Goal: Information Seeking & Learning: Learn about a topic

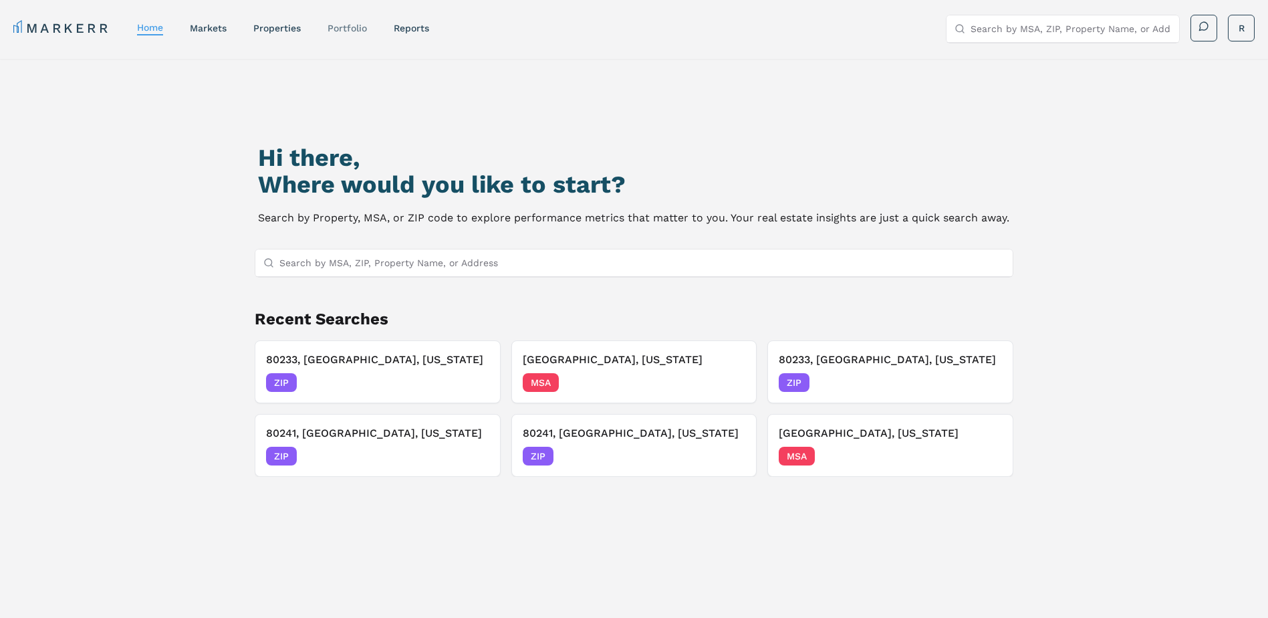
click at [345, 24] on link "Portfolio" at bounding box center [346, 28] width 39 height 11
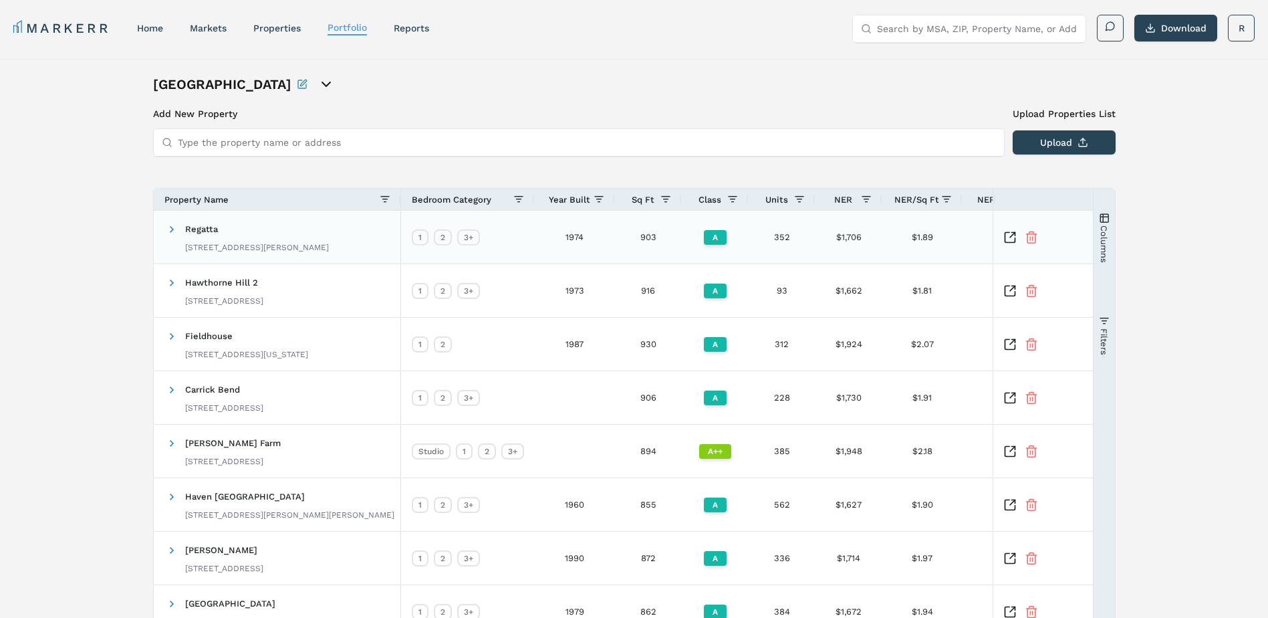
scroll to position [211, 0]
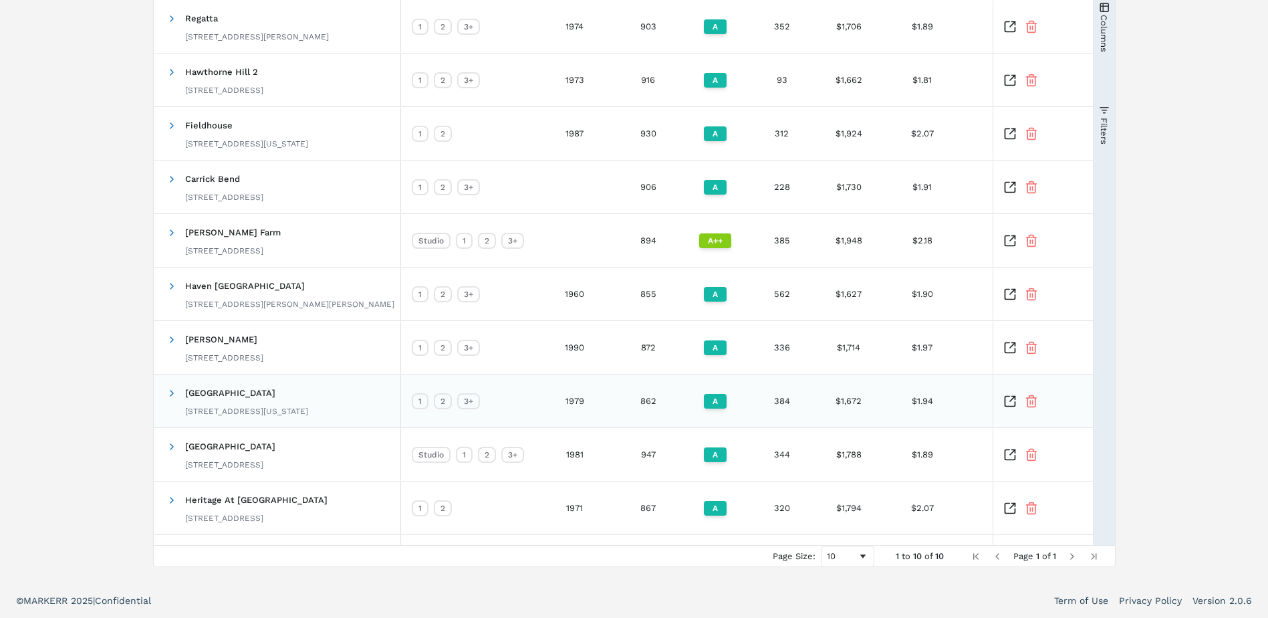
click at [1010, 401] on icon "Inspect Comparable" at bounding box center [1012, 398] width 5 height 5
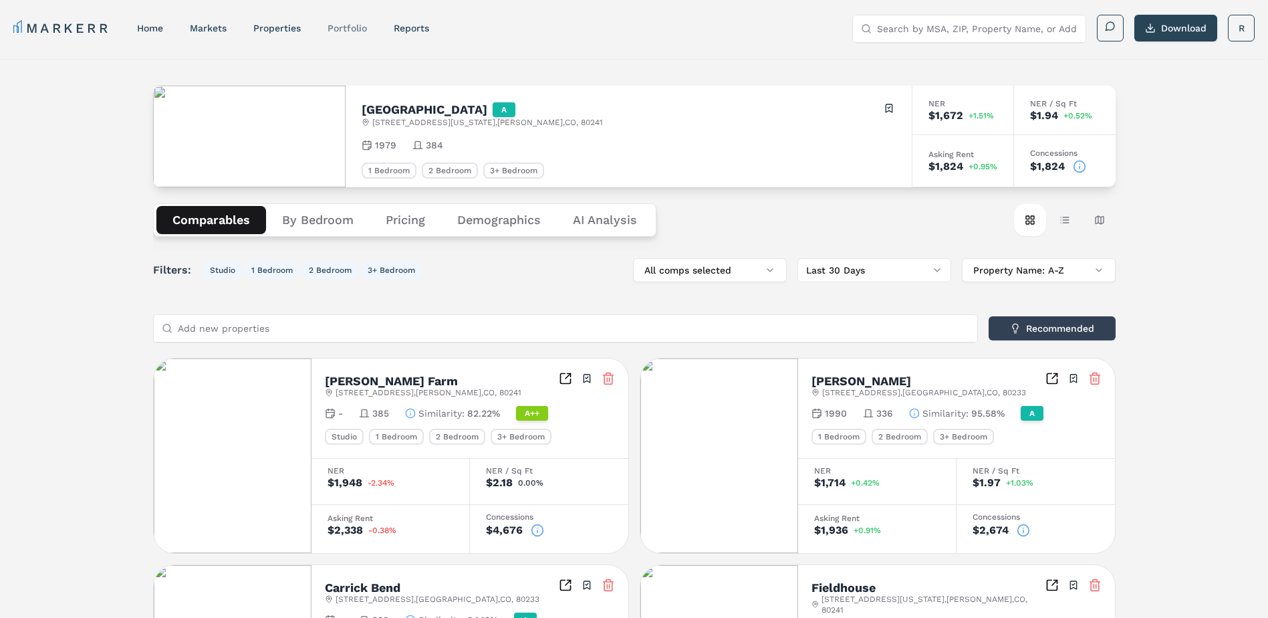
click at [350, 31] on link "Portfolio" at bounding box center [346, 28] width 39 height 11
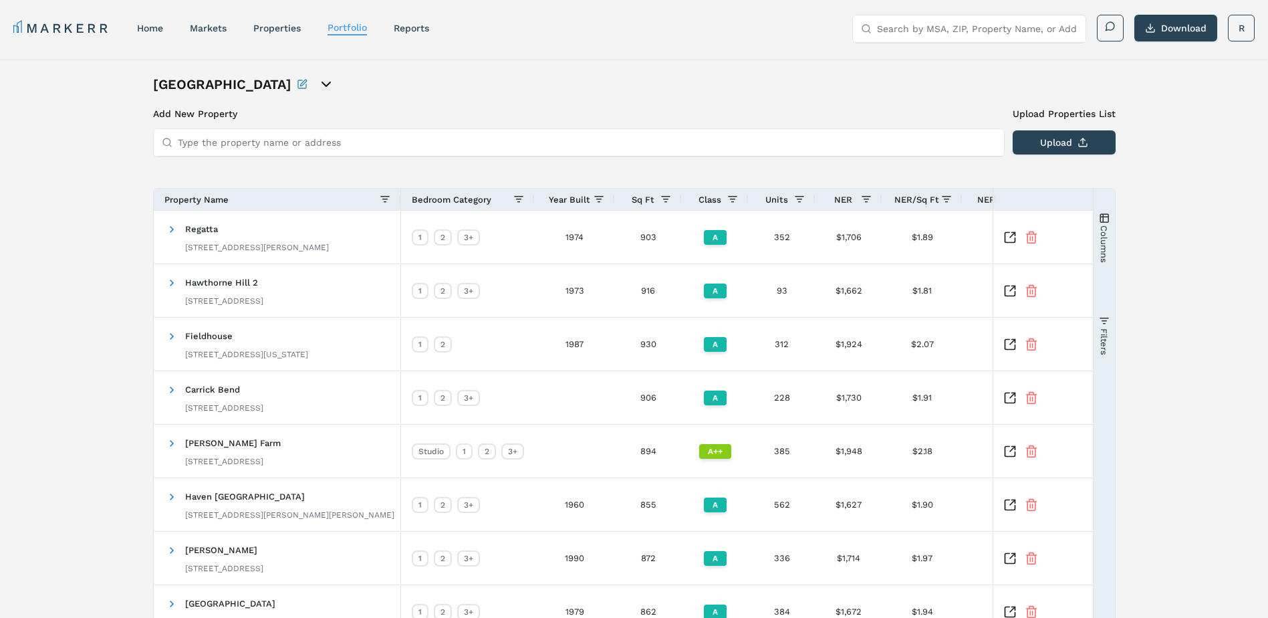
scroll to position [211, 0]
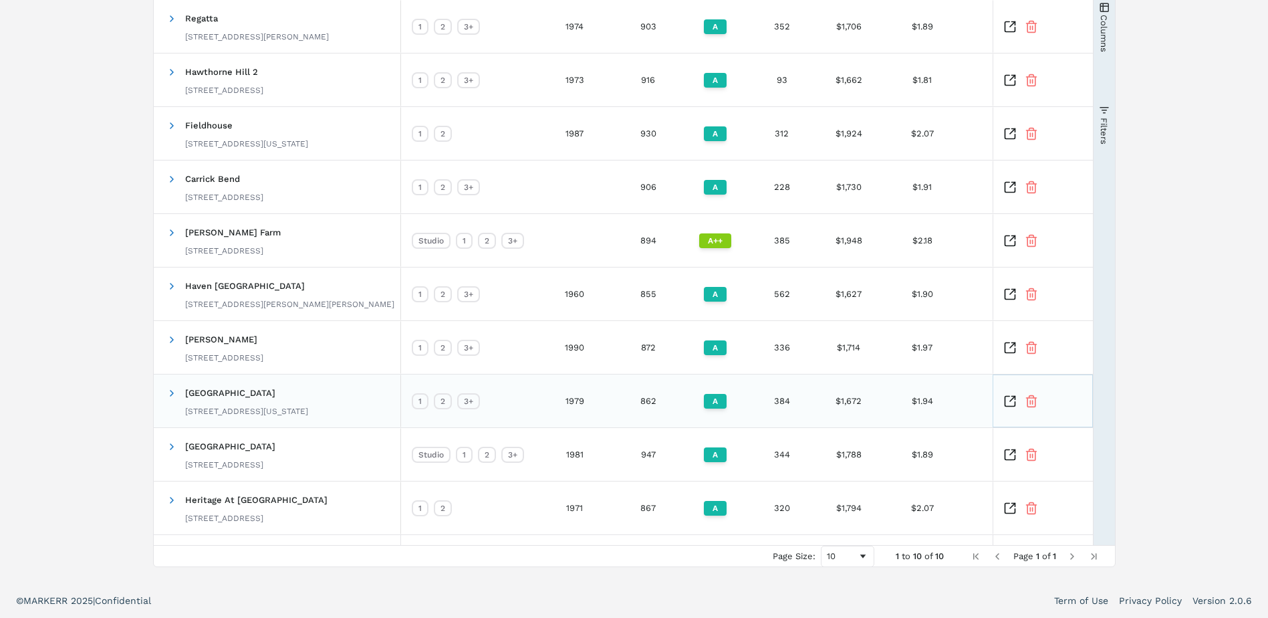
click at [1010, 402] on icon "Inspect Comparable" at bounding box center [1009, 400] width 13 height 13
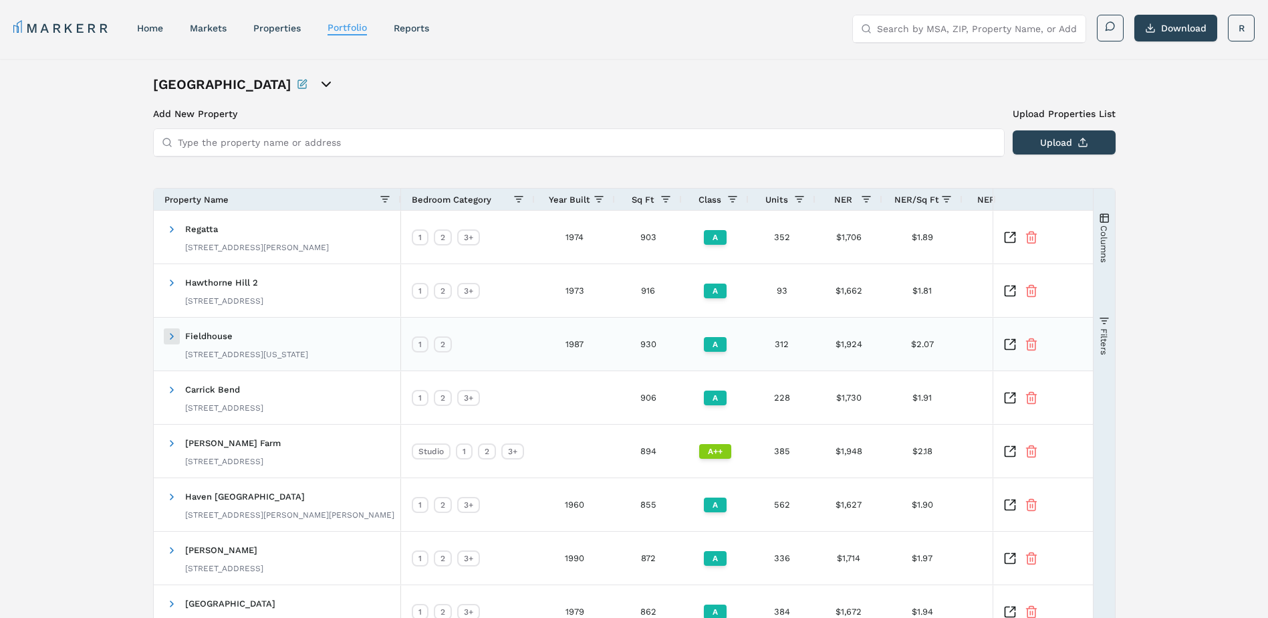
click at [170, 337] on span at bounding box center [171, 336] width 11 height 11
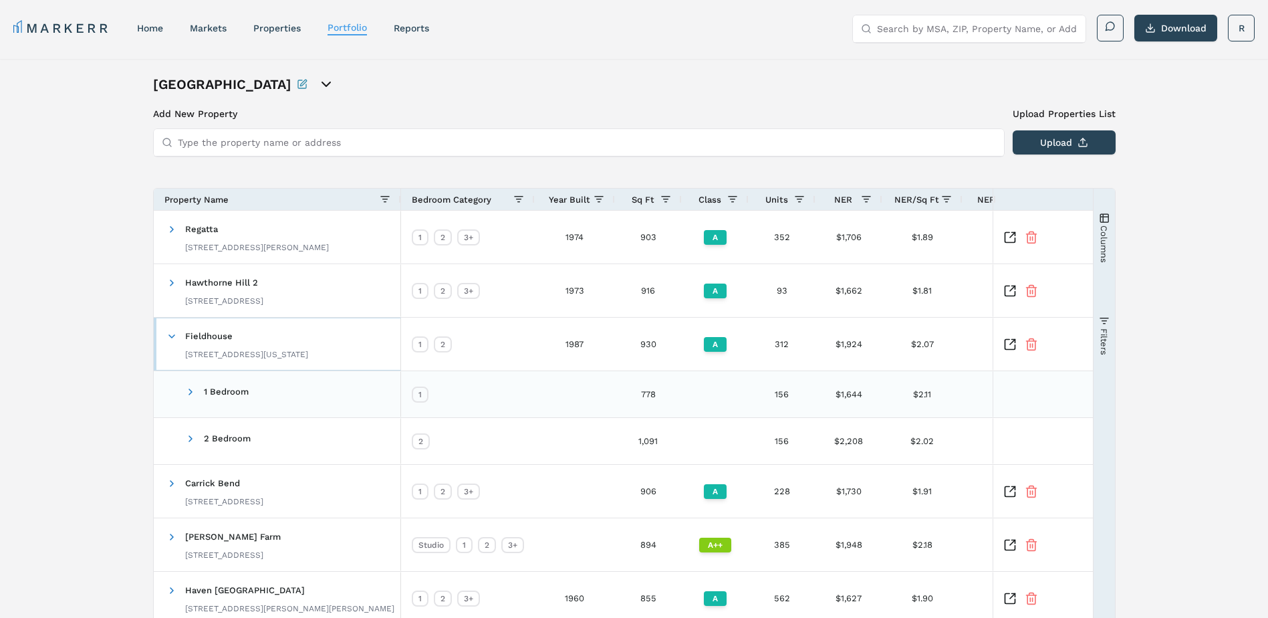
scroll to position [67, 0]
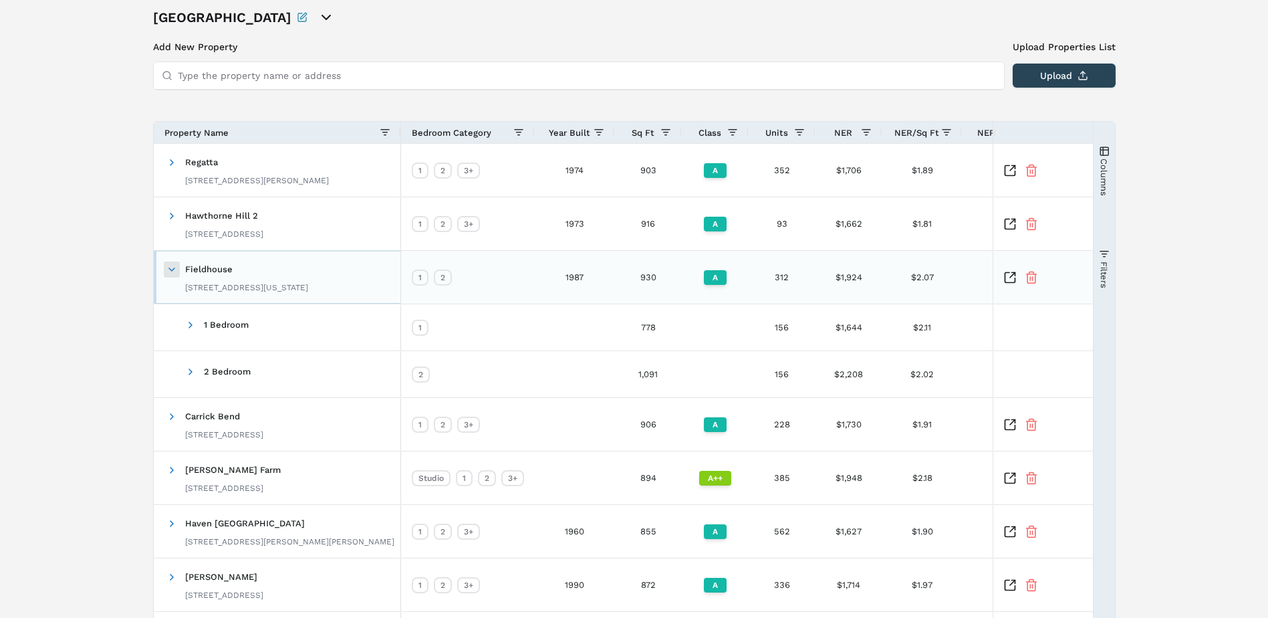
click at [170, 270] on span at bounding box center [171, 269] width 11 height 11
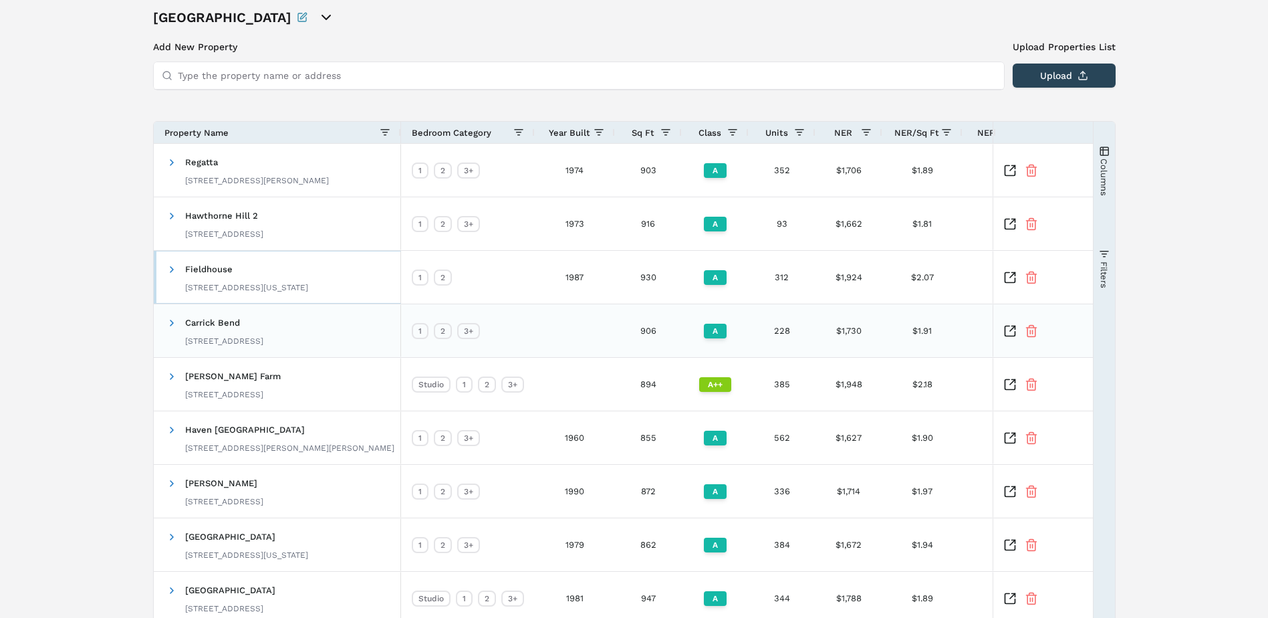
scroll to position [200, 0]
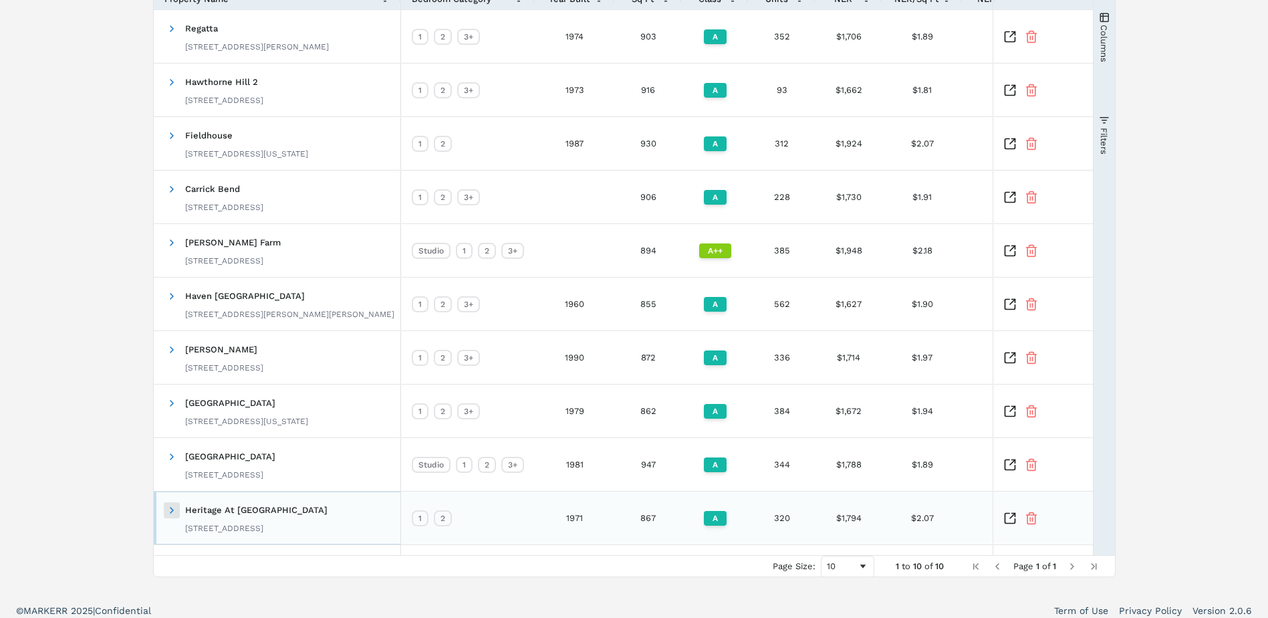
click at [172, 513] on span at bounding box center [171, 510] width 11 height 11
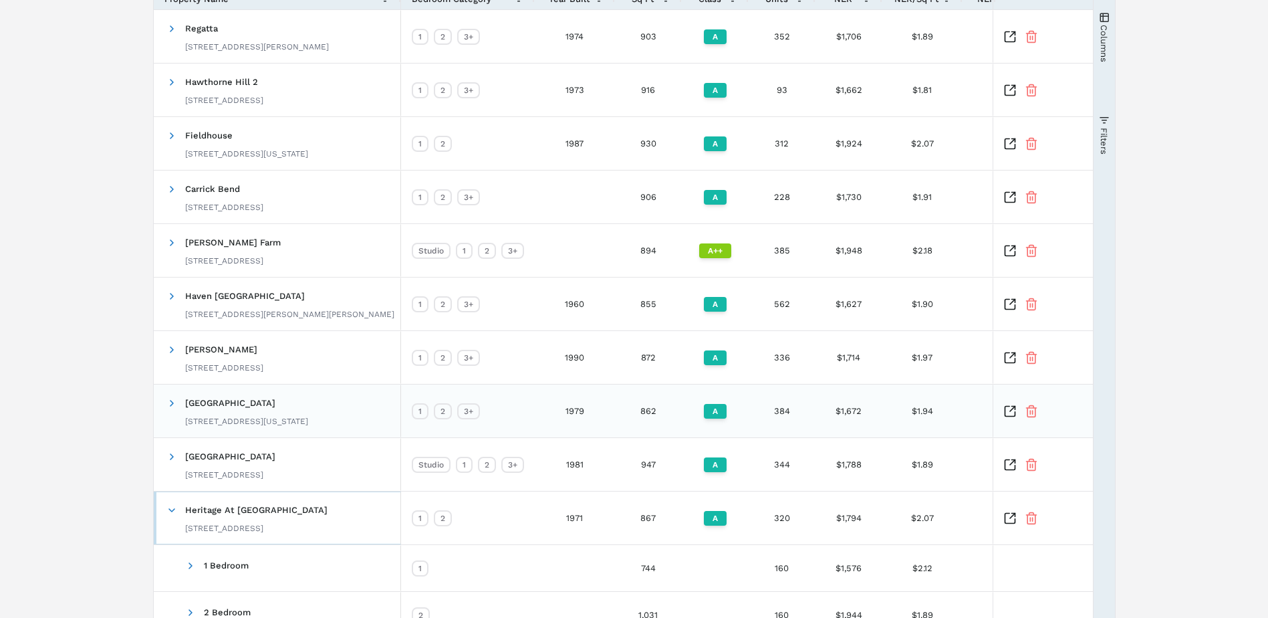
scroll to position [304, 0]
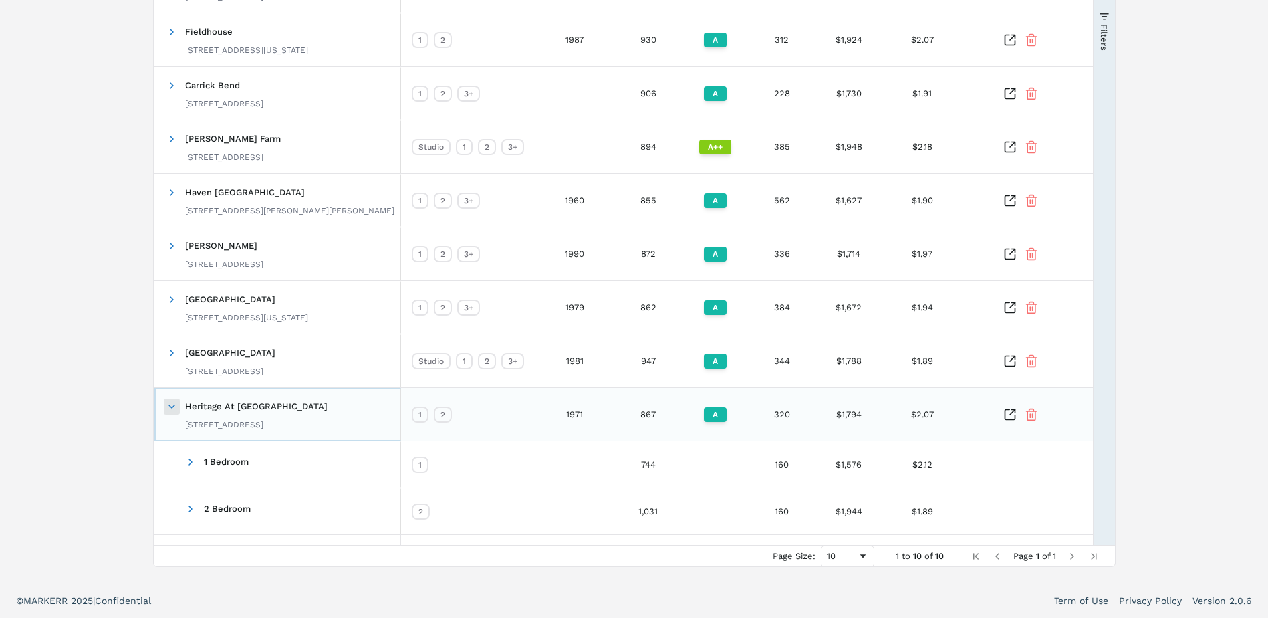
click at [170, 402] on span at bounding box center [171, 406] width 11 height 11
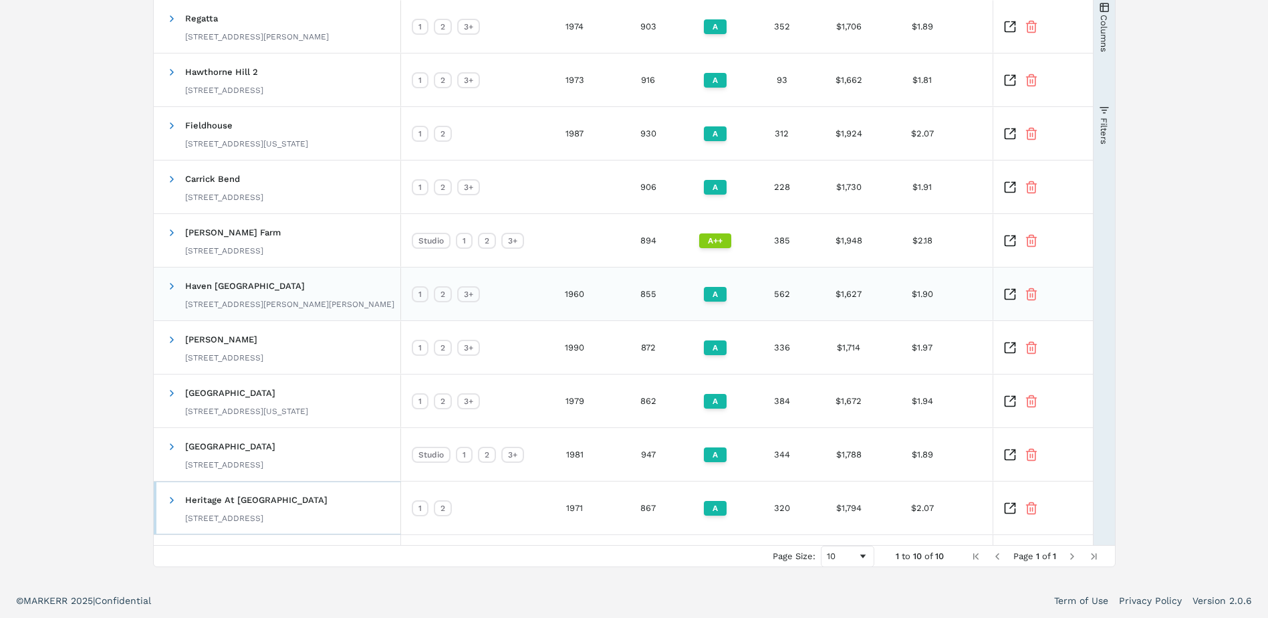
scroll to position [0, 0]
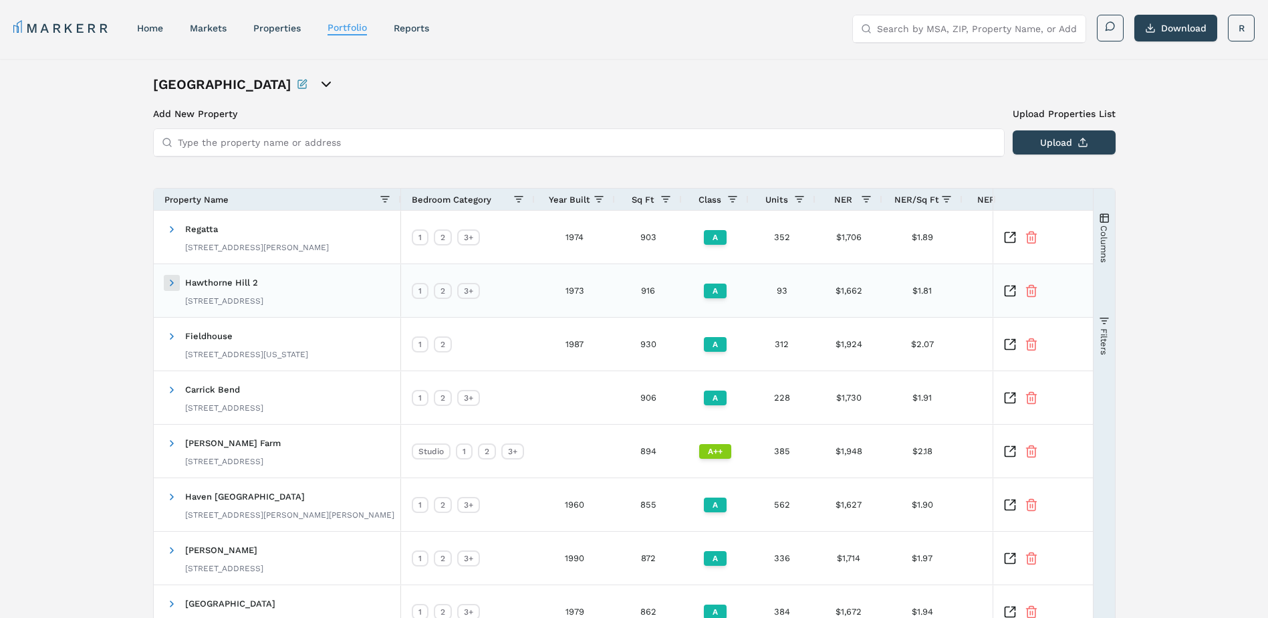
click at [172, 284] on span at bounding box center [171, 282] width 11 height 11
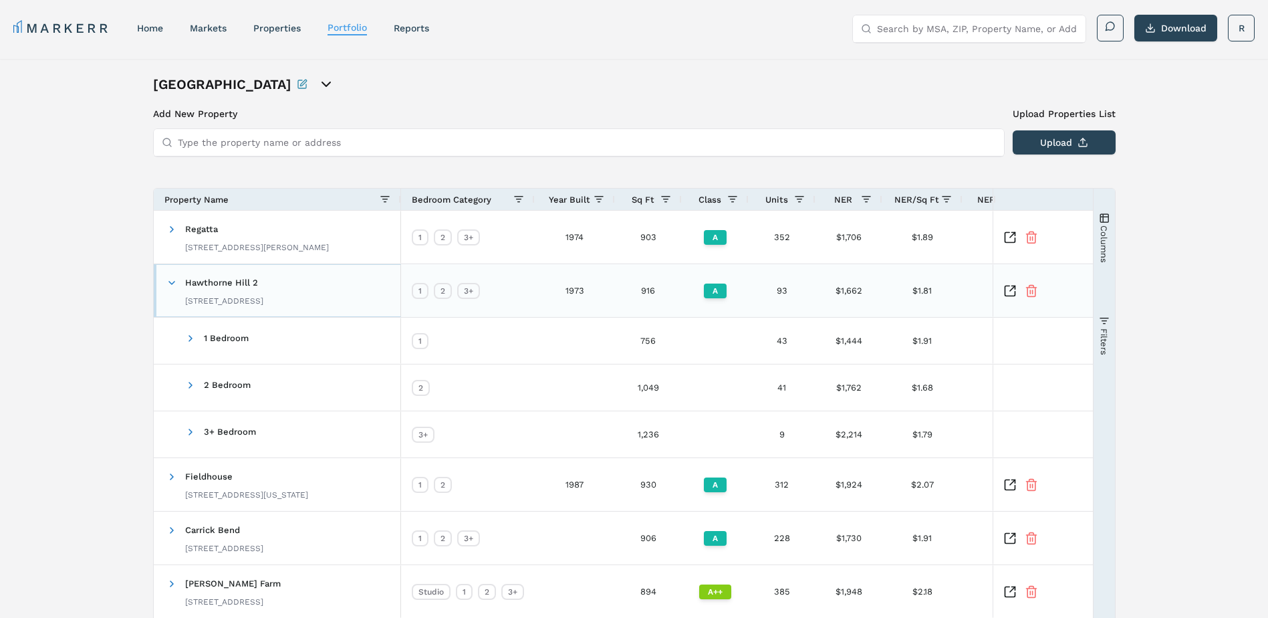
click at [178, 283] on span "Hawthorne Hill 2 11801 York St, Denver, CO 80233" at bounding box center [215, 290] width 98 height 42
click at [172, 284] on span at bounding box center [171, 282] width 11 height 11
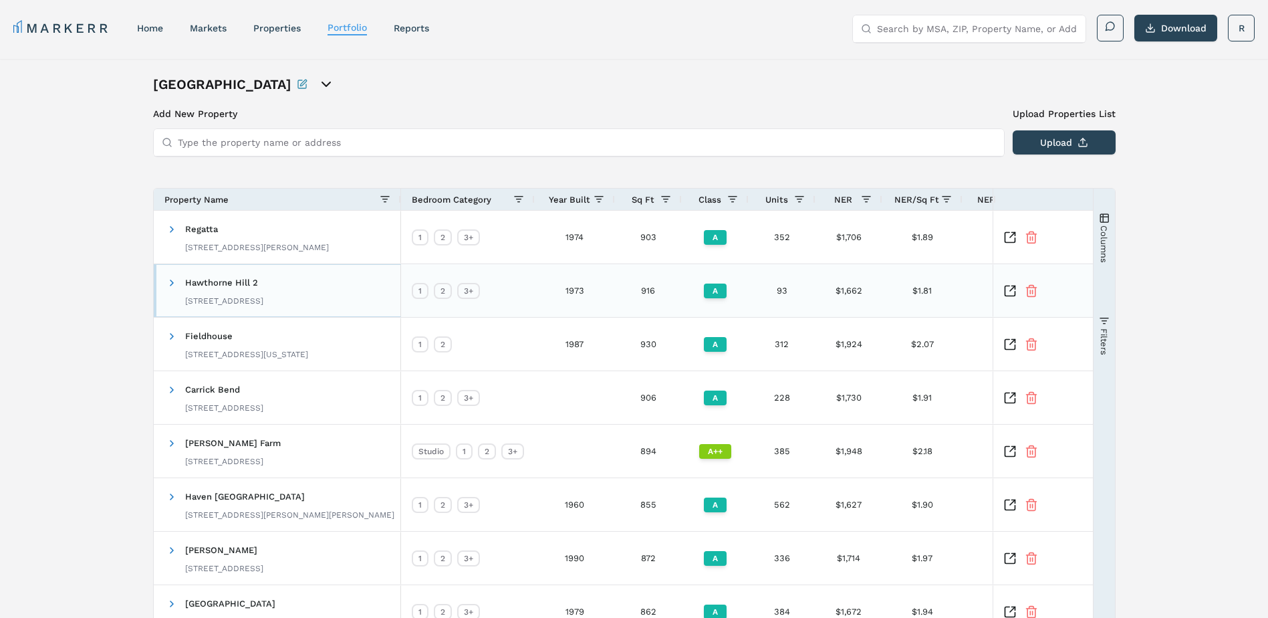
scroll to position [134, 0]
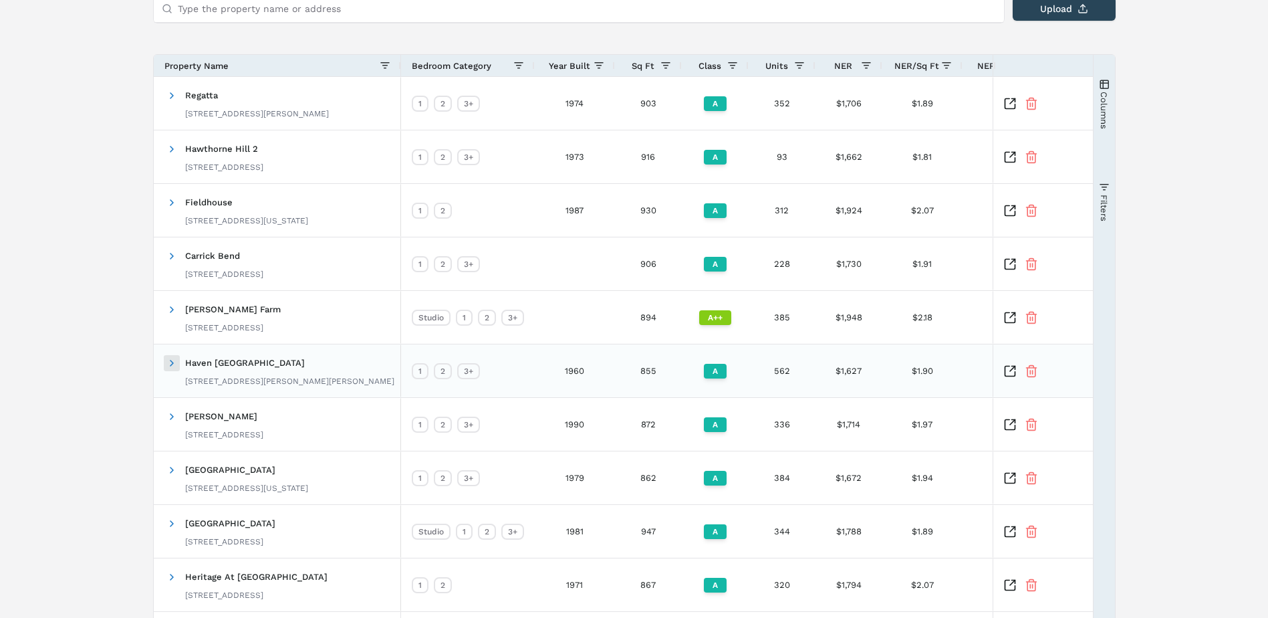
click at [171, 364] on span at bounding box center [171, 363] width 11 height 11
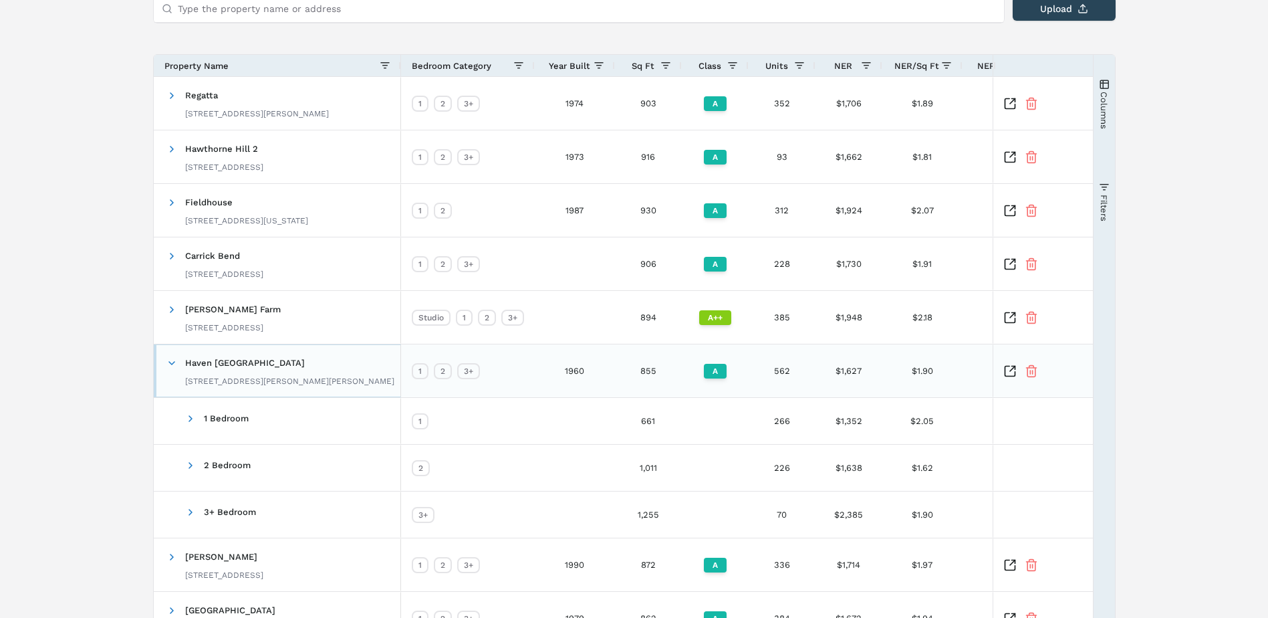
scroll to position [267, 0]
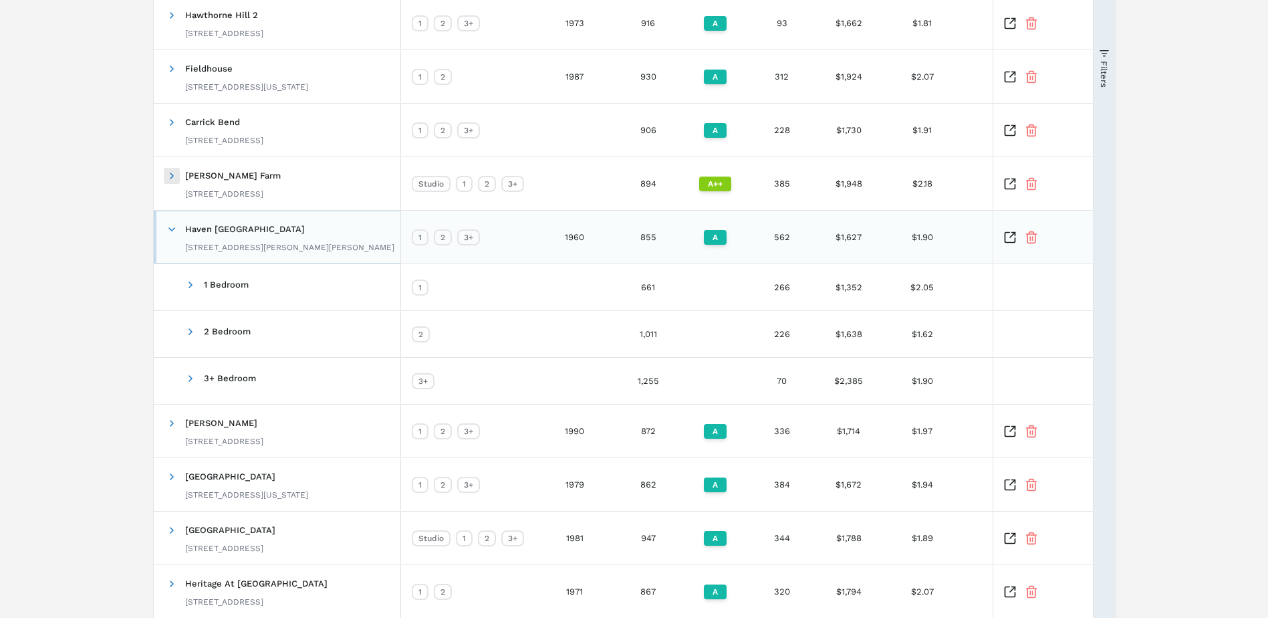
click at [172, 231] on span at bounding box center [171, 229] width 11 height 11
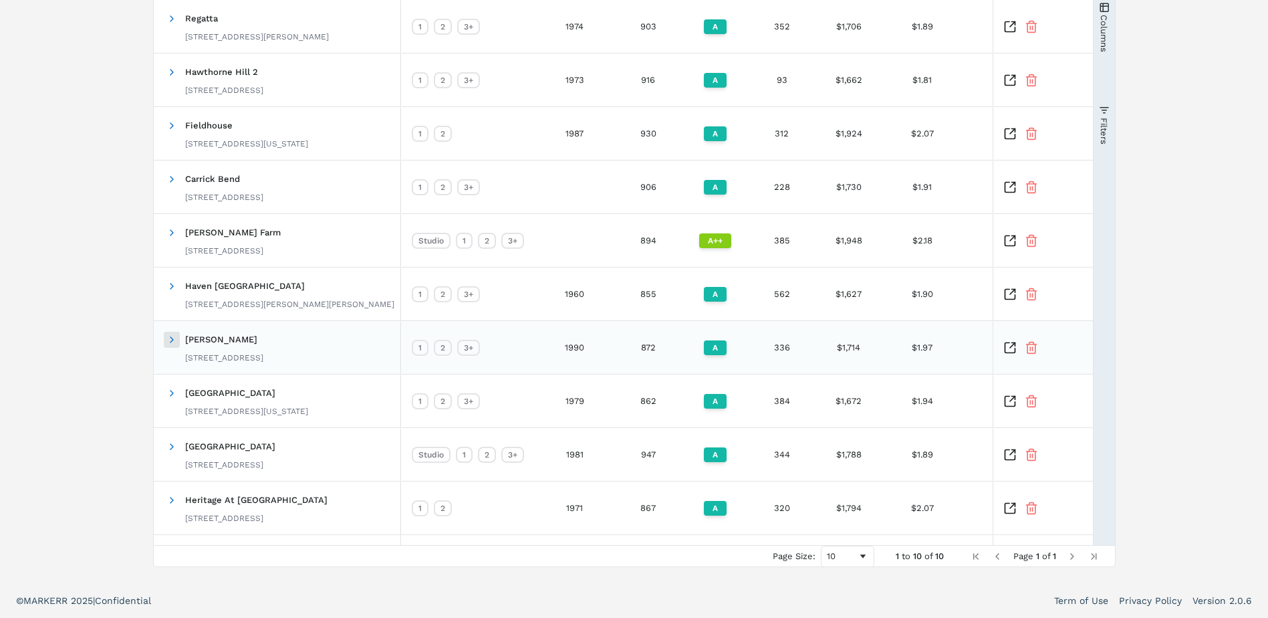
click at [171, 339] on span at bounding box center [171, 339] width 11 height 11
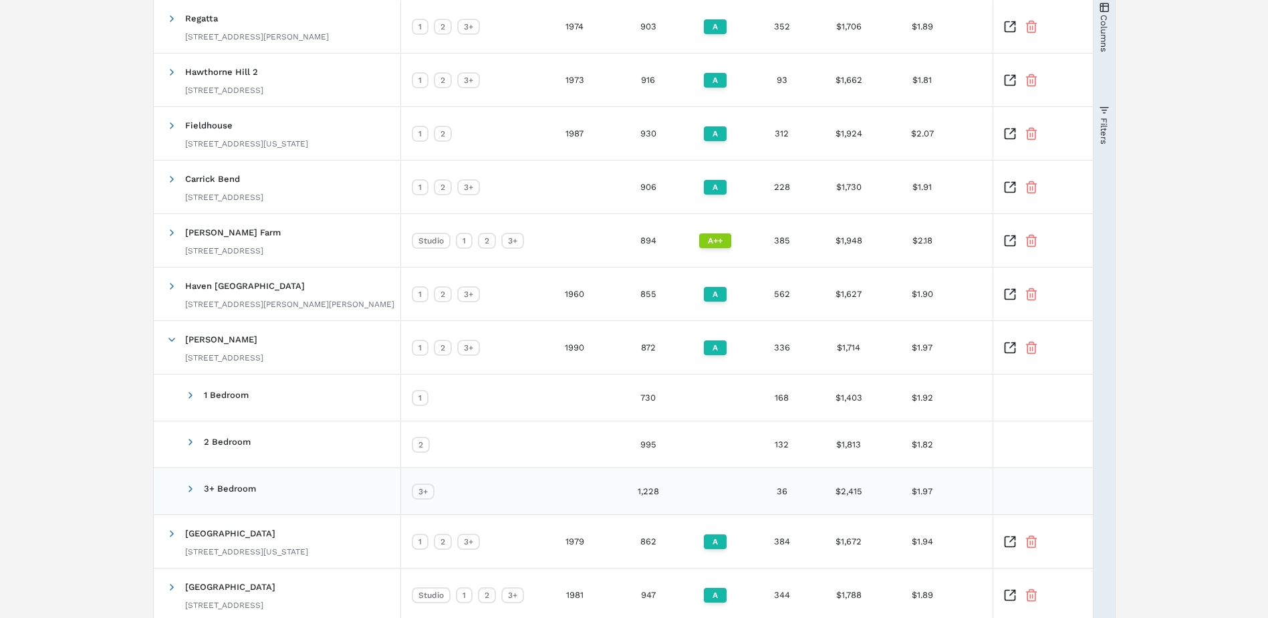
scroll to position [277, 0]
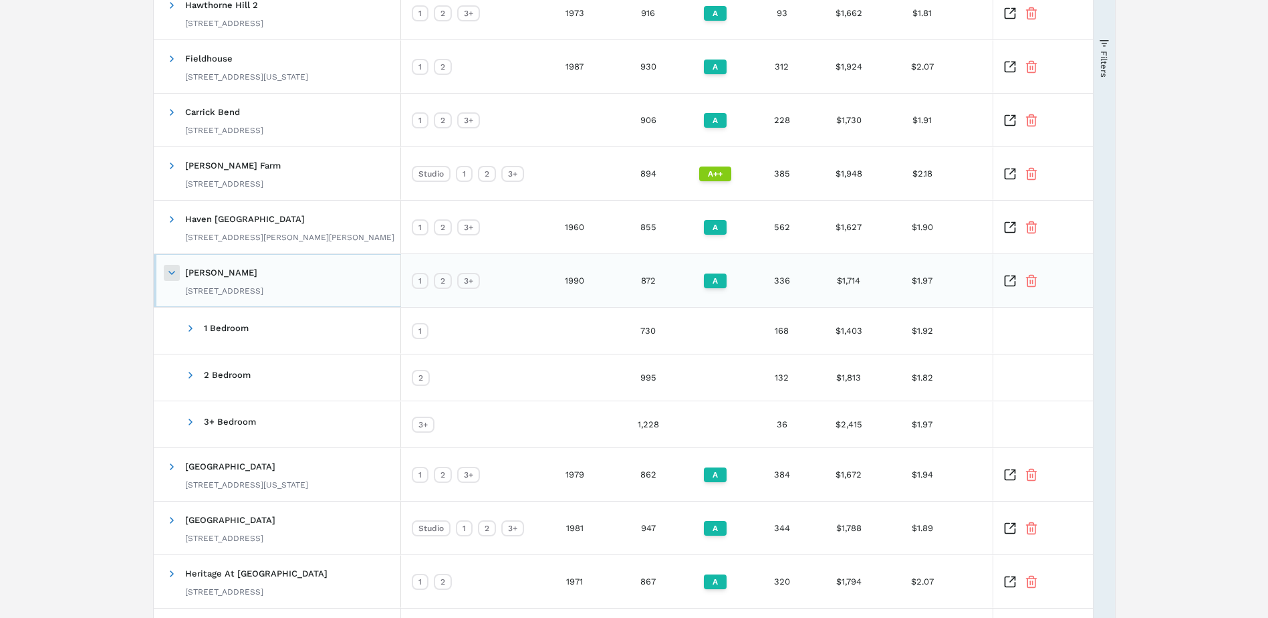
click at [168, 271] on span at bounding box center [171, 272] width 11 height 11
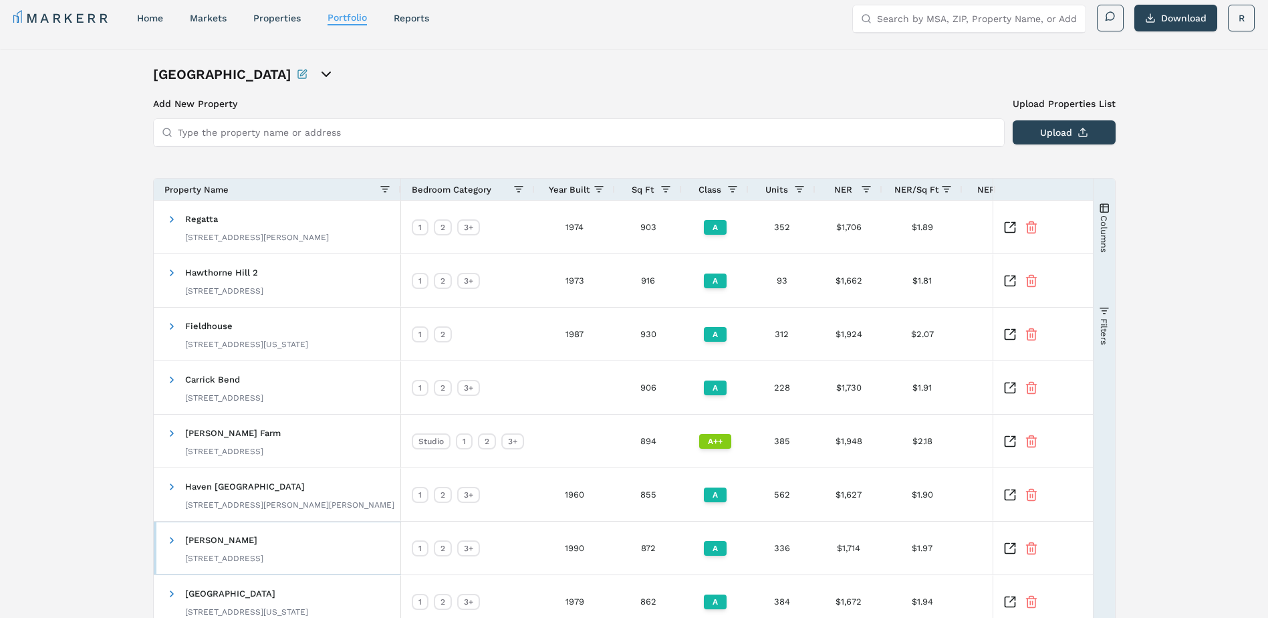
scroll to position [0, 0]
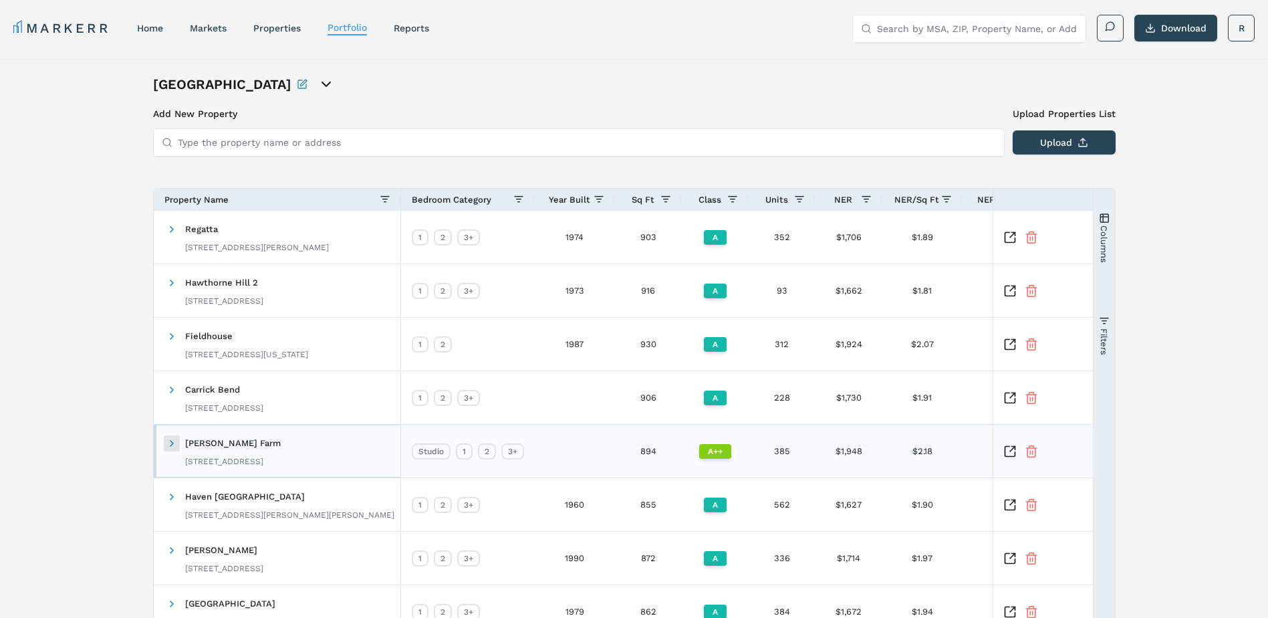
click at [168, 440] on span at bounding box center [171, 443] width 11 height 11
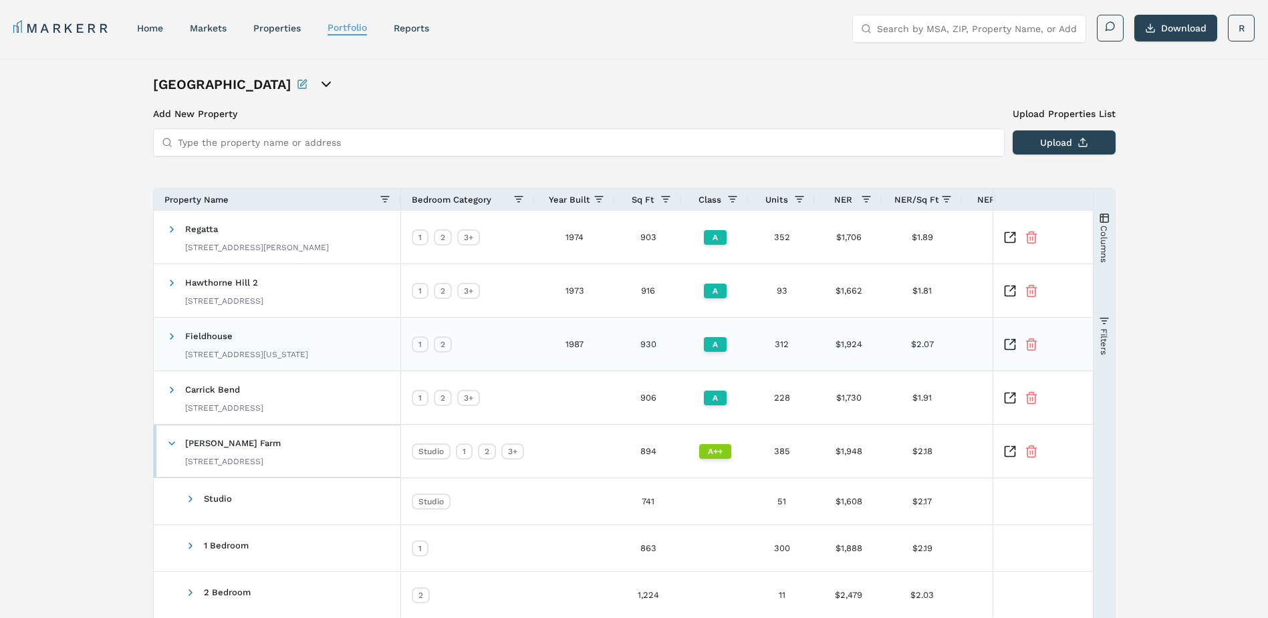
scroll to position [334, 0]
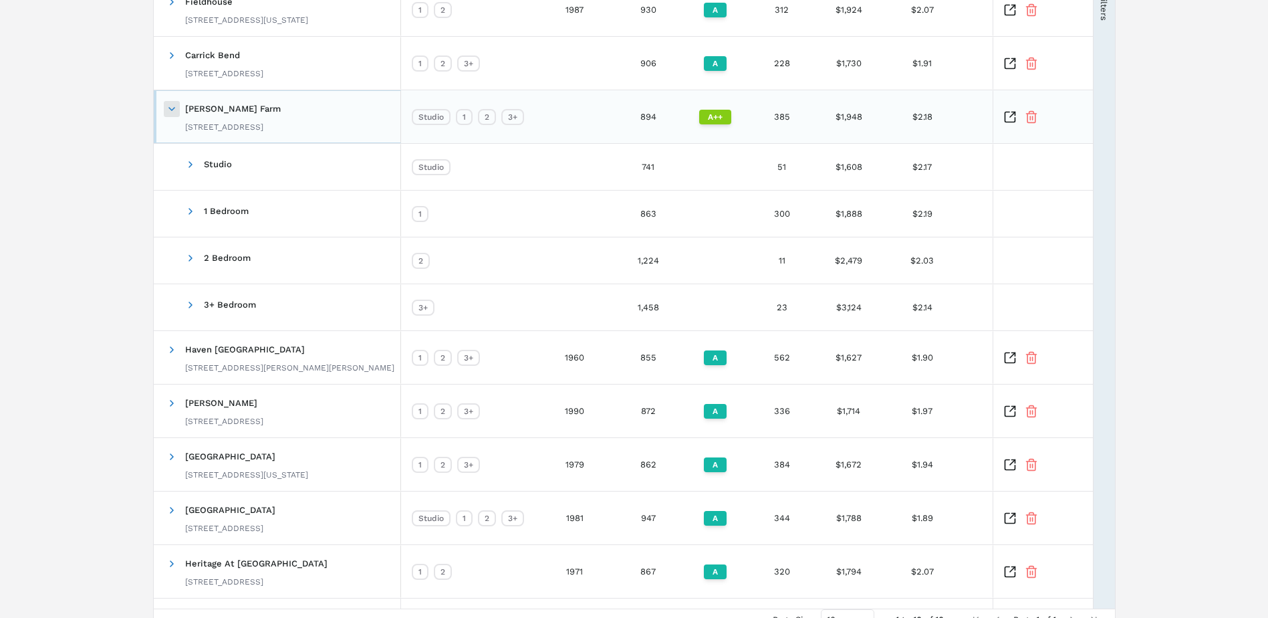
click at [167, 110] on span at bounding box center [171, 109] width 11 height 11
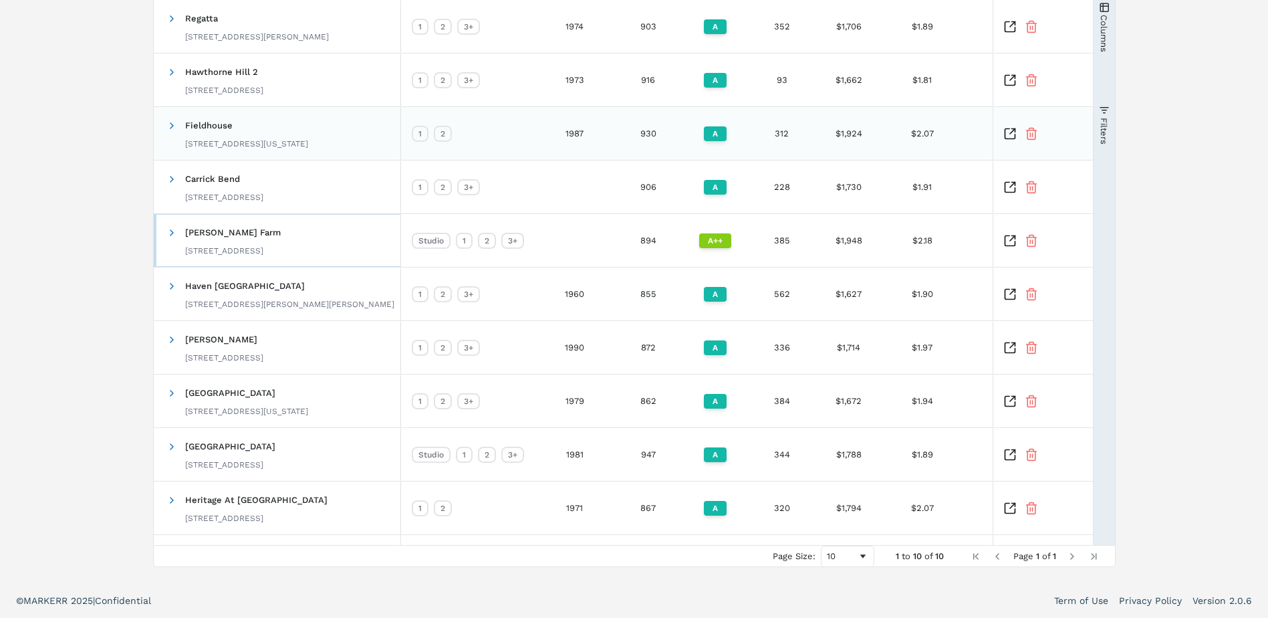
scroll to position [211, 0]
click at [171, 445] on span at bounding box center [171, 446] width 11 height 11
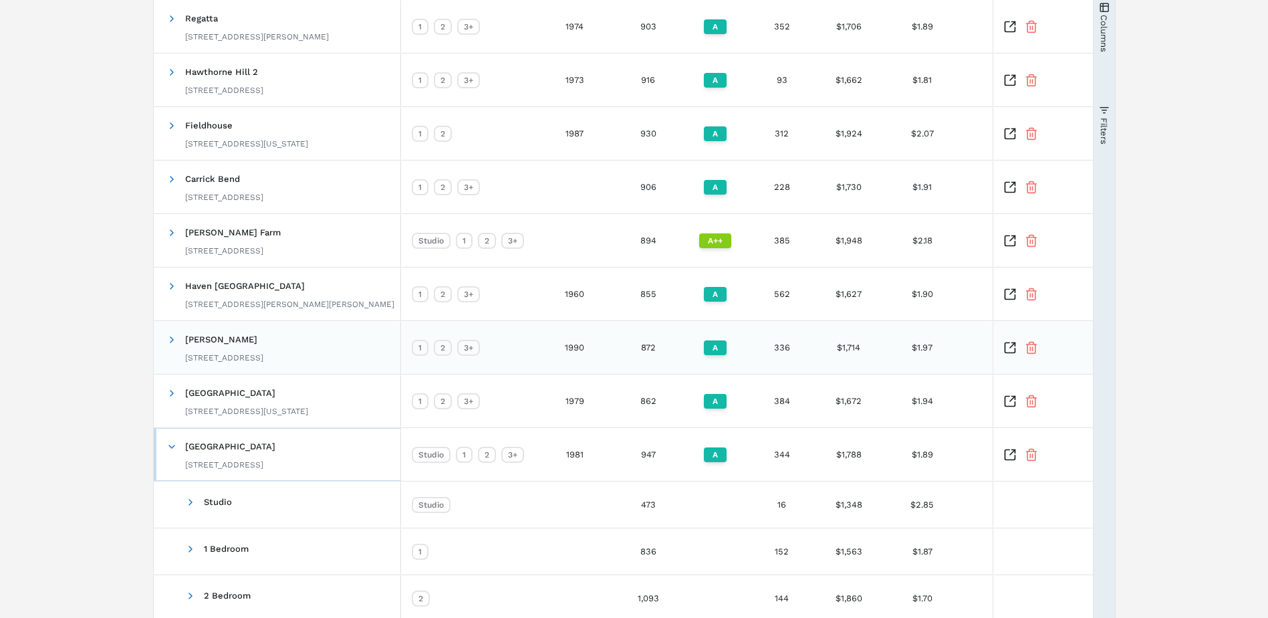
scroll to position [398, 0]
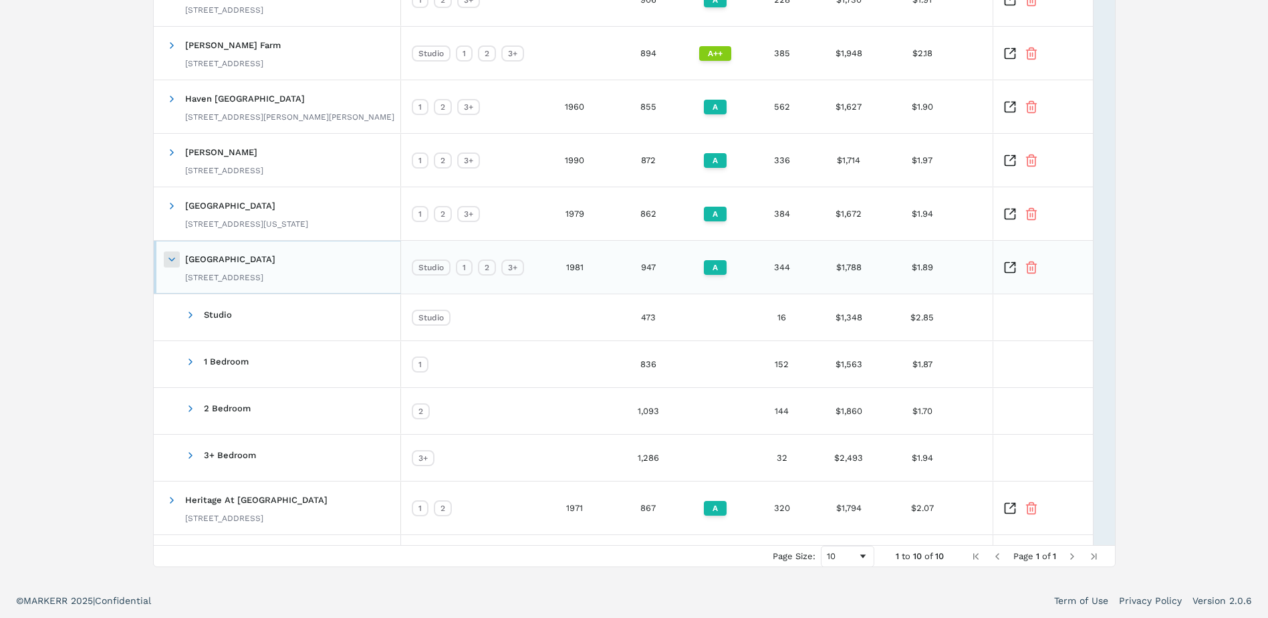
click at [173, 257] on span at bounding box center [171, 259] width 11 height 11
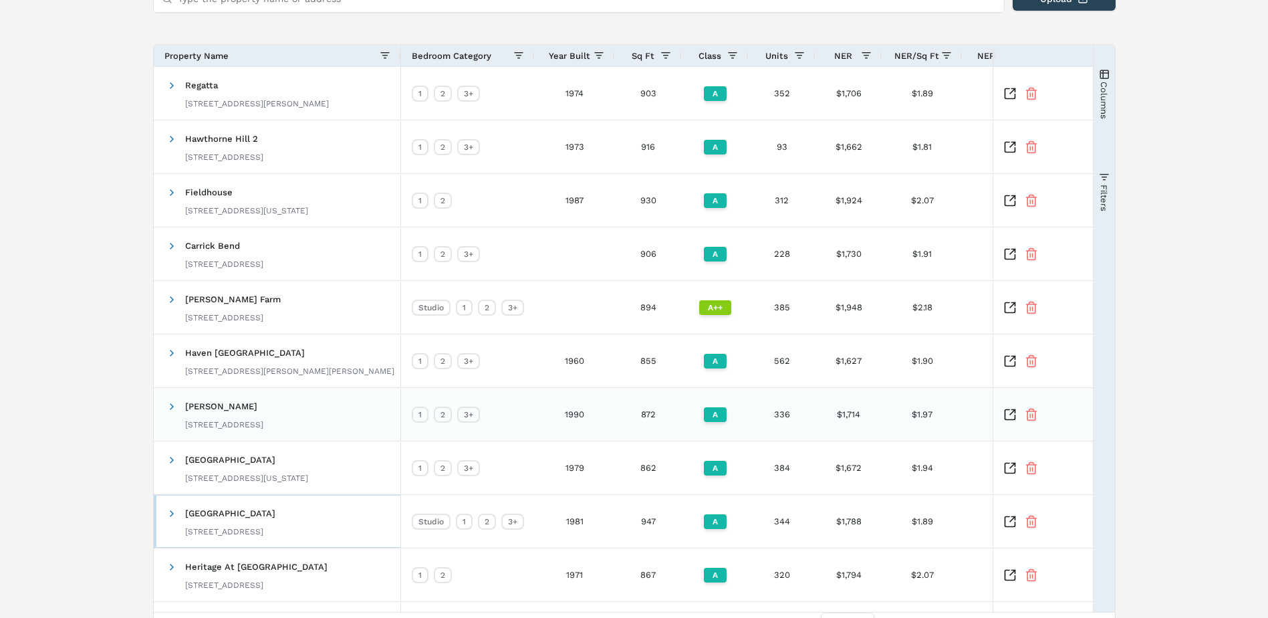
scroll to position [77, 0]
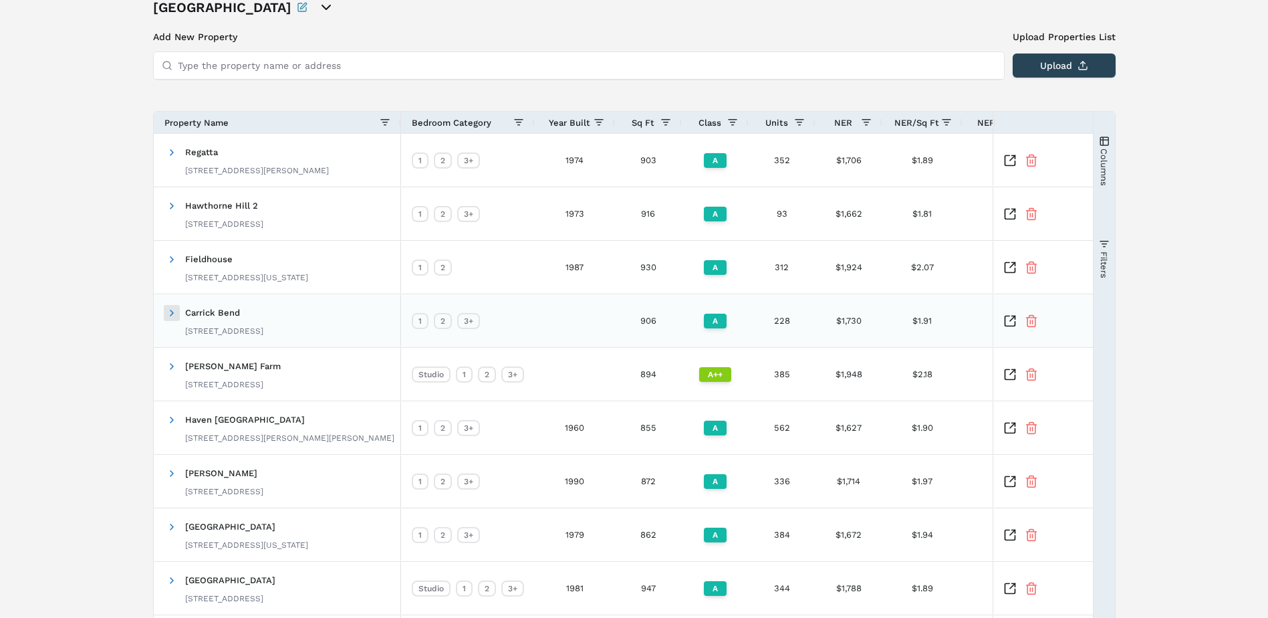
click at [168, 311] on span at bounding box center [171, 312] width 11 height 11
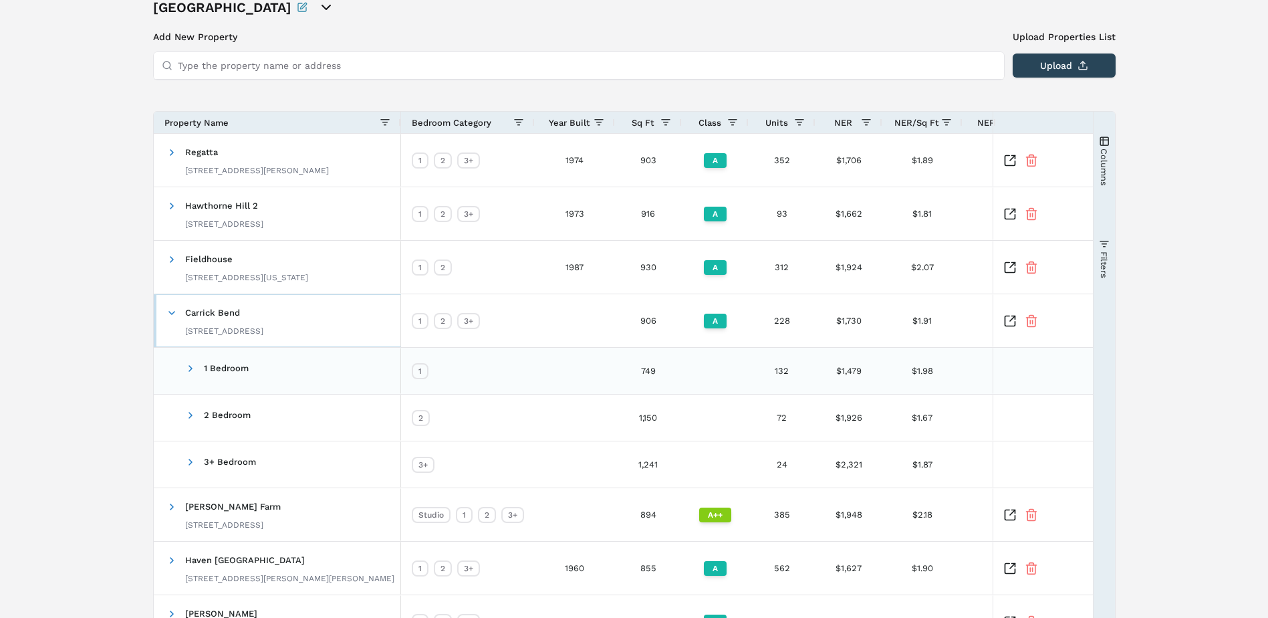
scroll to position [144, 0]
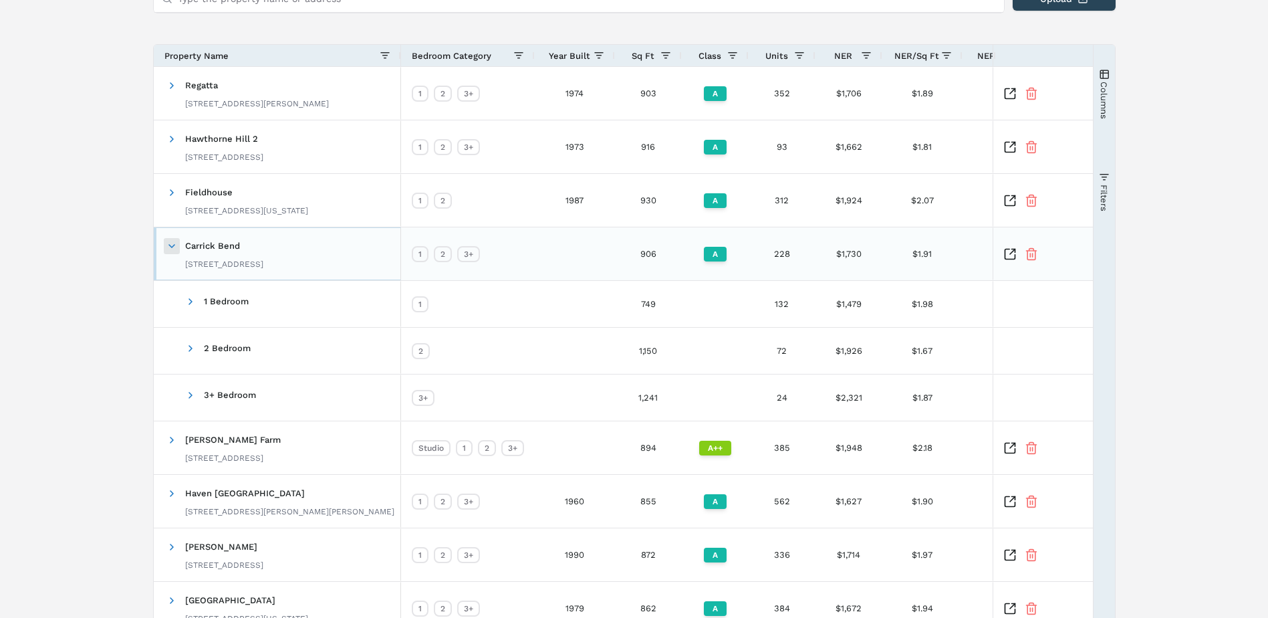
click at [174, 248] on span at bounding box center [171, 246] width 11 height 11
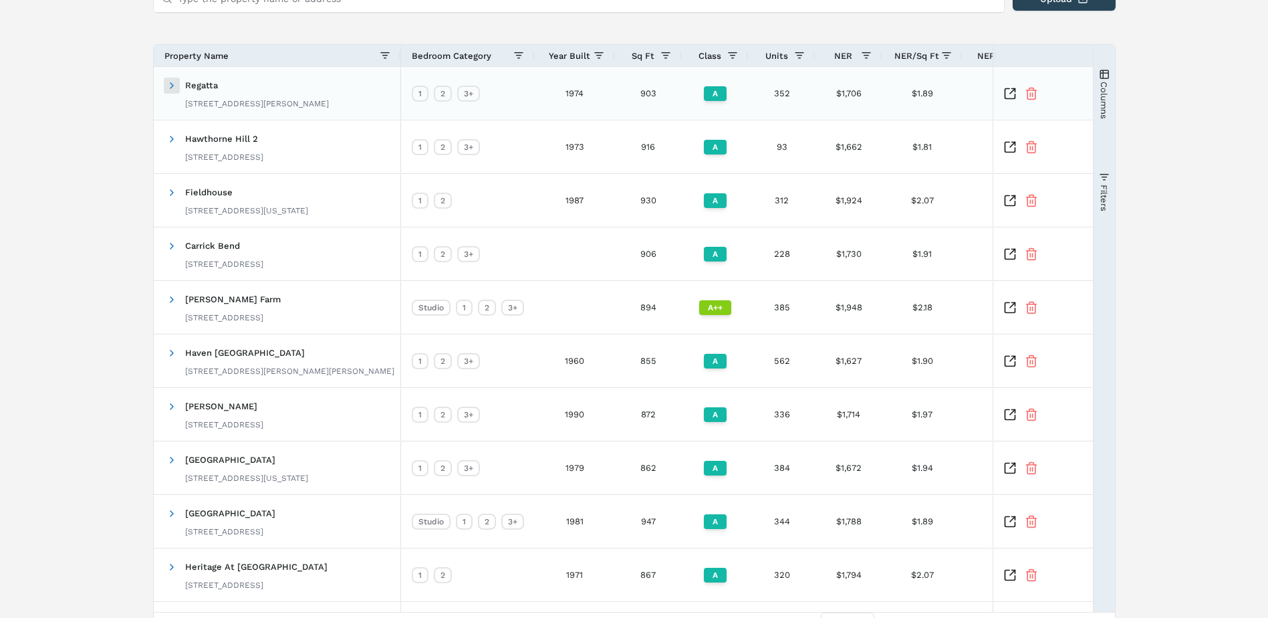
click at [170, 85] on span at bounding box center [171, 85] width 11 height 11
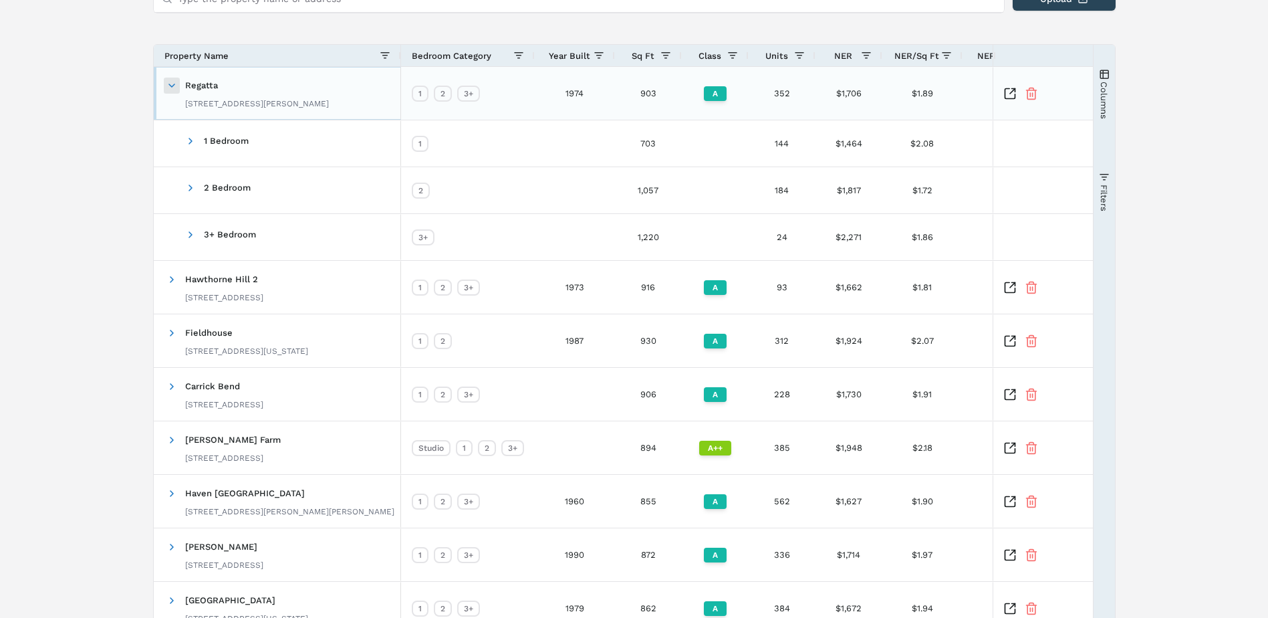
click at [169, 86] on span at bounding box center [171, 85] width 11 height 11
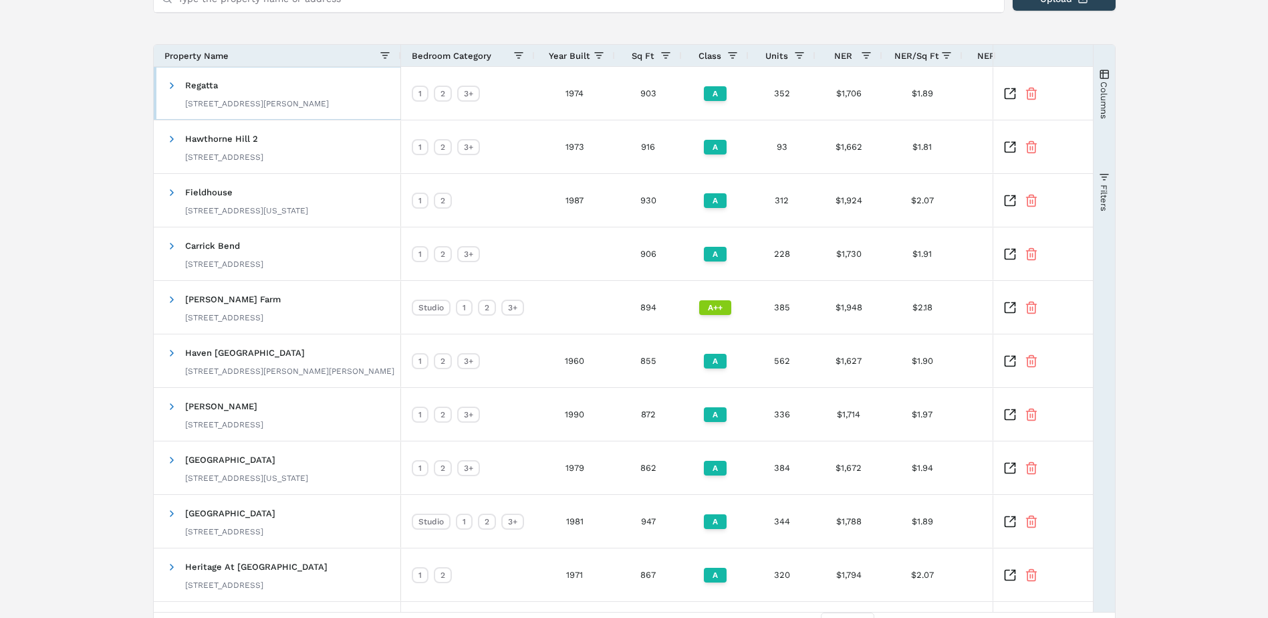
scroll to position [211, 0]
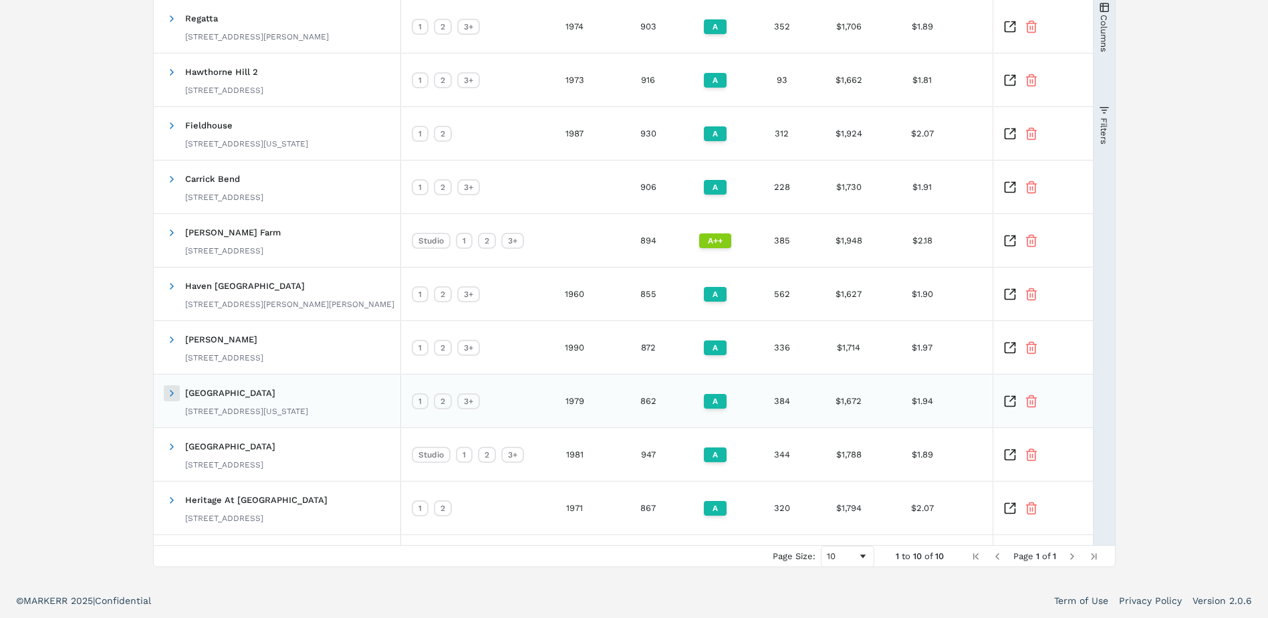
click at [173, 394] on span at bounding box center [171, 393] width 11 height 11
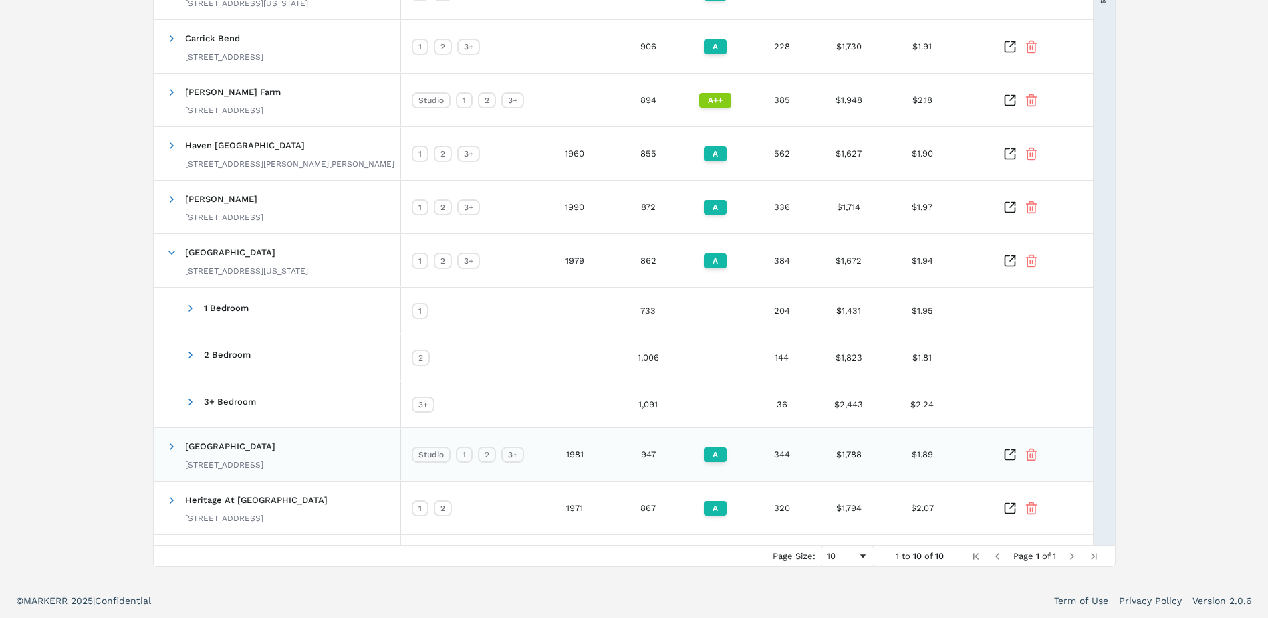
scroll to position [0, 0]
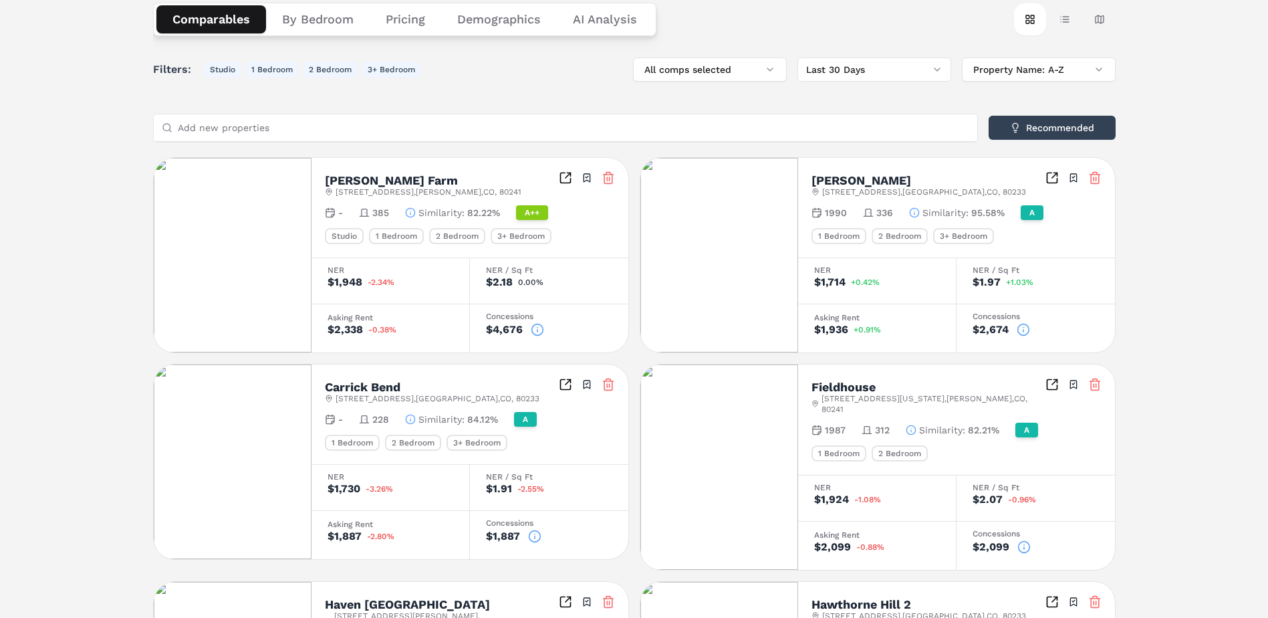
scroll to position [267, 0]
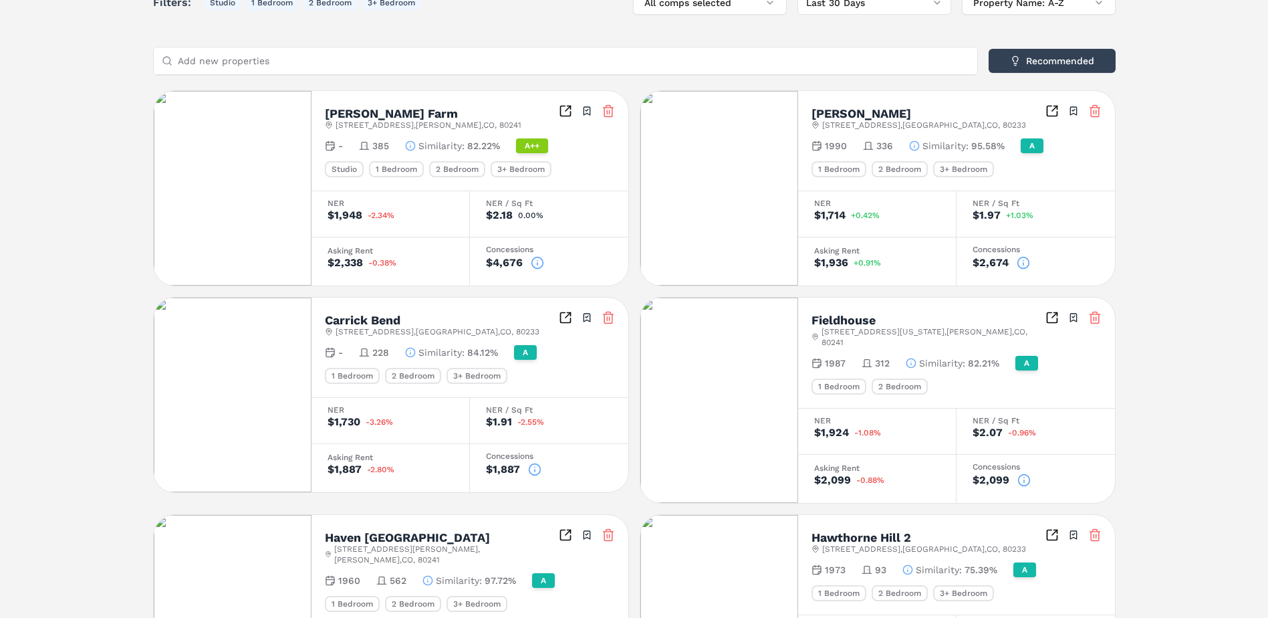
click at [1025, 473] on icon at bounding box center [1023, 479] width 13 height 13
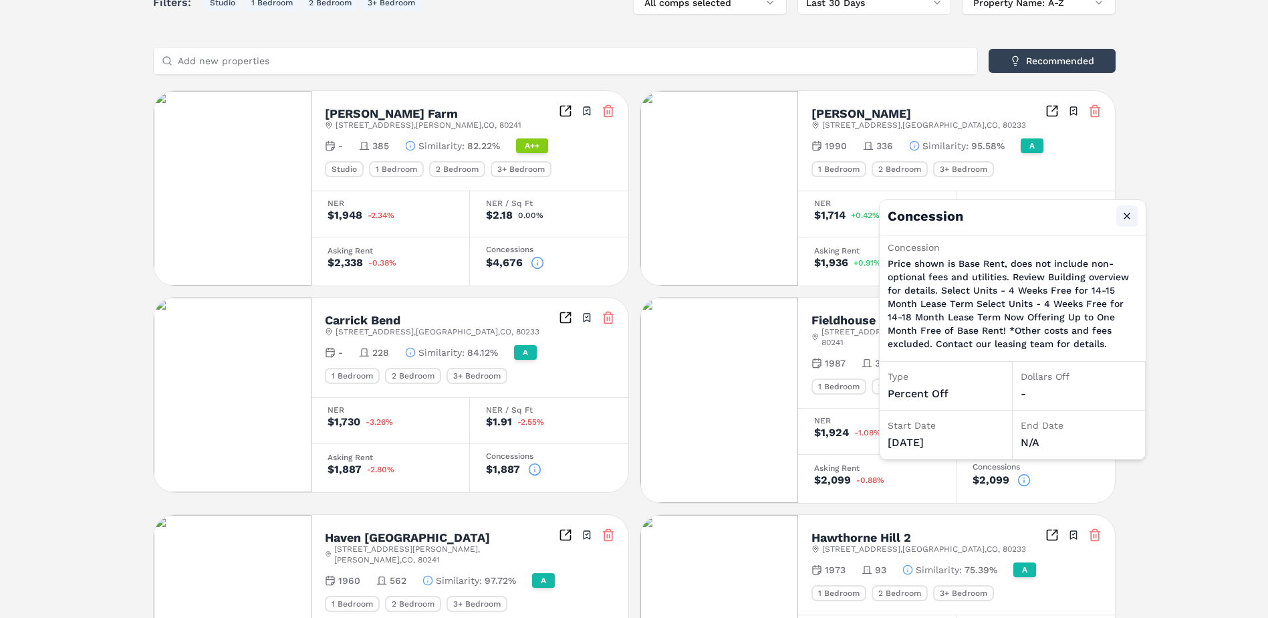
click at [1121, 217] on button "Close" at bounding box center [1126, 215] width 21 height 21
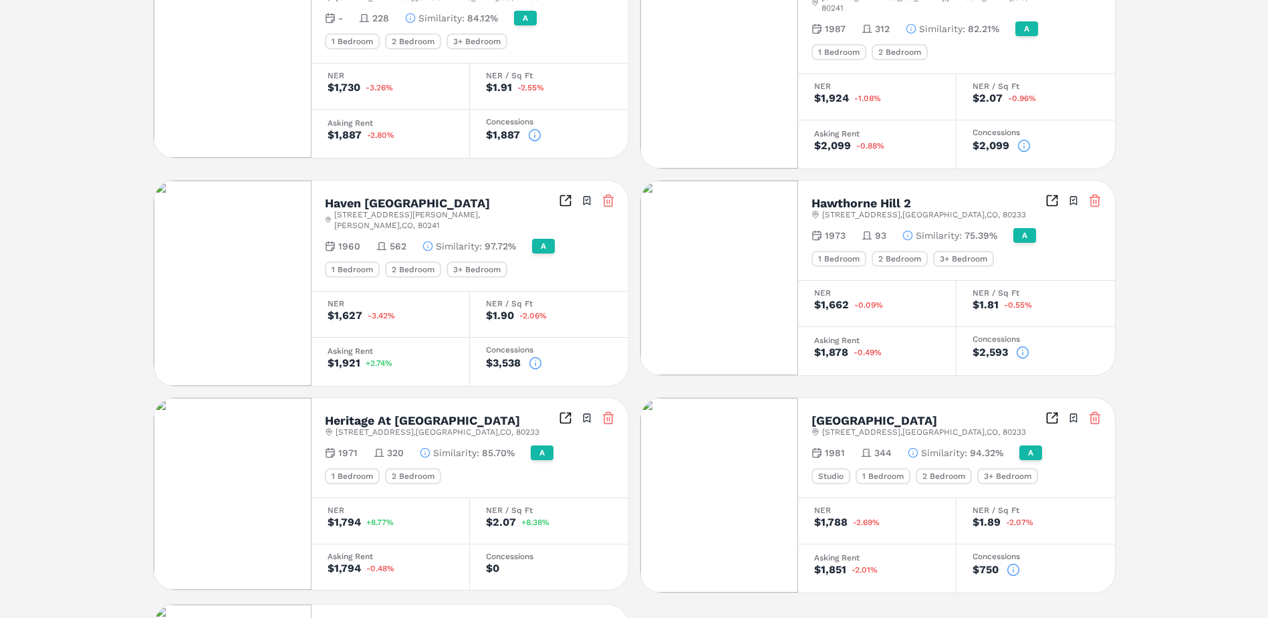
scroll to position [535, 0]
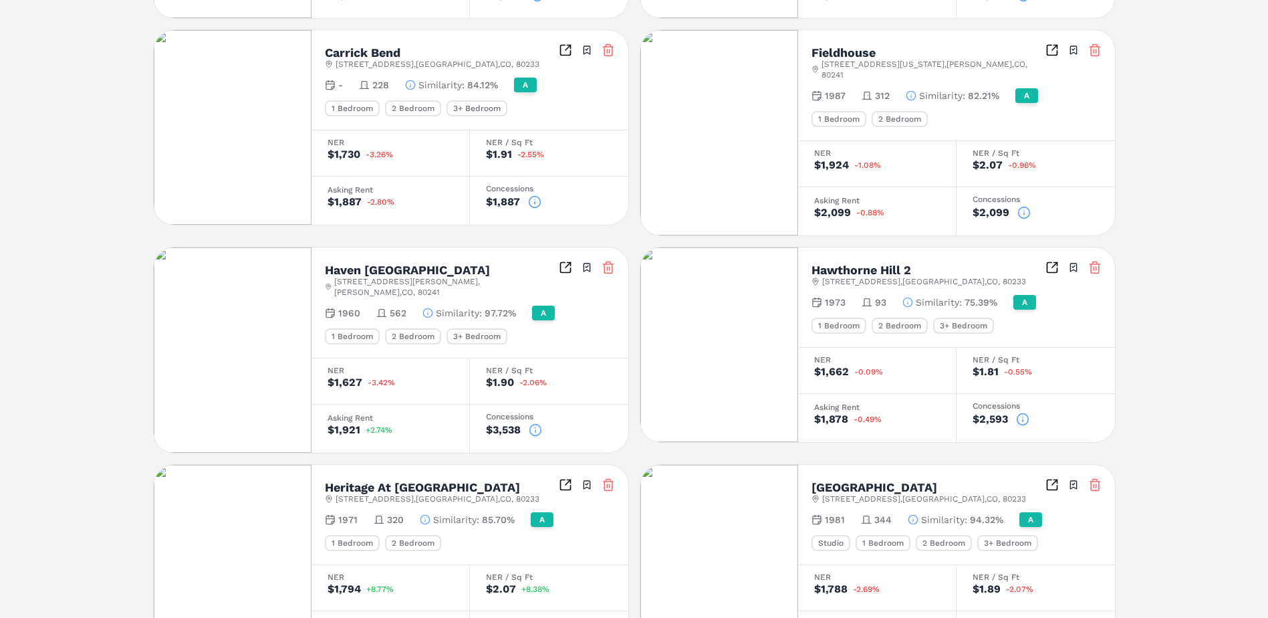
click at [1022, 419] on icon at bounding box center [1022, 420] width 0 height 2
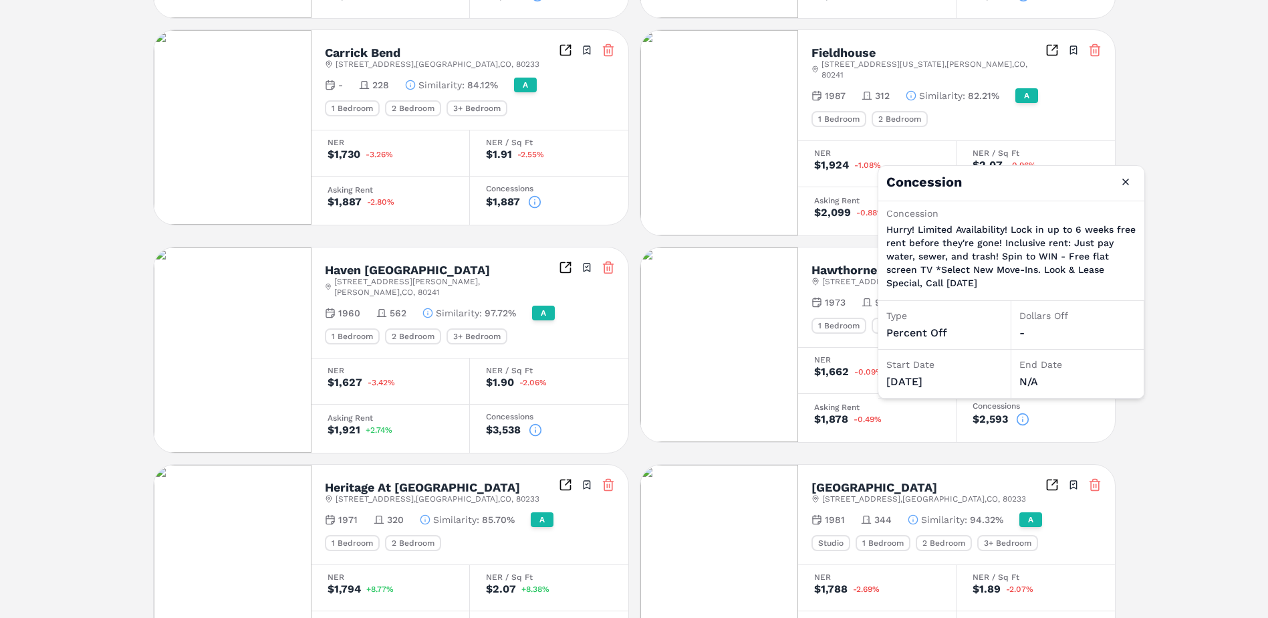
click at [535, 423] on icon at bounding box center [535, 429] width 13 height 13
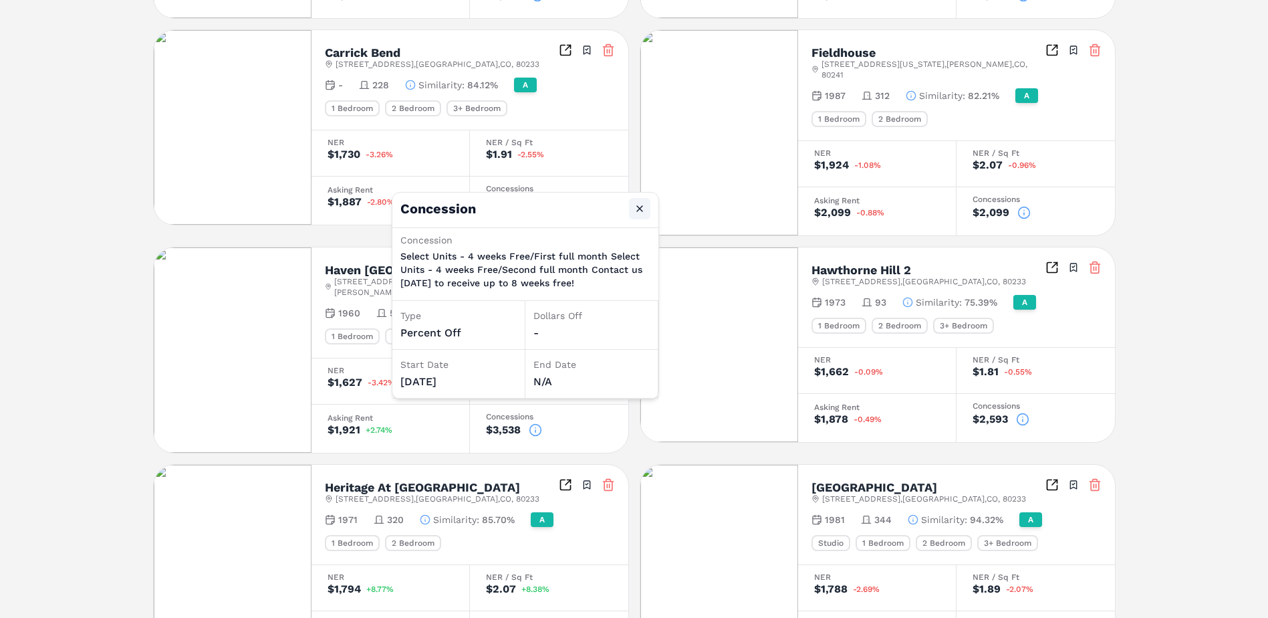
click at [640, 211] on button "Close" at bounding box center [639, 208] width 21 height 21
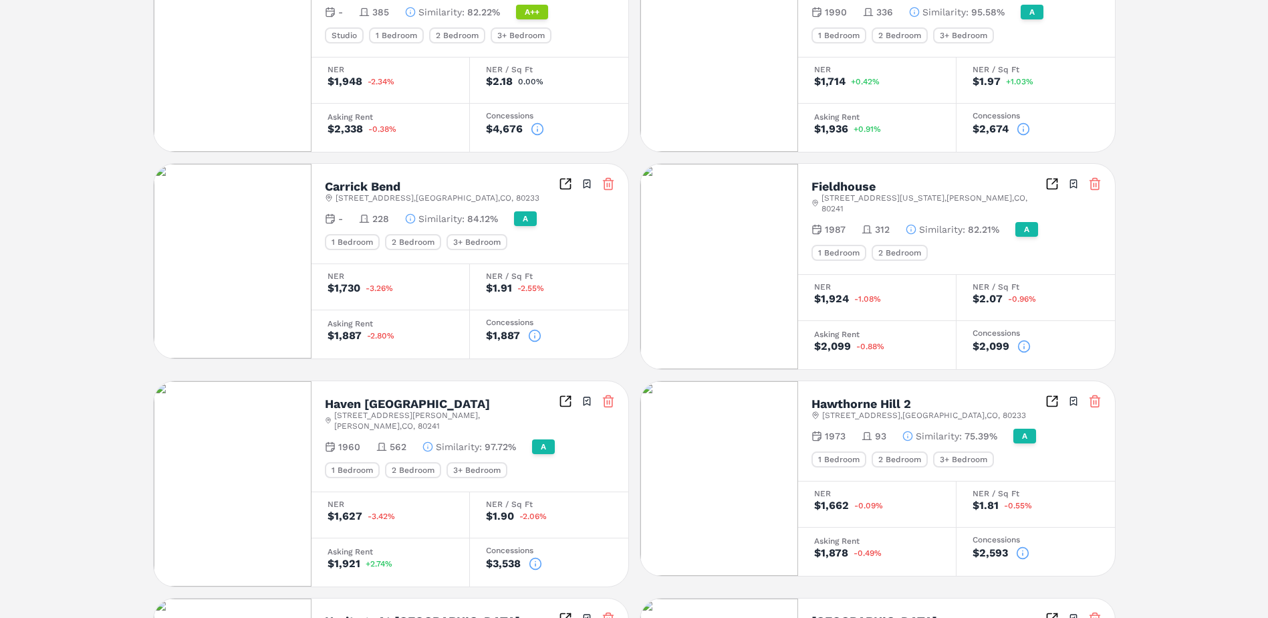
scroll to position [267, 0]
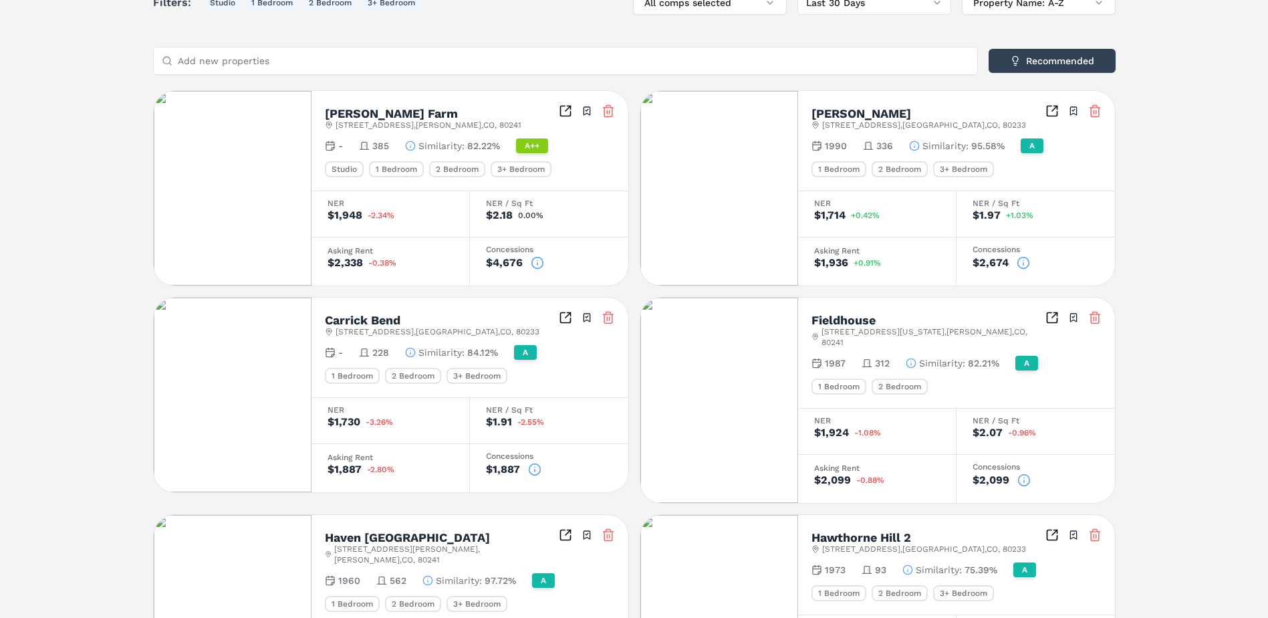
click at [1018, 261] on icon at bounding box center [1022, 262] width 13 height 13
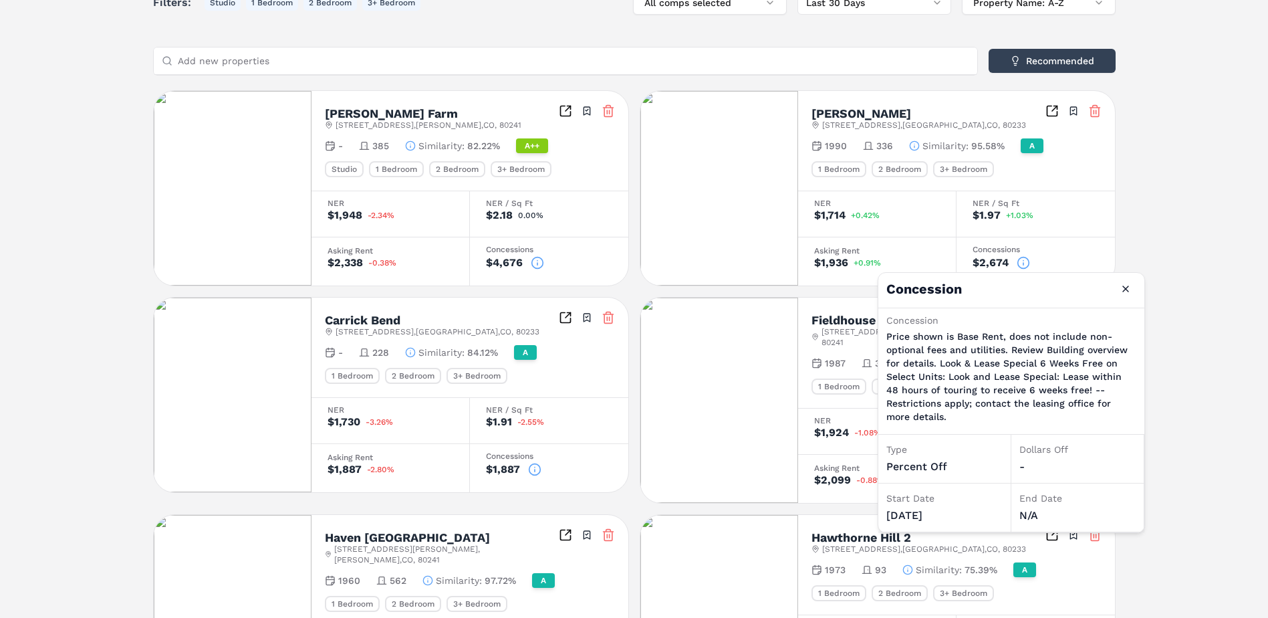
drag, startPoint x: 1126, startPoint y: 290, endPoint x: 1132, endPoint y: 279, distance: 12.3
click at [1127, 290] on button "Close" at bounding box center [1125, 288] width 21 height 21
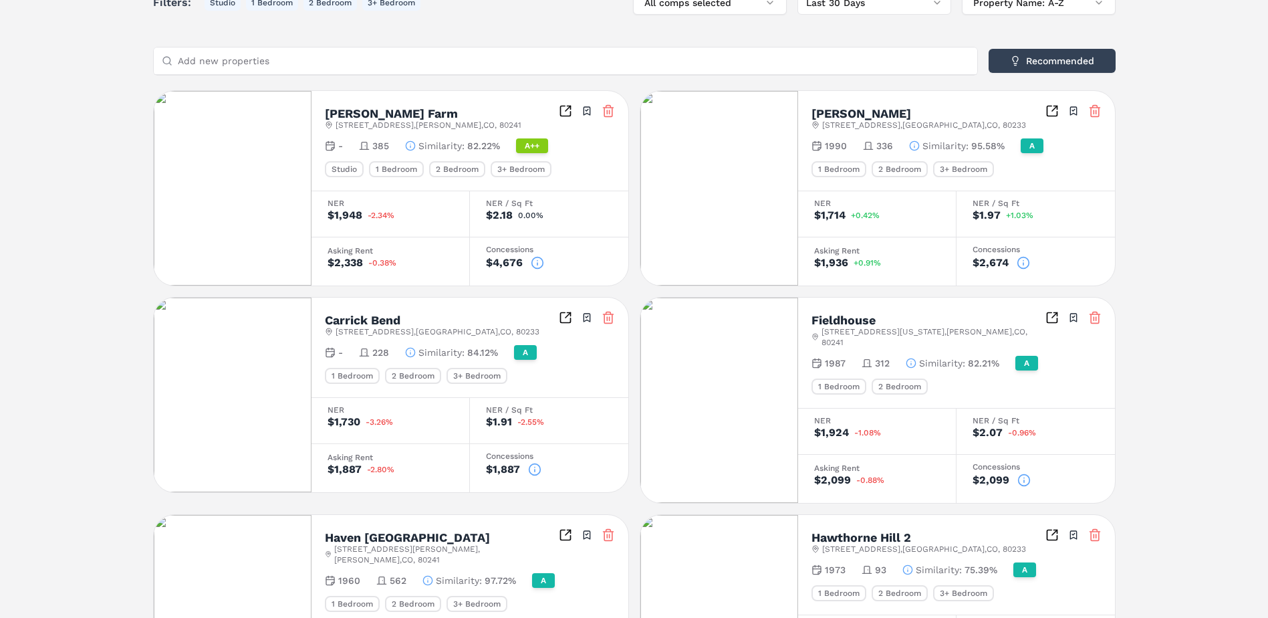
click at [1024, 261] on icon at bounding box center [1022, 262] width 13 height 13
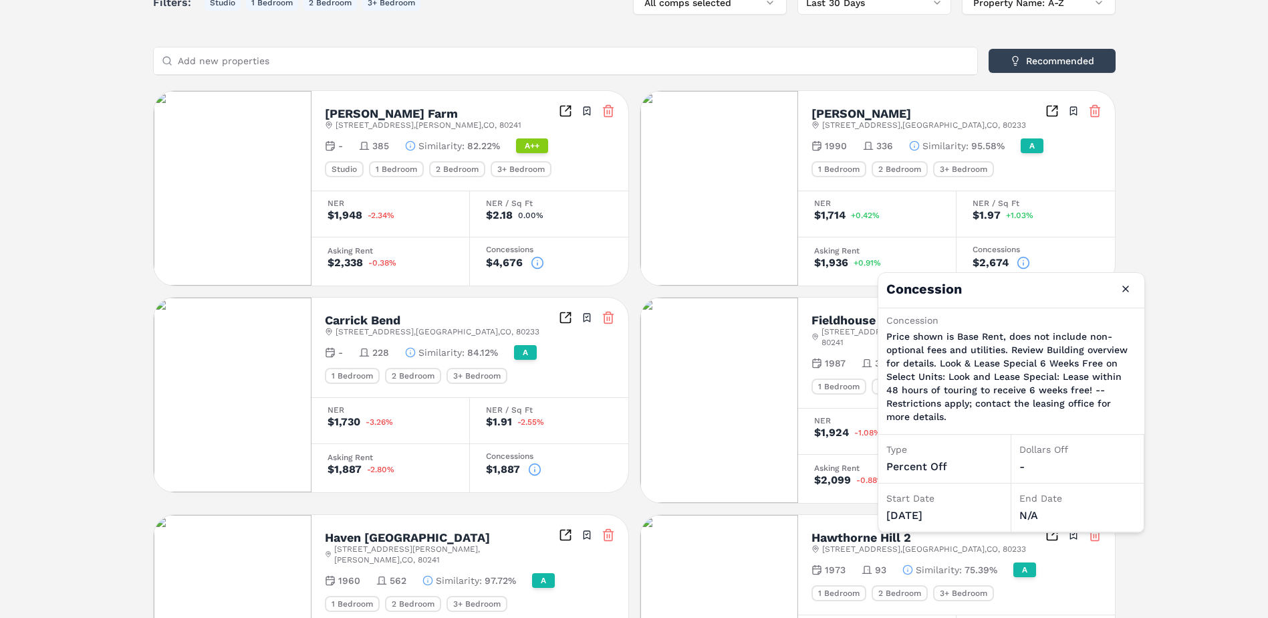
click at [539, 262] on icon at bounding box center [537, 262] width 13 height 13
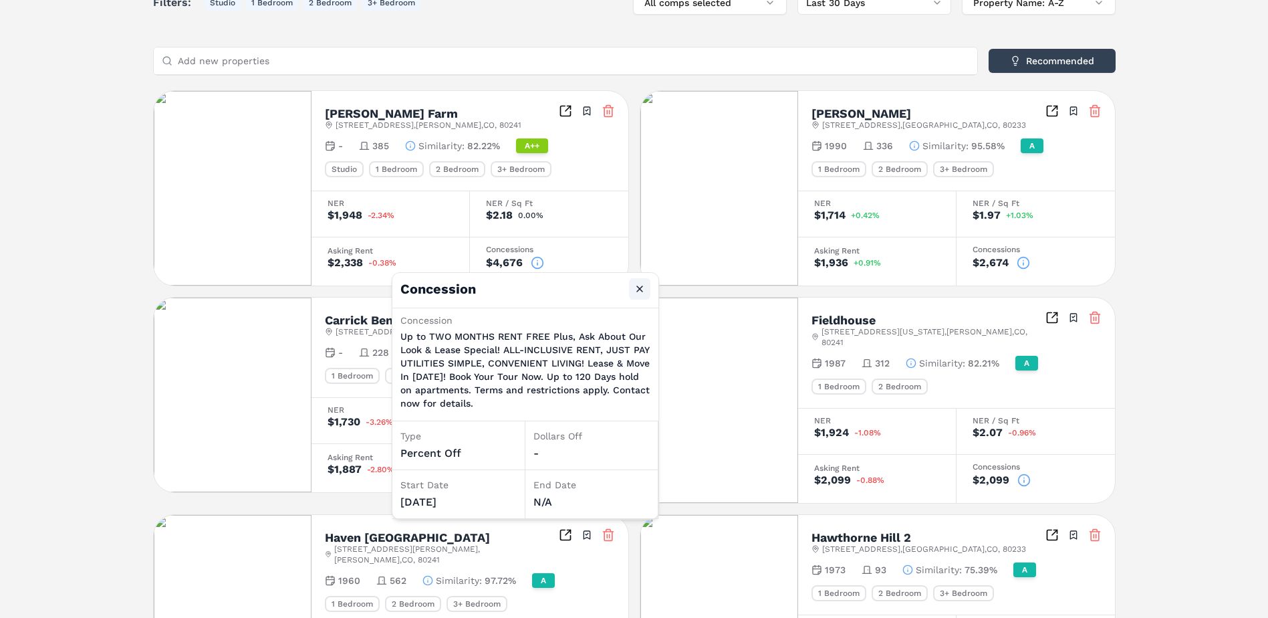
click at [640, 292] on button "Close" at bounding box center [639, 288] width 21 height 21
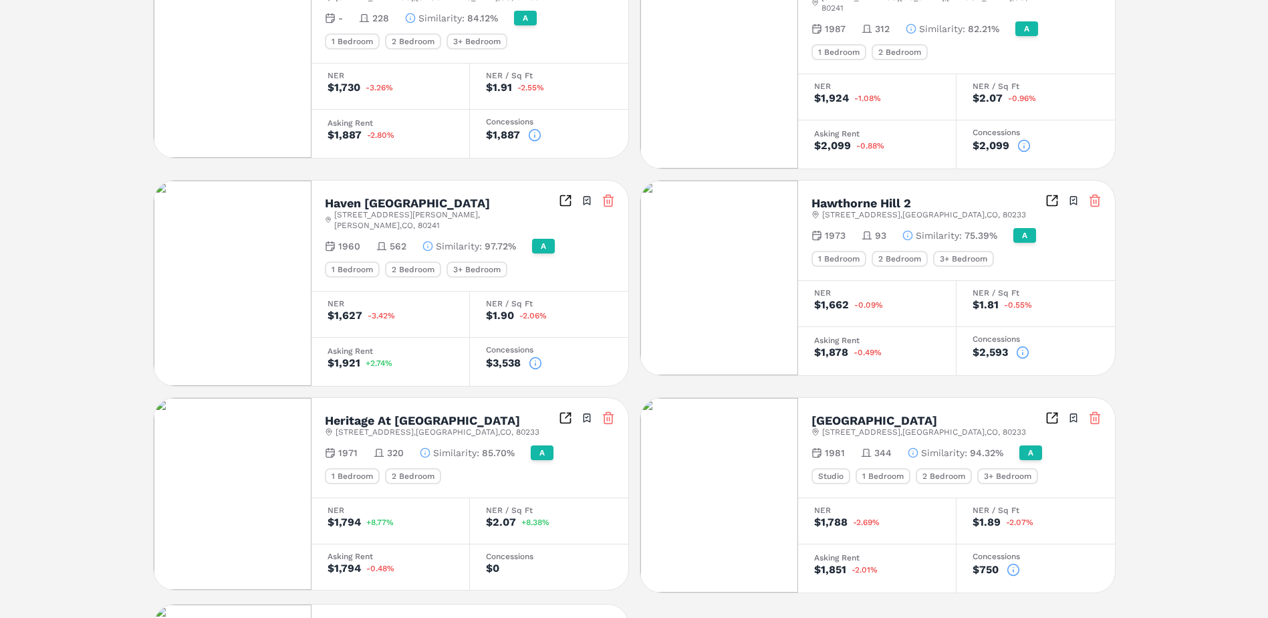
scroll to position [813, 0]
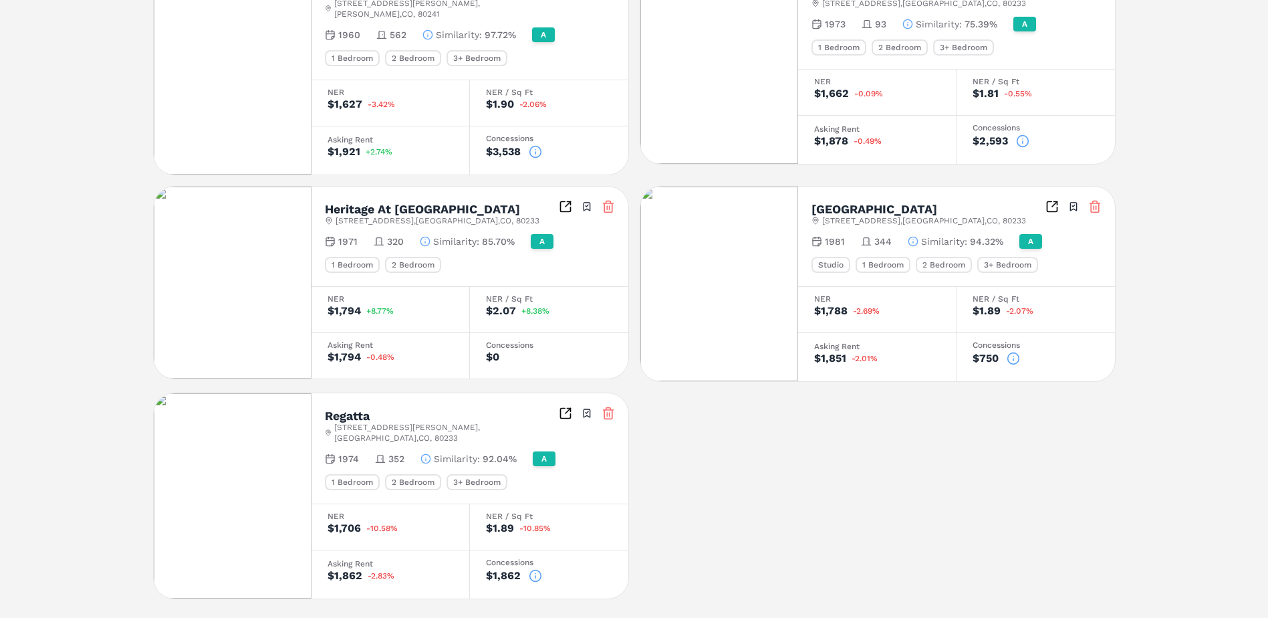
click at [1014, 352] on icon at bounding box center [1012, 358] width 13 height 13
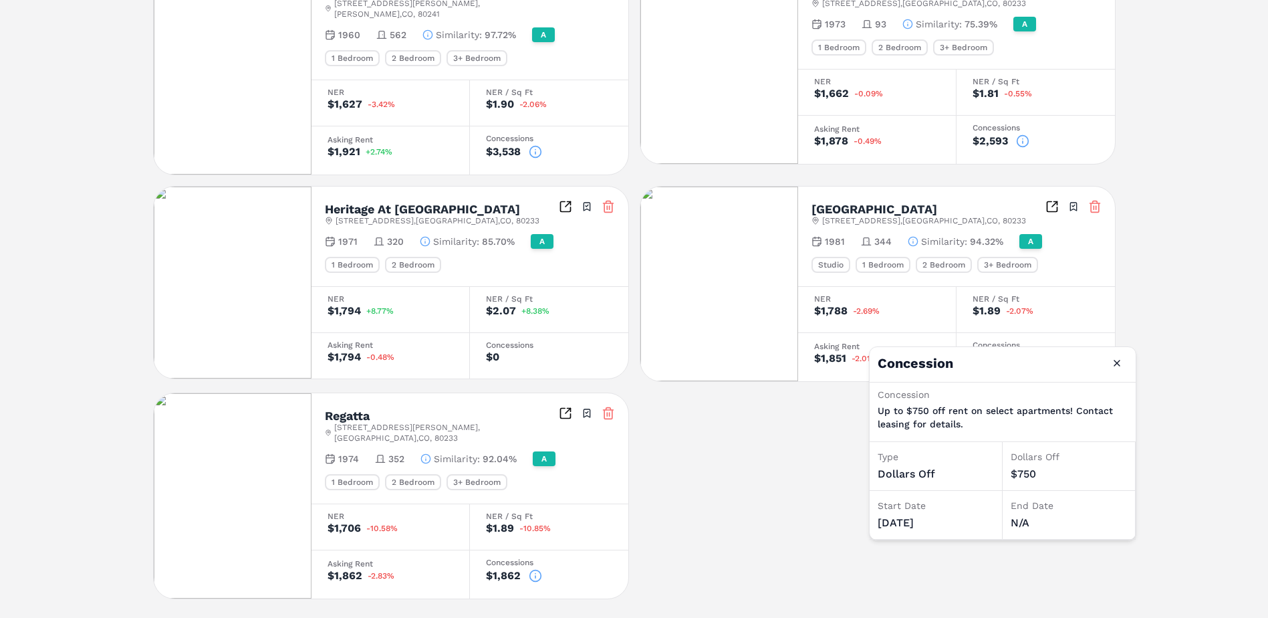
scroll to position [679, 0]
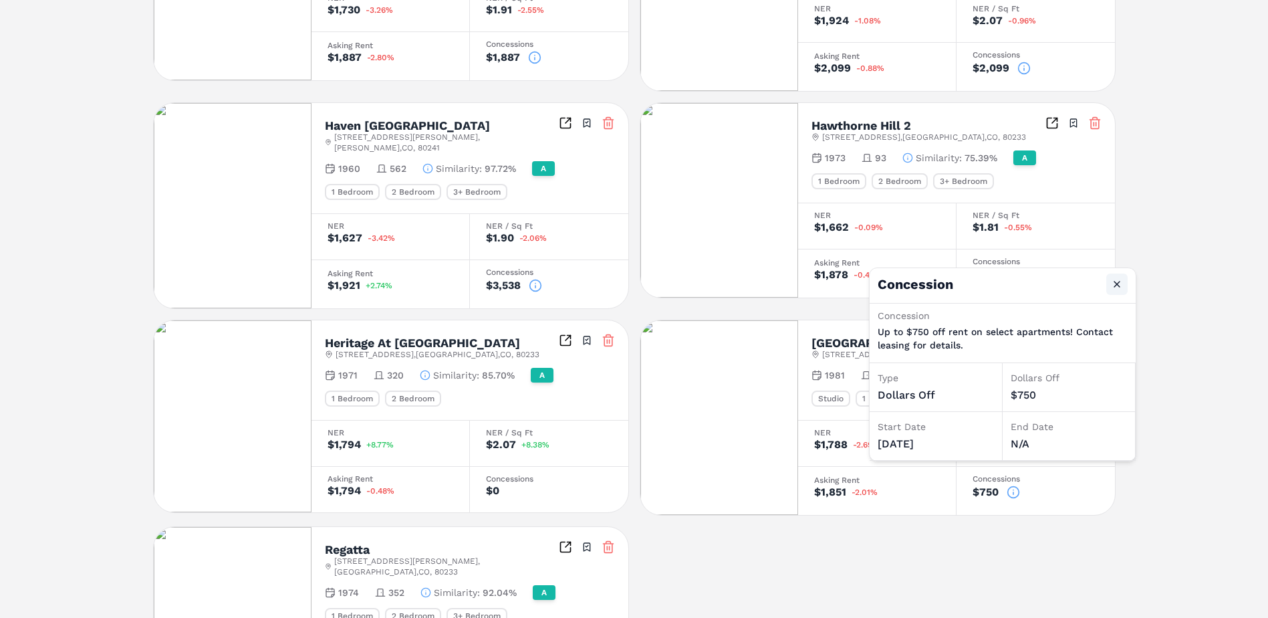
click at [1117, 285] on button "Close" at bounding box center [1116, 283] width 21 height 21
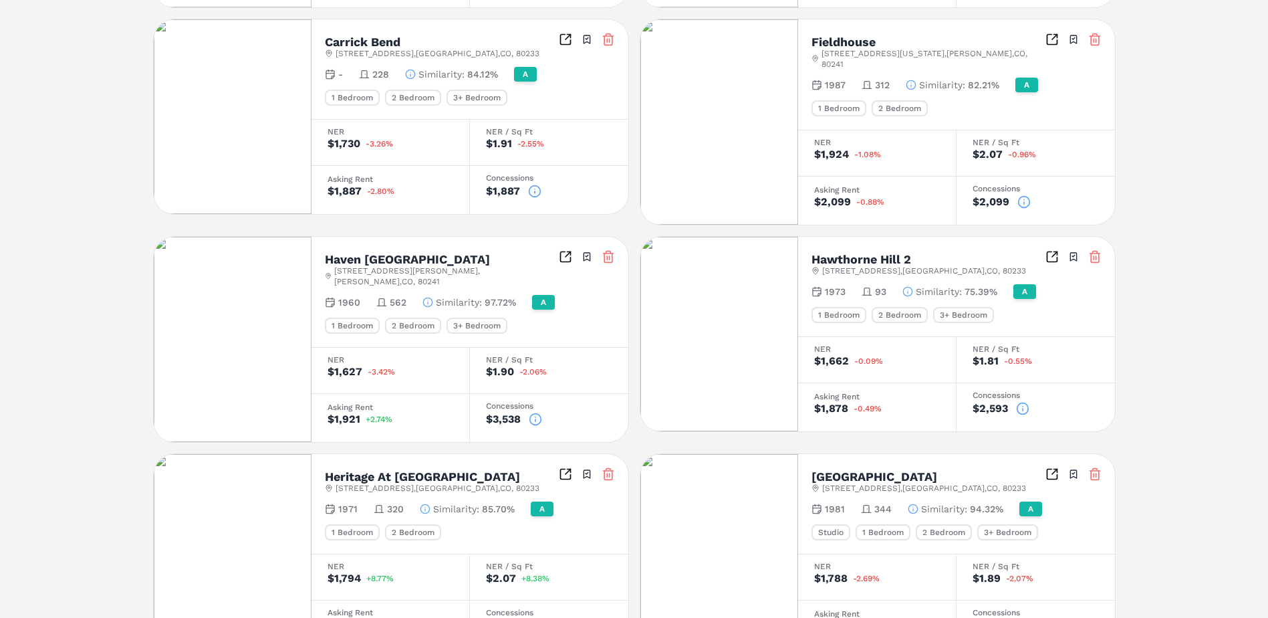
scroll to position [278, 0]
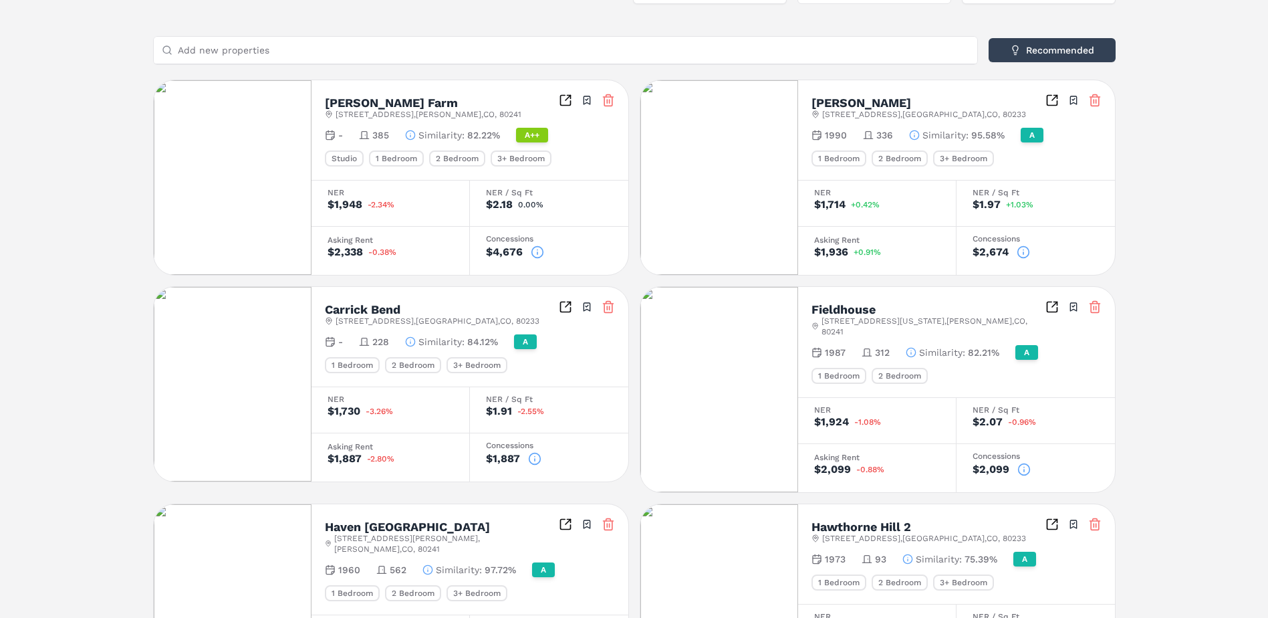
click at [535, 460] on icon at bounding box center [534, 458] width 13 height 13
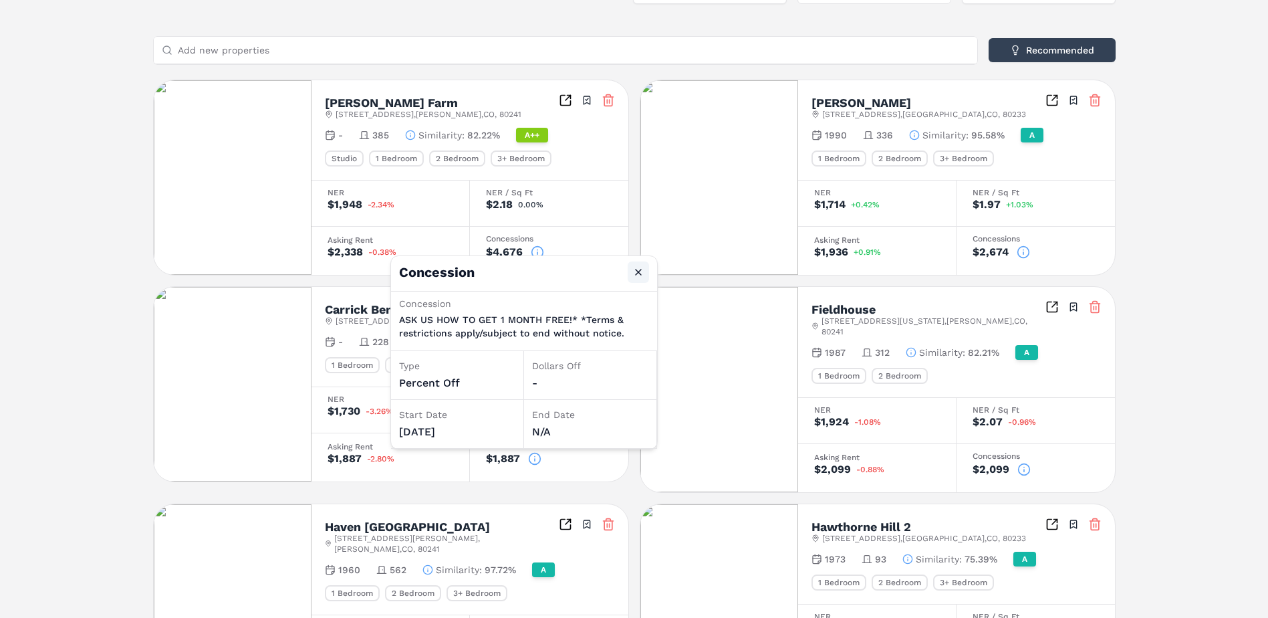
click at [639, 271] on button "Close" at bounding box center [638, 271] width 21 height 21
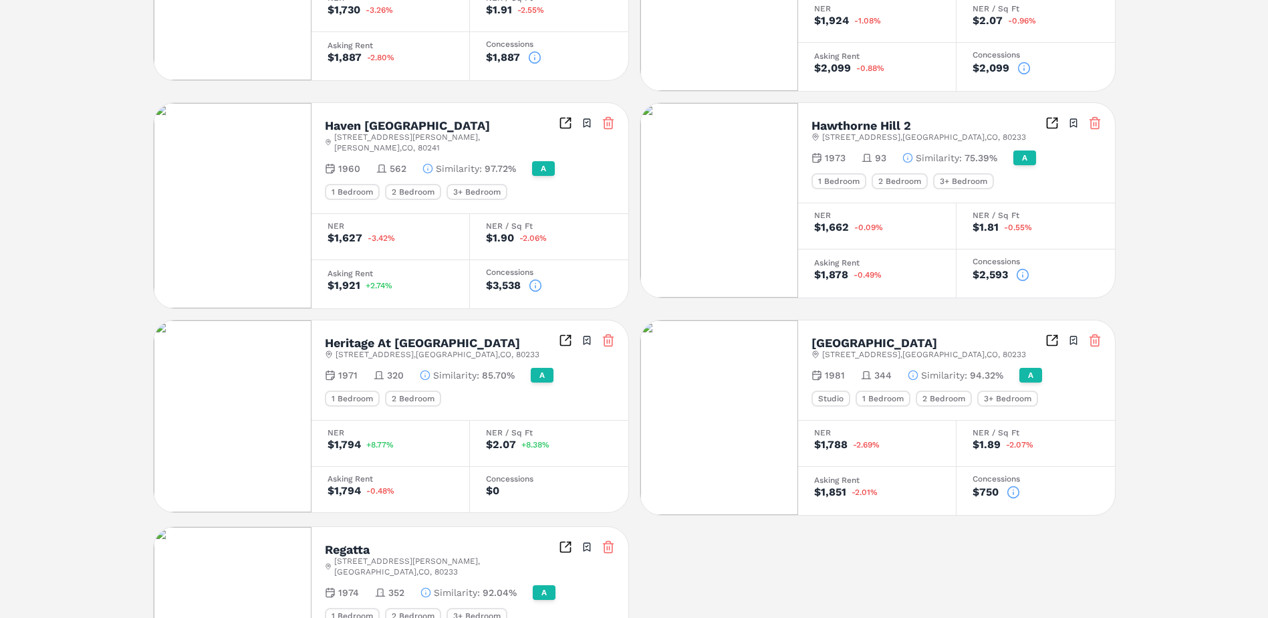
scroll to position [813, 0]
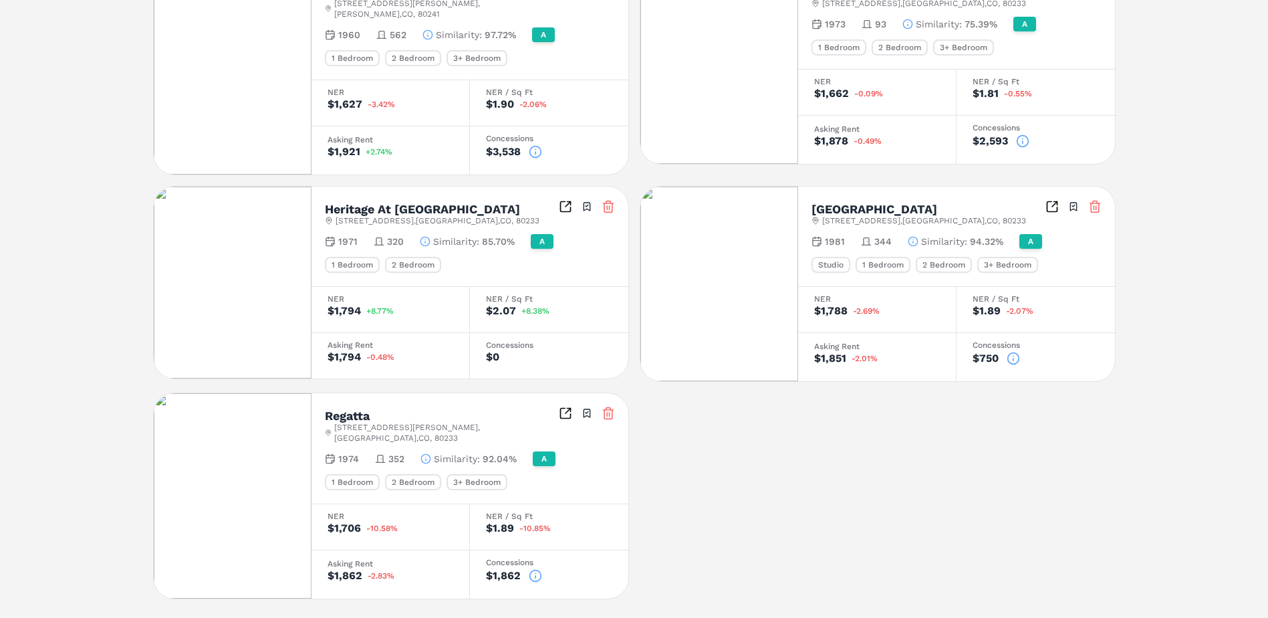
click at [533, 569] on icon at bounding box center [535, 575] width 13 height 13
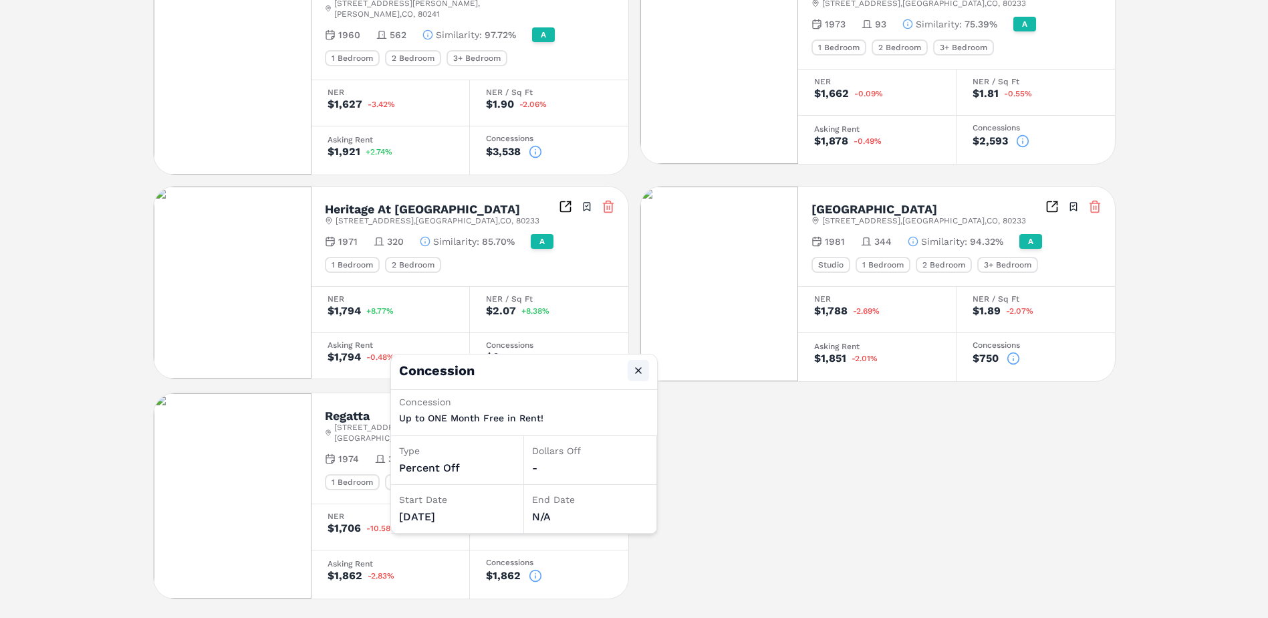
click at [636, 371] on button "Close" at bounding box center [638, 370] width 21 height 21
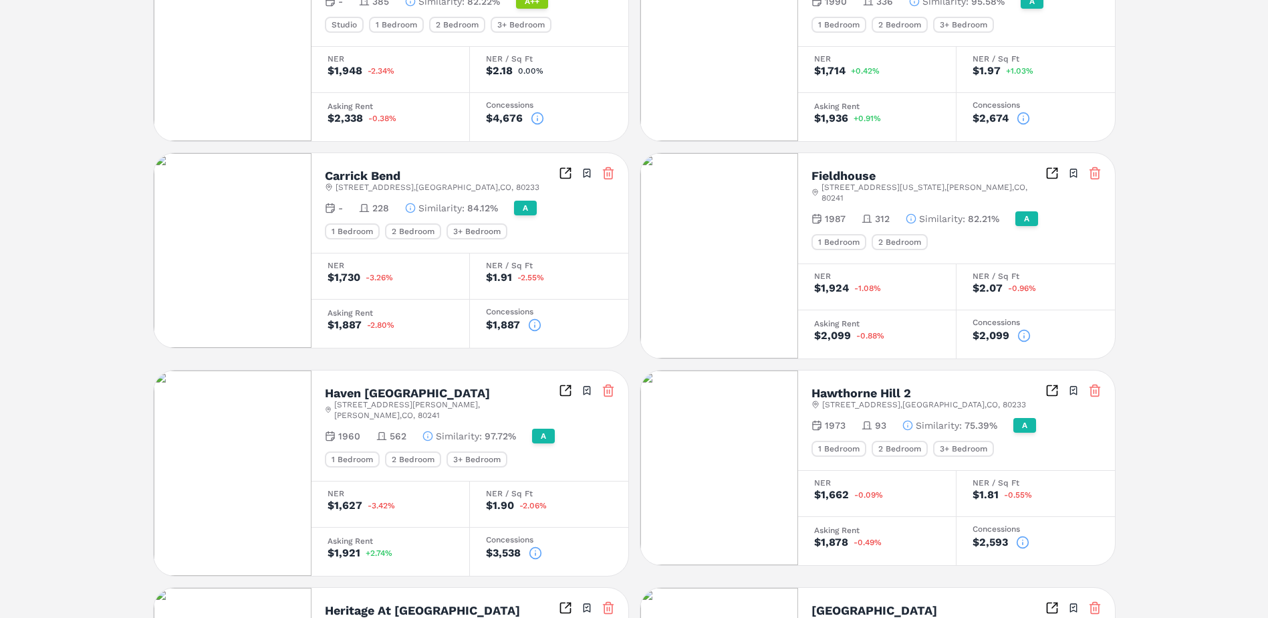
scroll to position [278, 0]
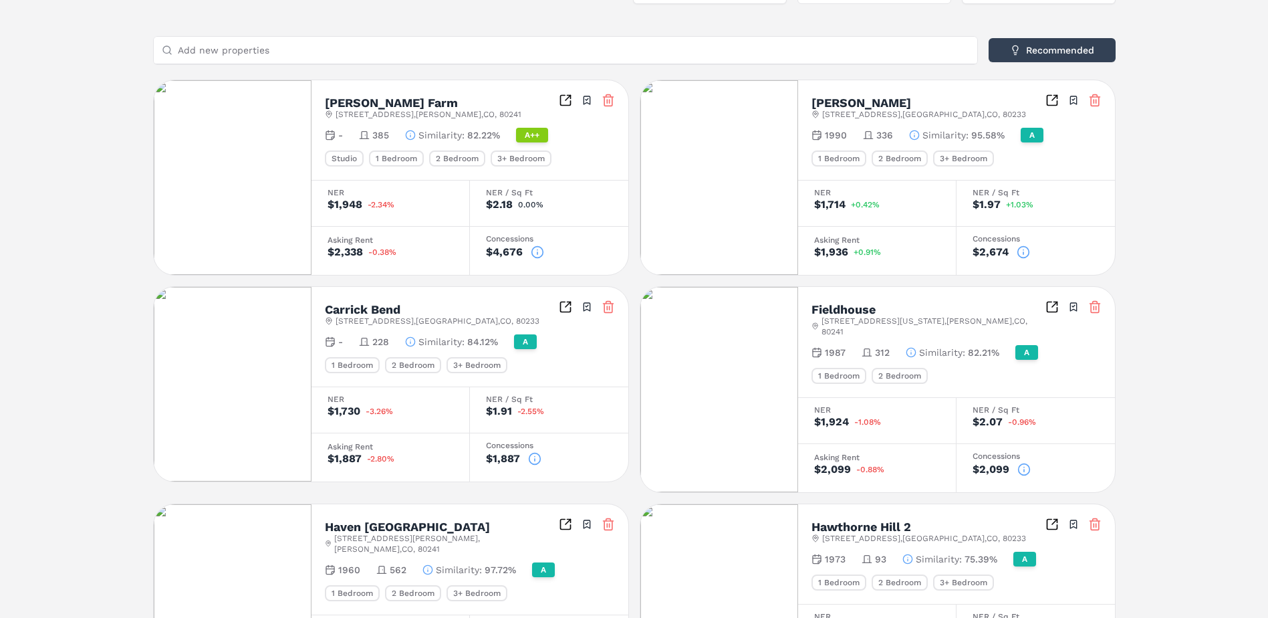
click at [837, 368] on div "1 Bedroom" at bounding box center [838, 376] width 55 height 16
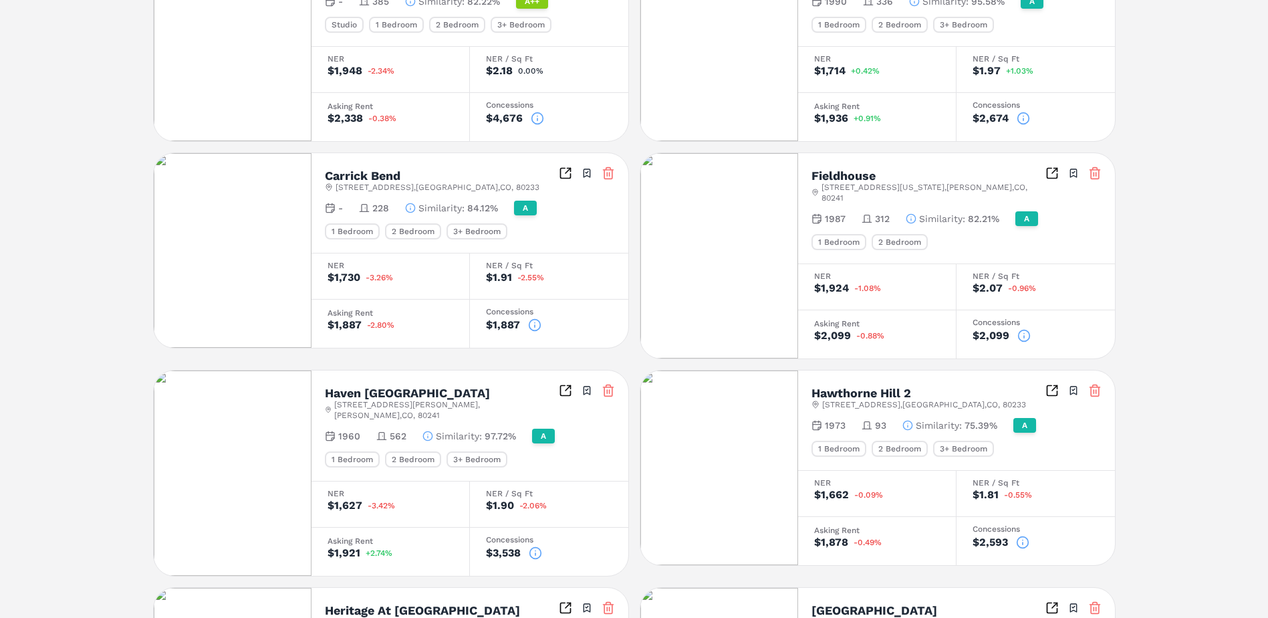
scroll to position [78, 0]
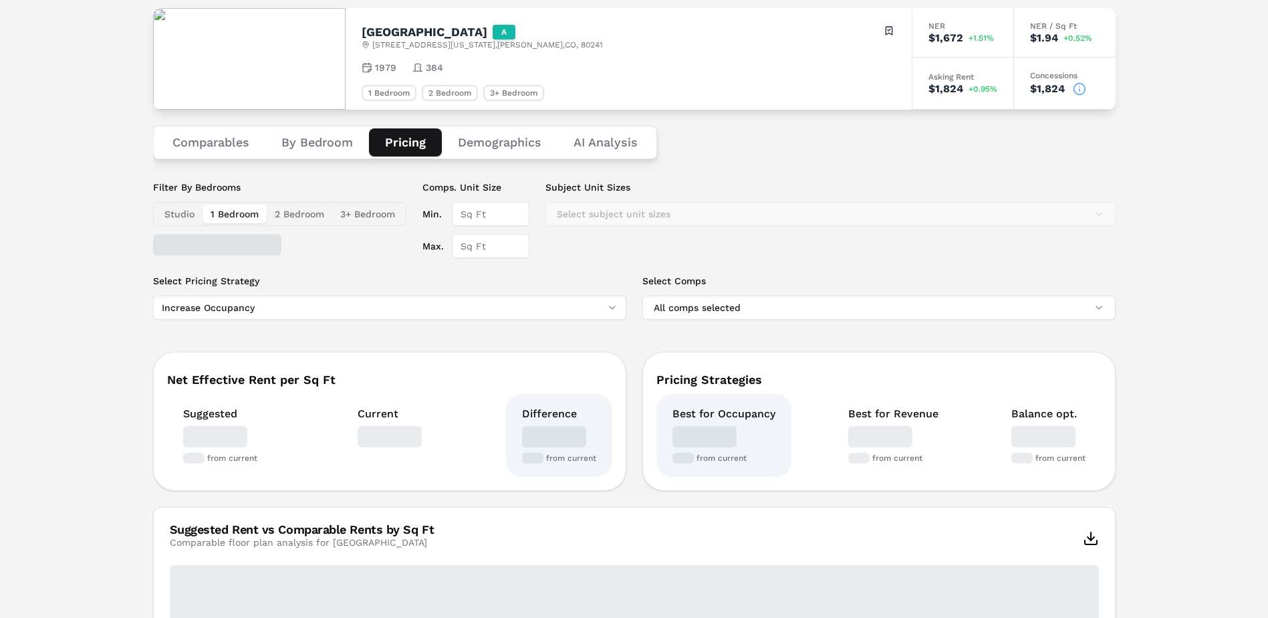
click at [402, 146] on button "Pricing" at bounding box center [405, 142] width 73 height 28
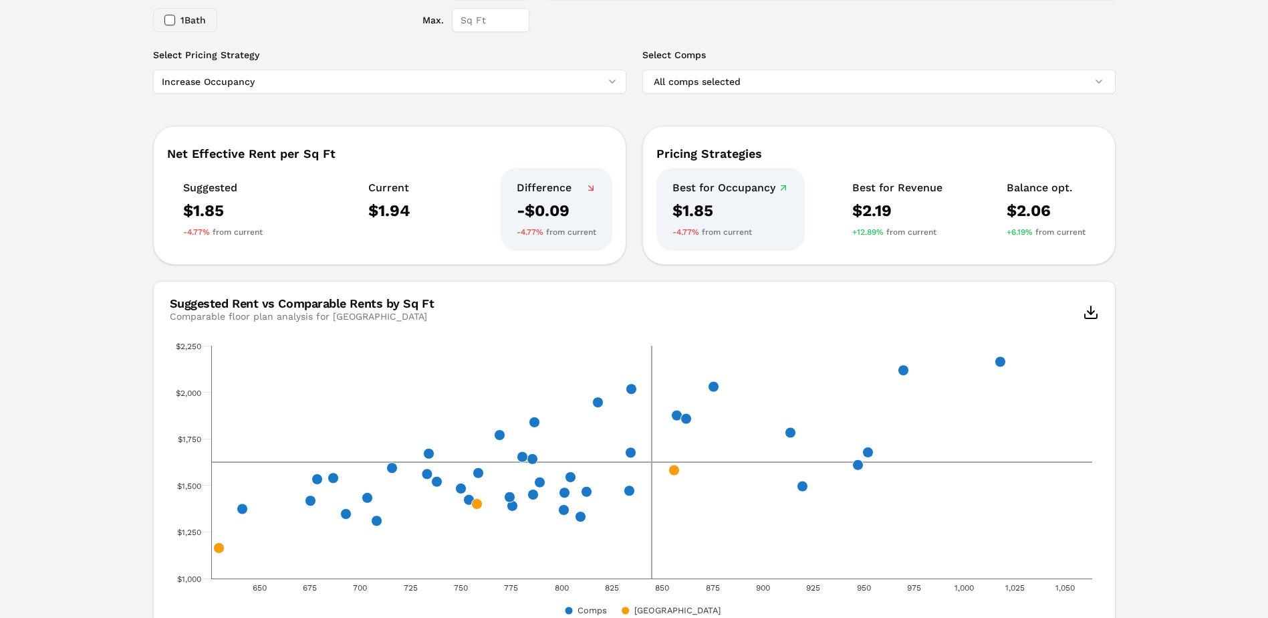
scroll to position [0, 0]
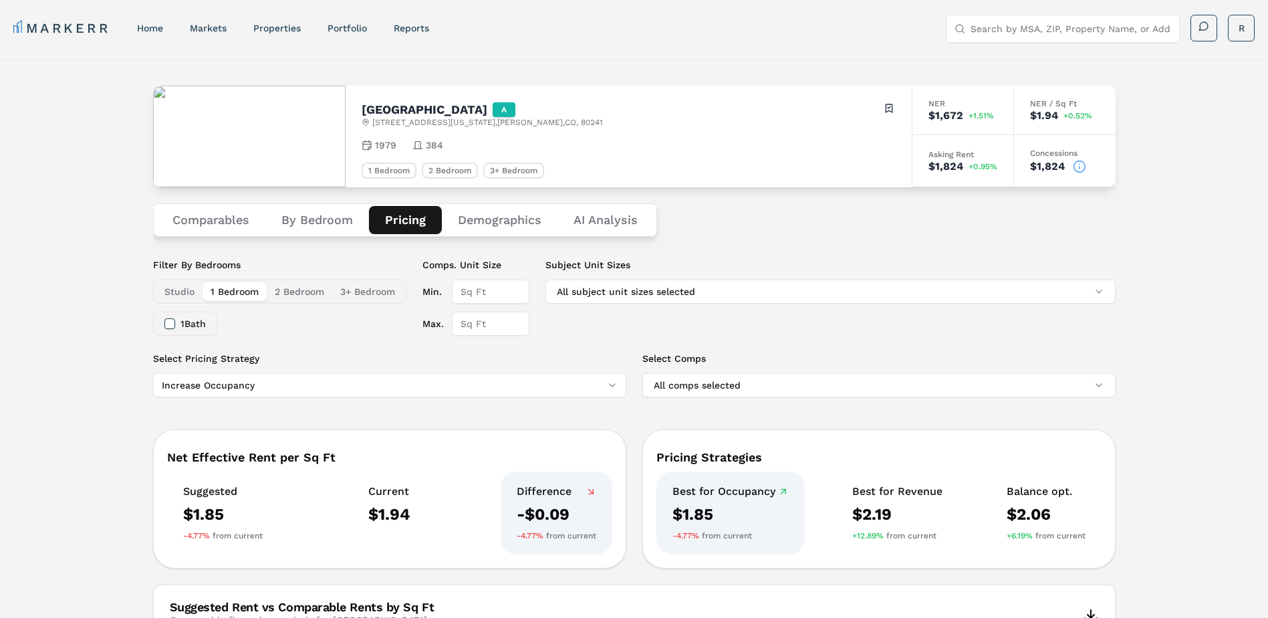
click at [177, 291] on button "Studio" at bounding box center [179, 291] width 46 height 19
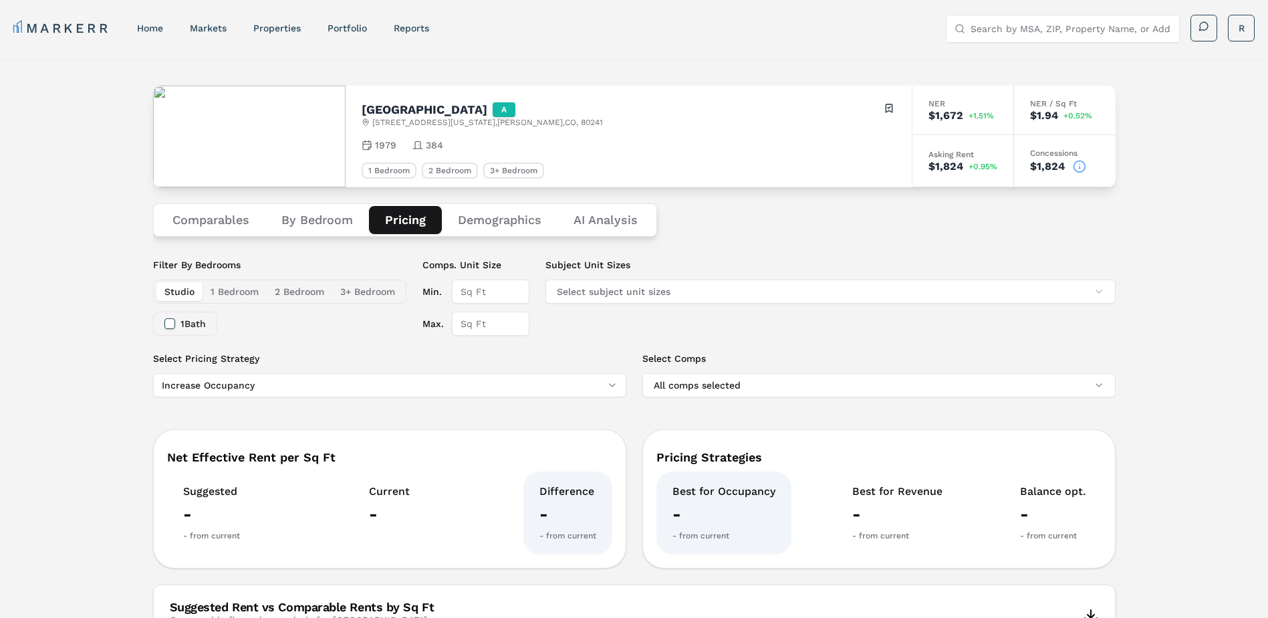
click at [296, 340] on div "Filter By Bedrooms Studio 1 Bedroom 2 Bedroom 3+ Bedroom 1 Bath Comps. Unit Siz…" at bounding box center [634, 305] width 962 height 94
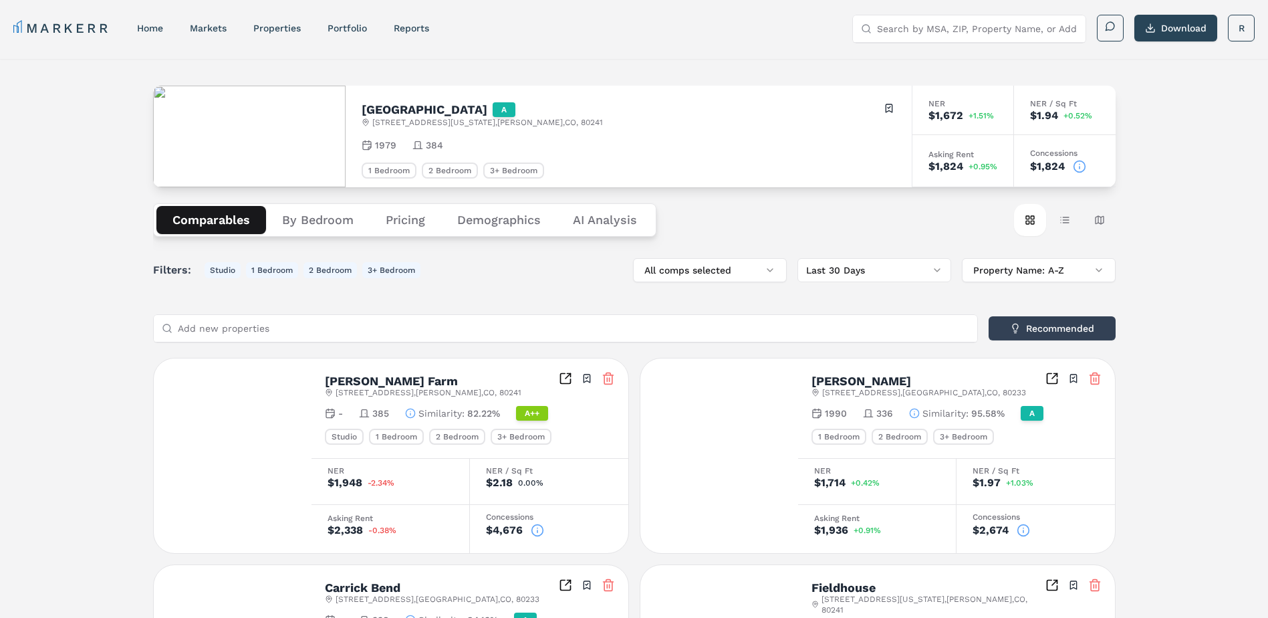
click at [181, 217] on button "Comparables" at bounding box center [211, 220] width 110 height 28
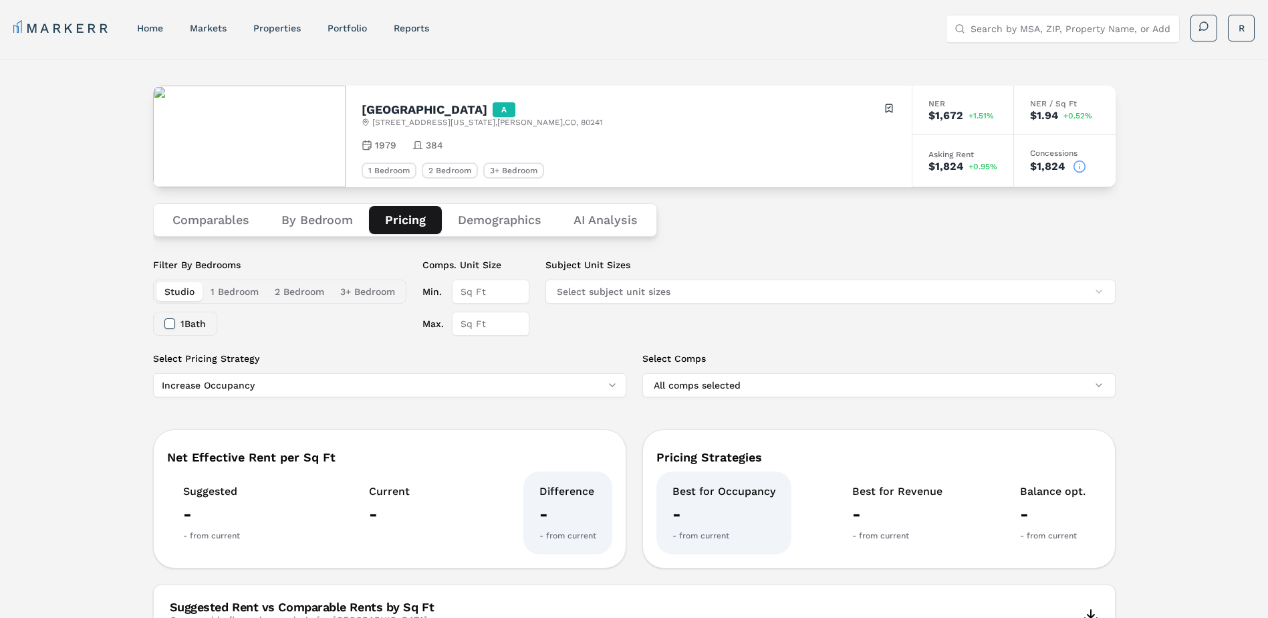
click at [406, 219] on button "Pricing" at bounding box center [405, 220] width 73 height 28
click at [219, 295] on button "1 Bedroom" at bounding box center [234, 291] width 64 height 19
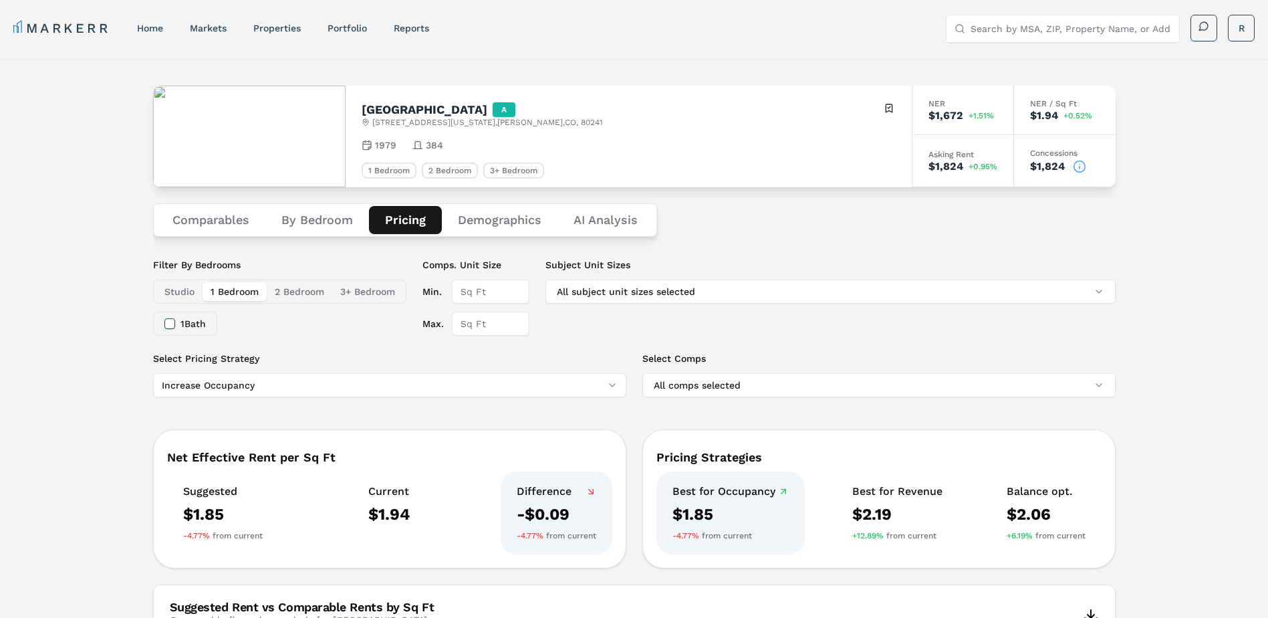
click at [278, 294] on button "2 Bedroom" at bounding box center [299, 291] width 65 height 19
click at [227, 292] on button "1 Bedroom" at bounding box center [234, 291] width 64 height 19
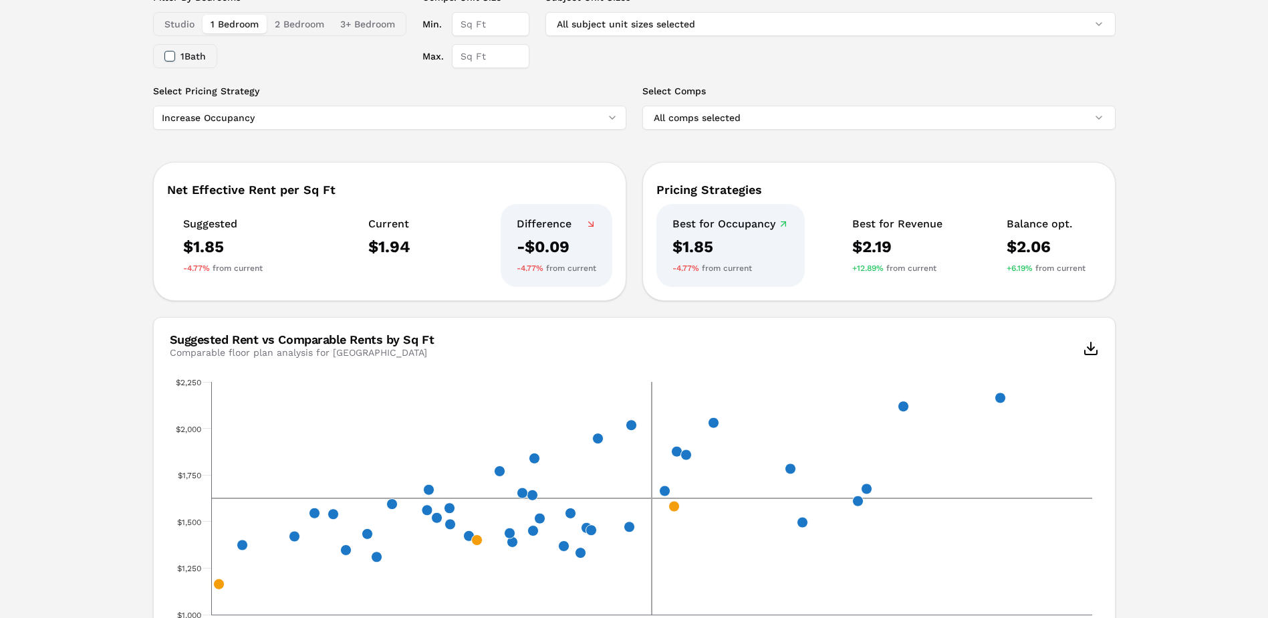
scroll to position [134, 0]
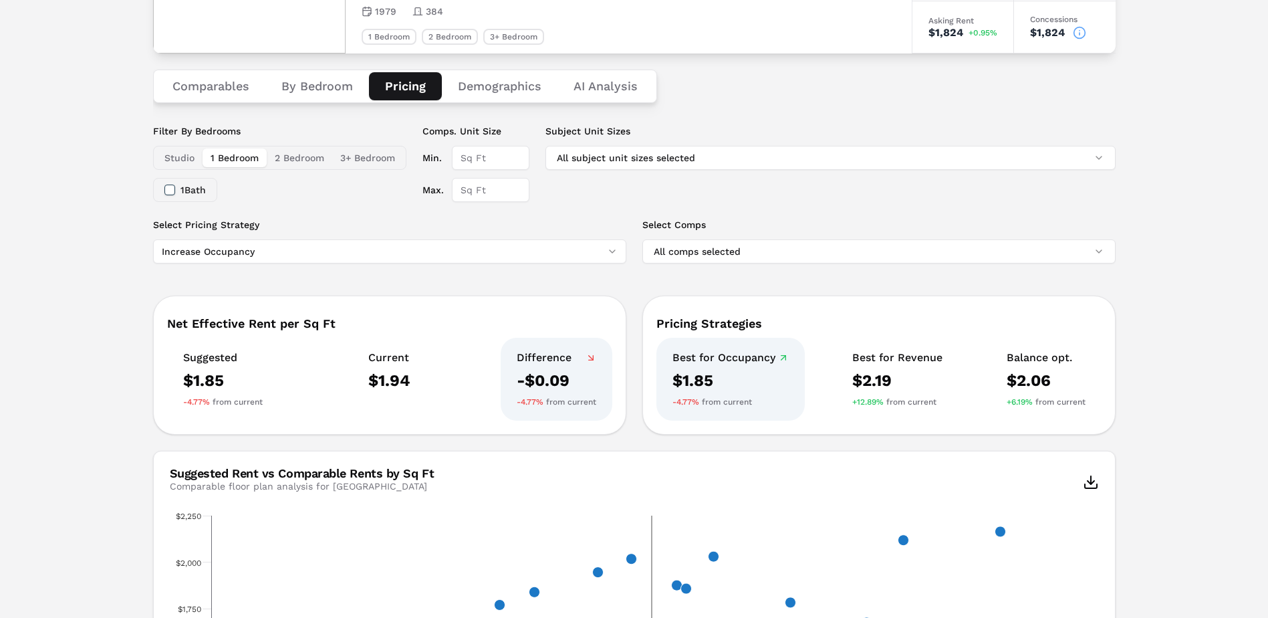
click at [292, 157] on button "2 Bedroom" at bounding box center [299, 157] width 65 height 19
click at [376, 159] on button "3+ Bedroom" at bounding box center [367, 157] width 71 height 19
click at [485, 85] on button "Demographics" at bounding box center [500, 86] width 116 height 28
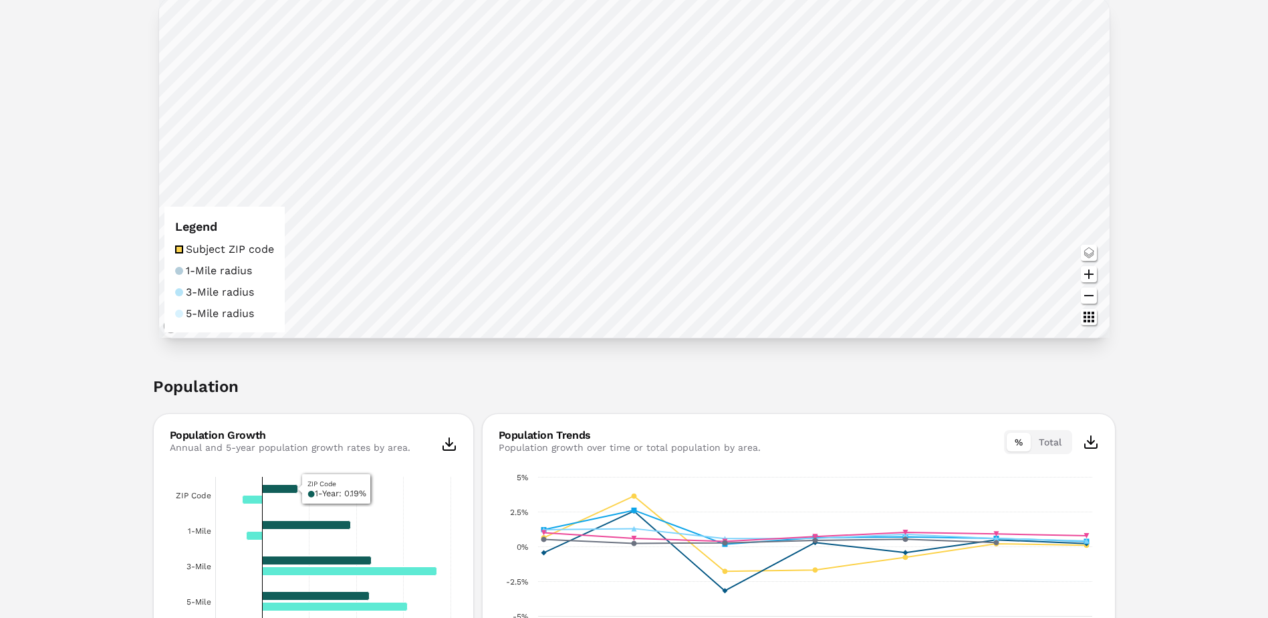
scroll to position [0, 0]
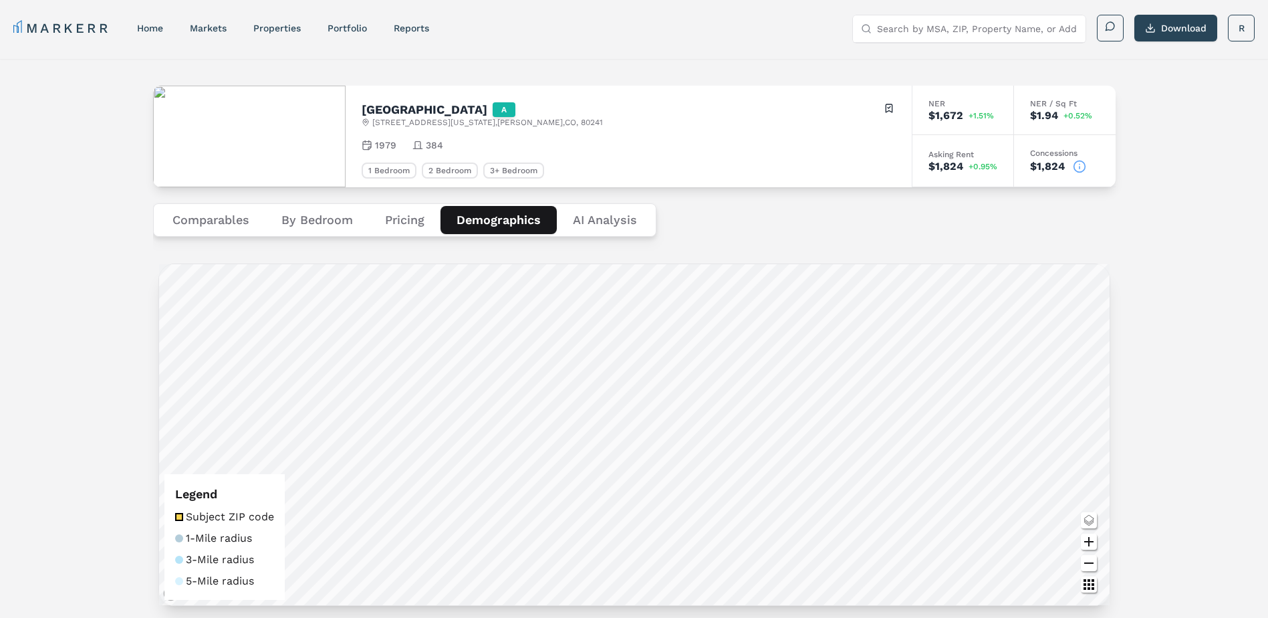
click at [313, 218] on button "By Bedroom" at bounding box center [317, 220] width 104 height 28
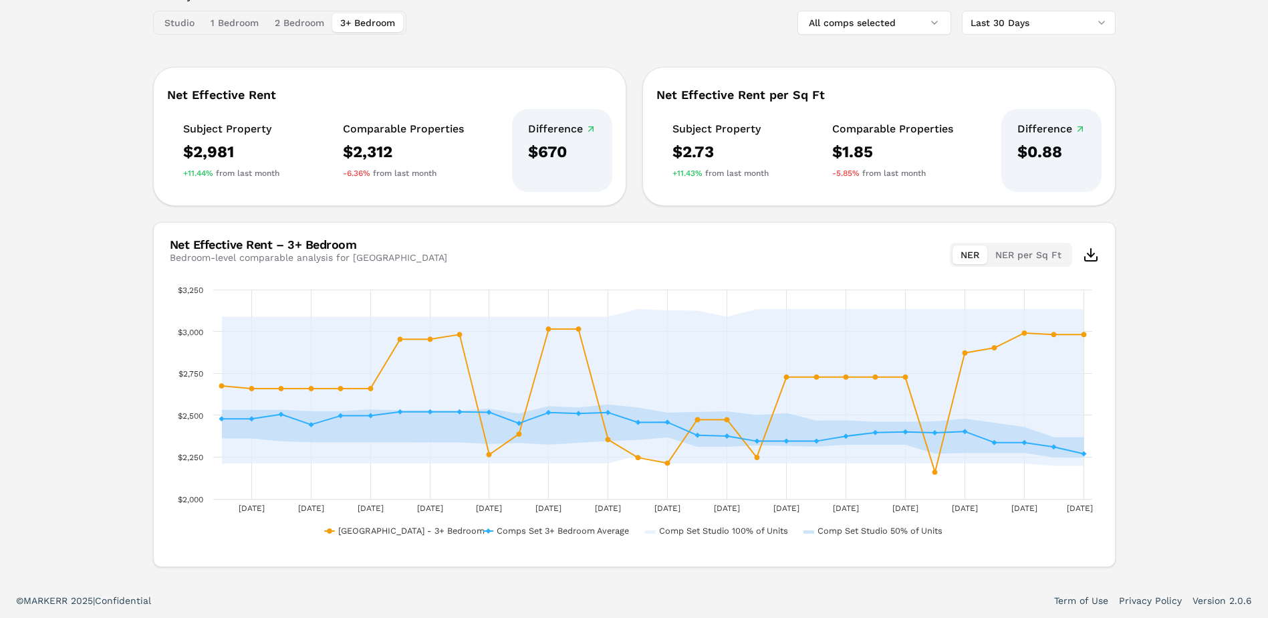
scroll to position [135, 0]
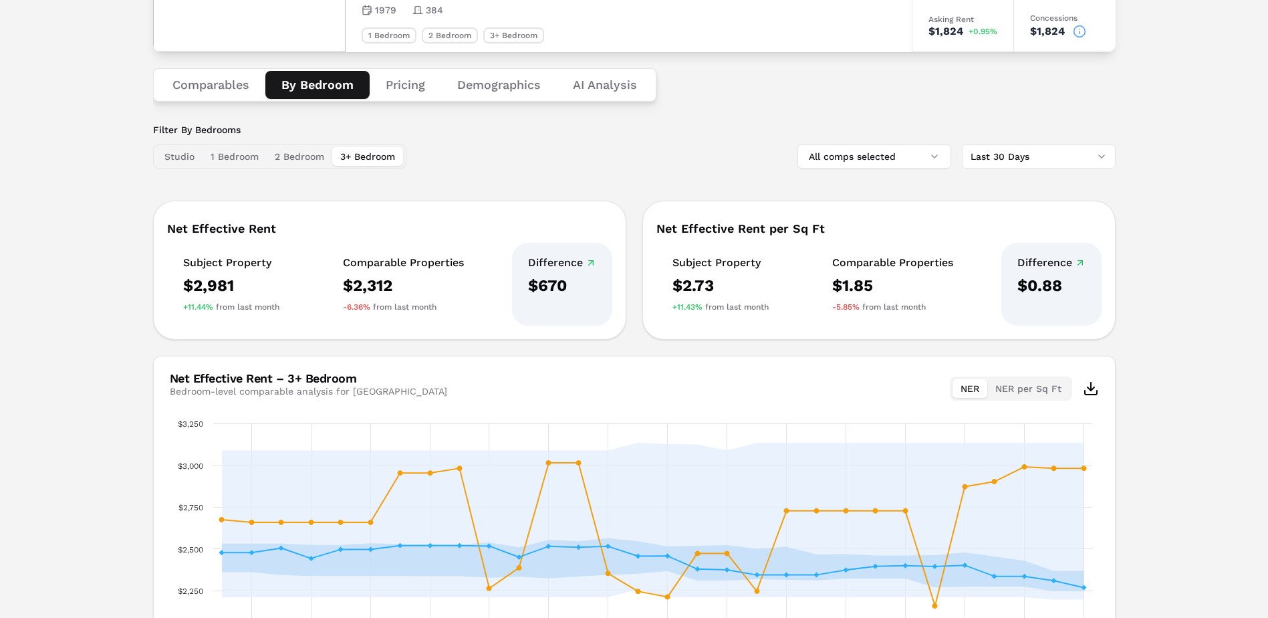
click at [415, 86] on button "Pricing" at bounding box center [406, 85] width 72 height 28
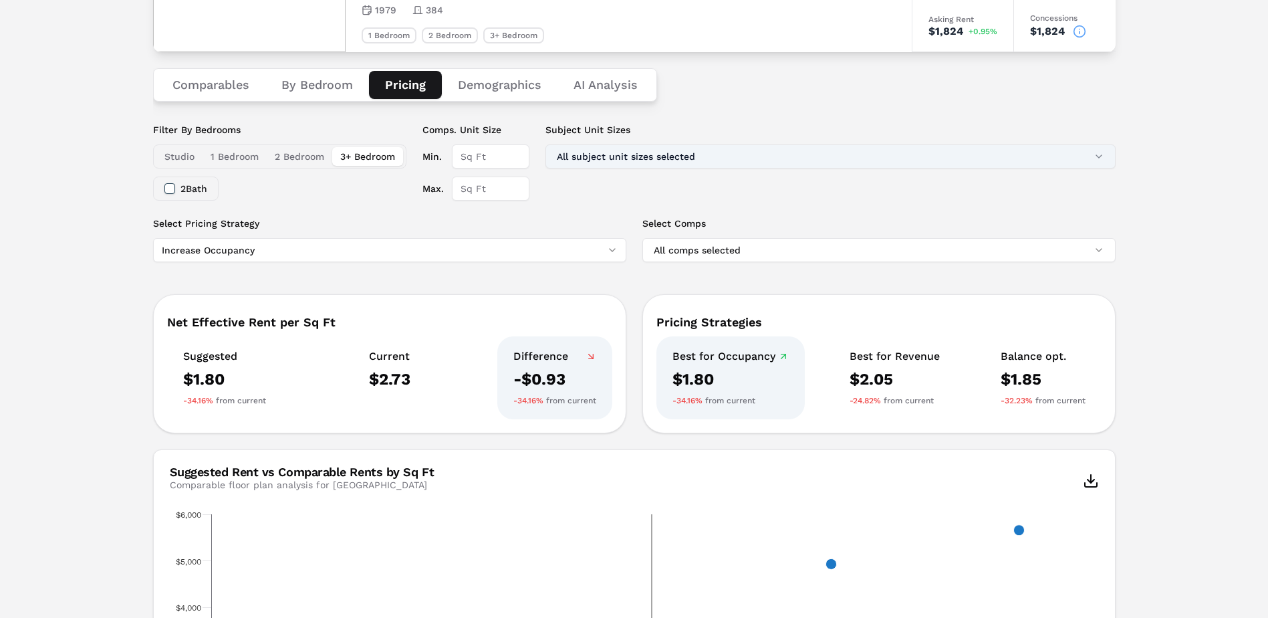
click at [695, 158] on button "All subject unit sizes selected" at bounding box center [830, 156] width 570 height 24
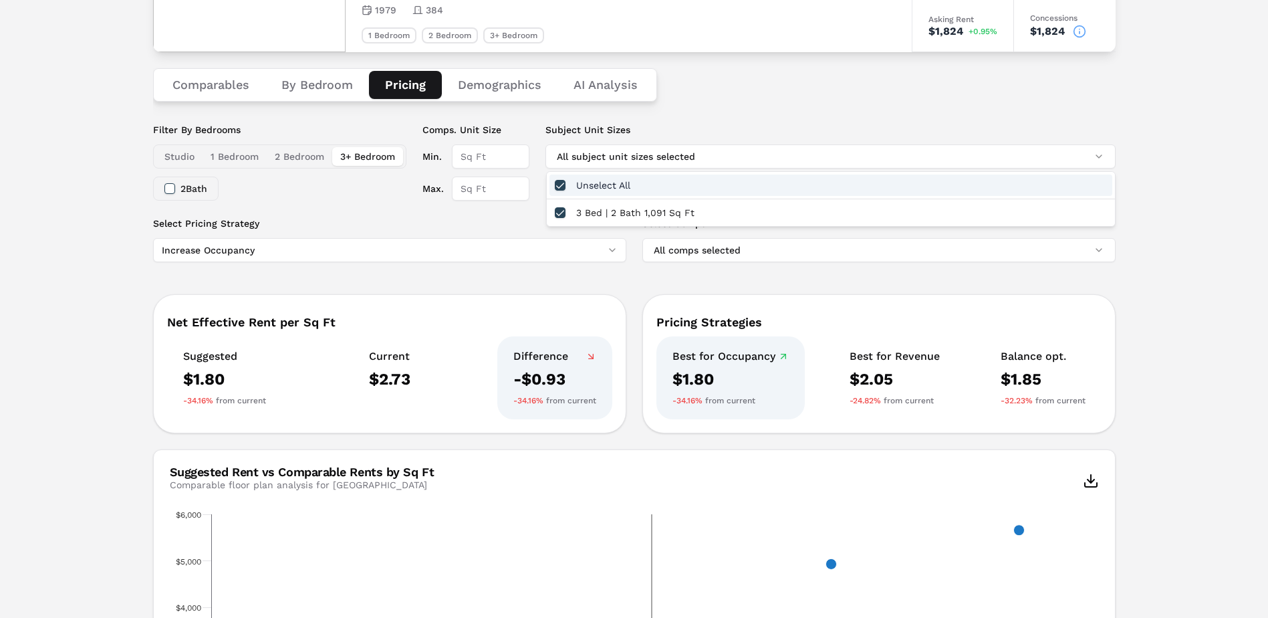
click at [553, 183] on div "Unselect All" at bounding box center [830, 184] width 563 height 21
click at [726, 101] on div "Comparables By Bedroom Pricing Demographics AI Analysis" at bounding box center [634, 84] width 962 height 65
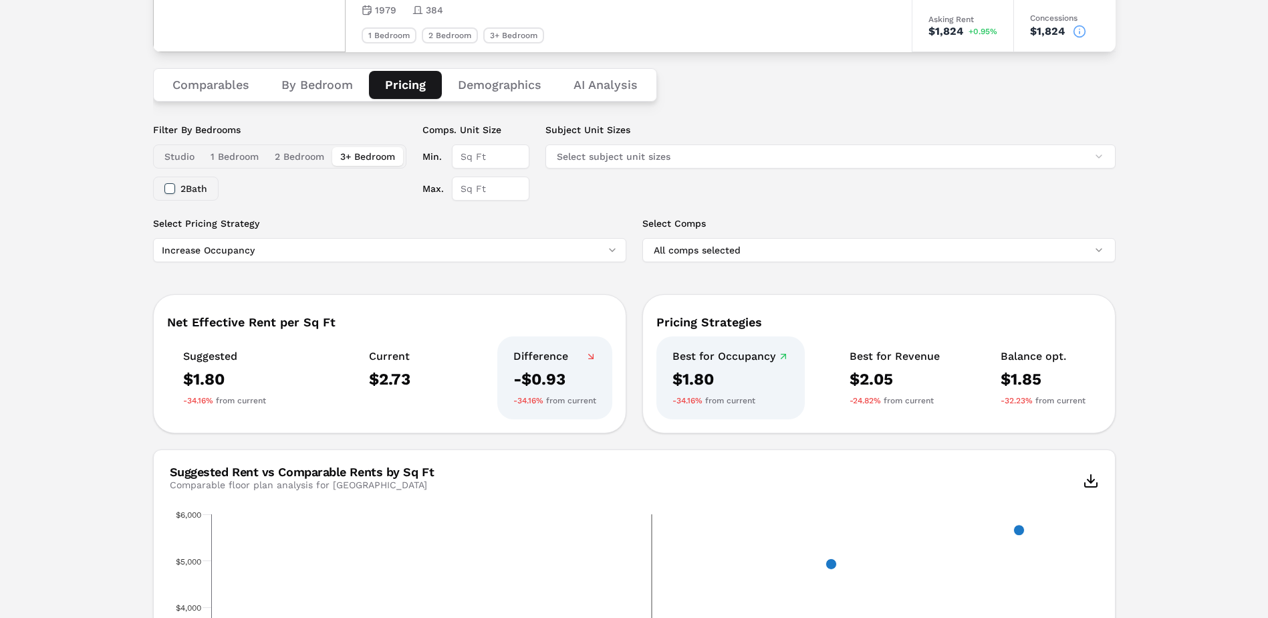
click at [626, 207] on div "Filter By Bedrooms Studio 1 Bedroom 2 Bedroom 3+ Bedroom 2 Bath Comps. Unit Siz…" at bounding box center [634, 170] width 962 height 94
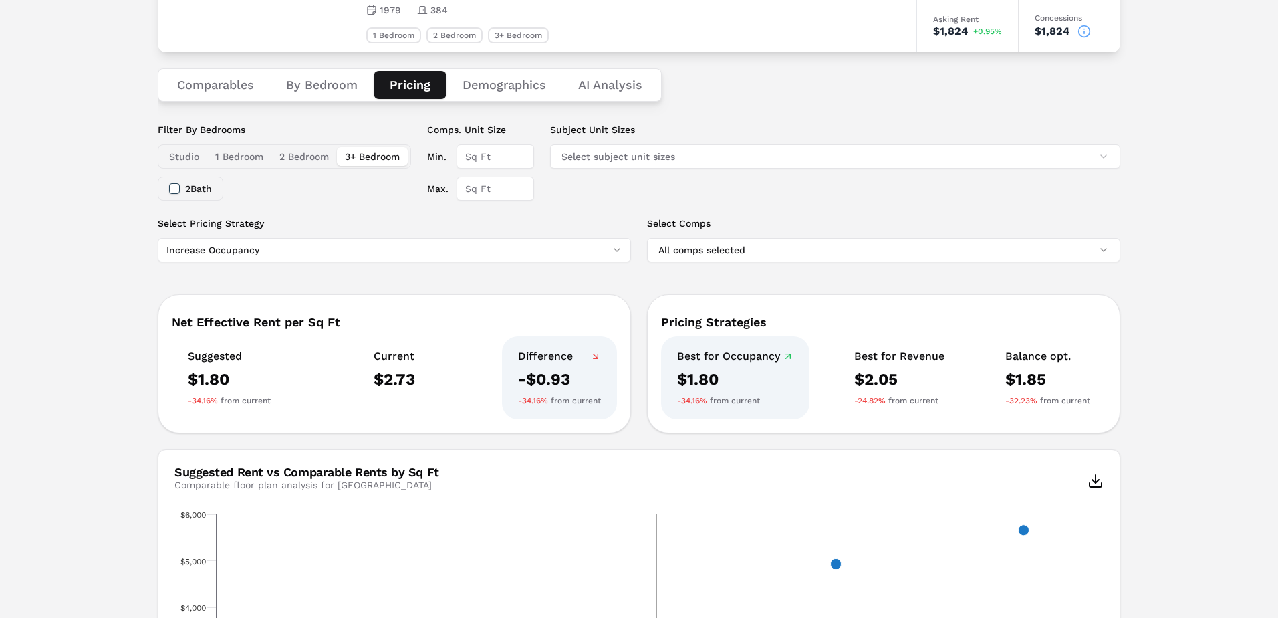
click at [305, 253] on html "MARKERR home markets properties Portfolio reports Search by MSA, ZIP, Property …" at bounding box center [639, 496] width 1278 height 1262
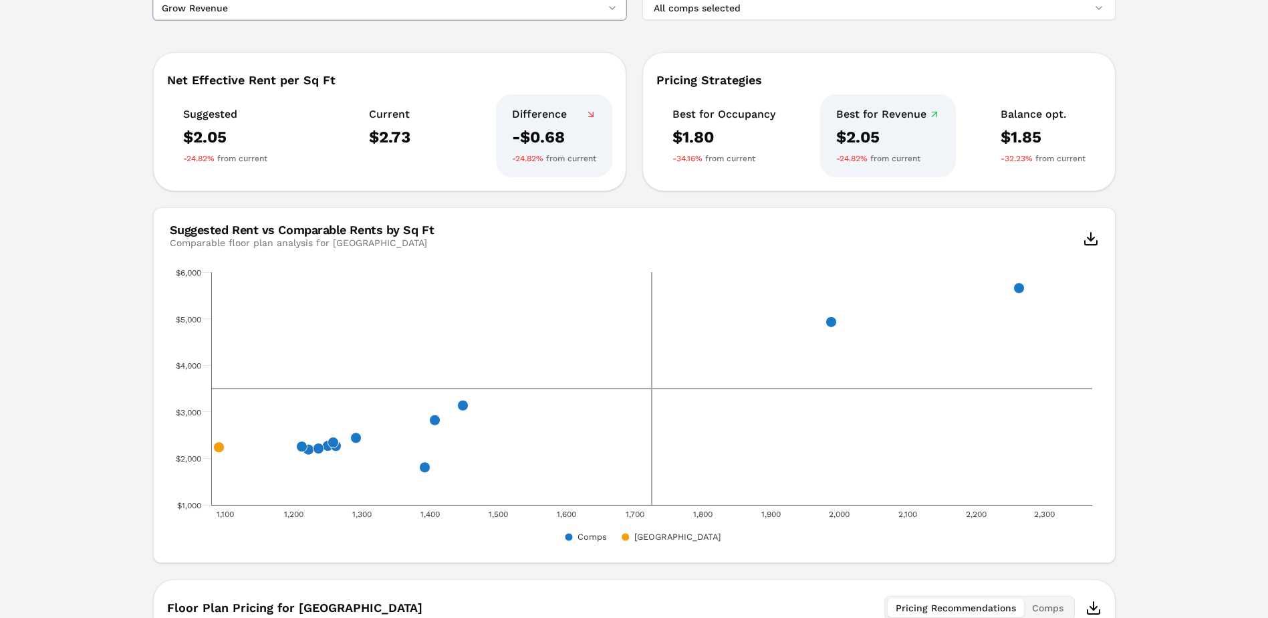
scroll to position [176, 0]
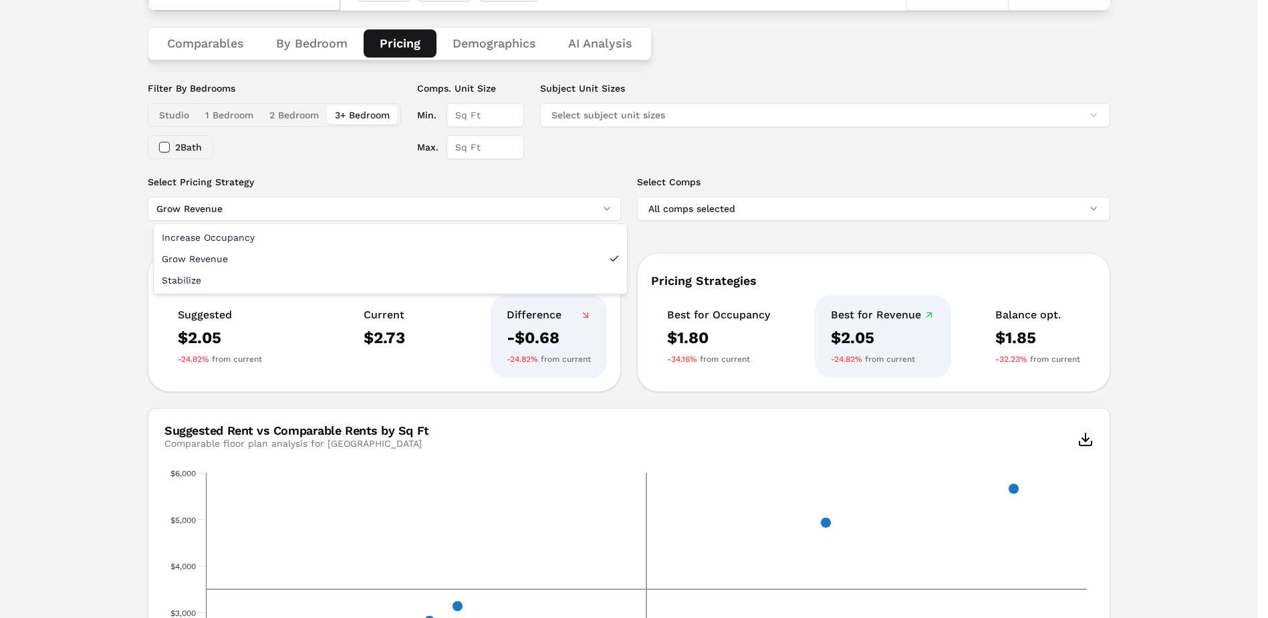
click at [213, 204] on html "MARKERR home markets properties Portfolio reports Search by MSA, ZIP, Property …" at bounding box center [634, 455] width 1268 height 1262
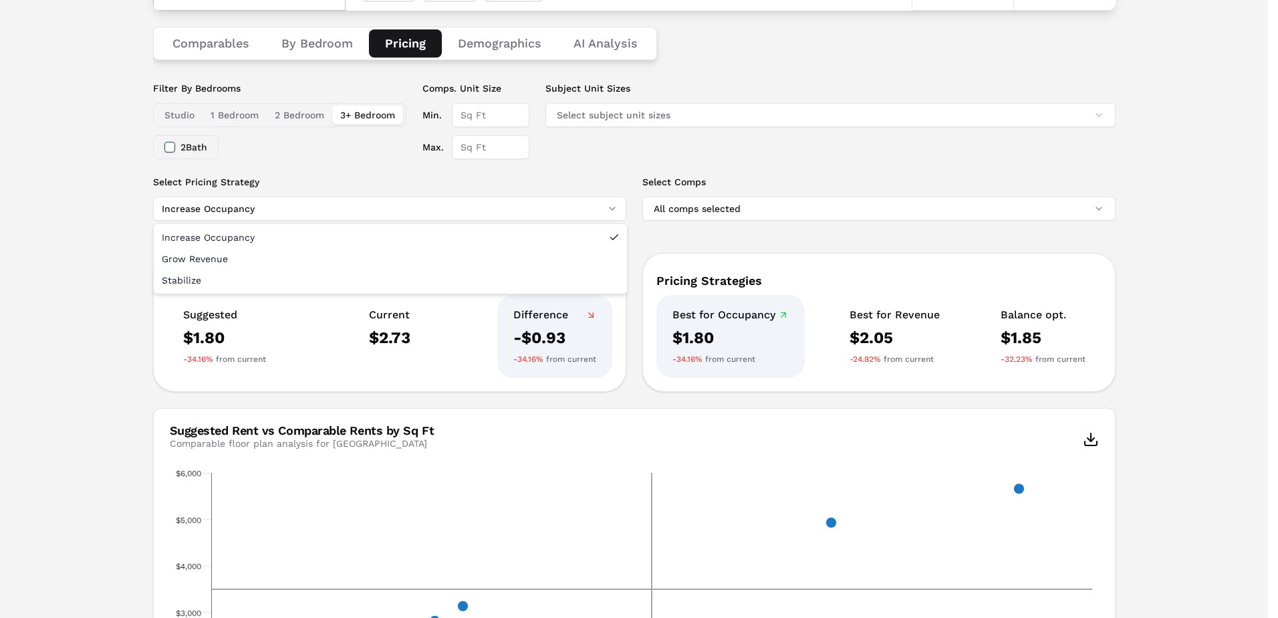
click at [181, 210] on html "MARKERR home markets properties Portfolio reports Search by MSA, ZIP, Property …" at bounding box center [639, 455] width 1278 height 1262
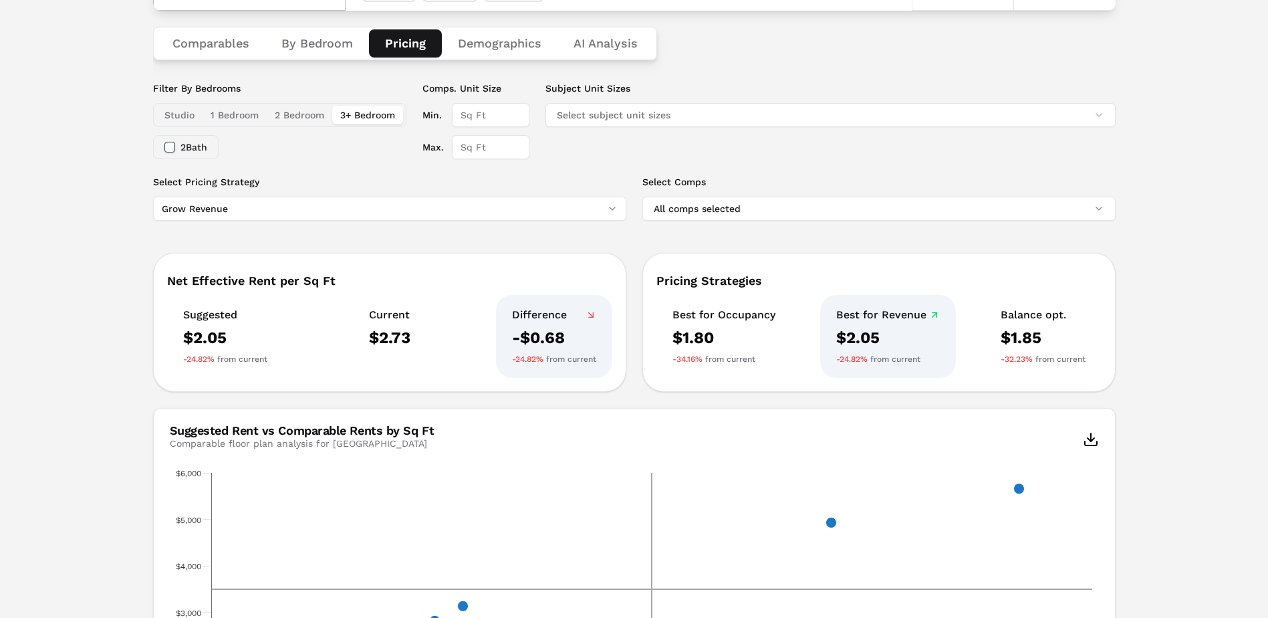
click at [196, 211] on html "MARKERR home markets properties Portfolio reports Search by MSA, ZIP, Property …" at bounding box center [634, 455] width 1268 height 1262
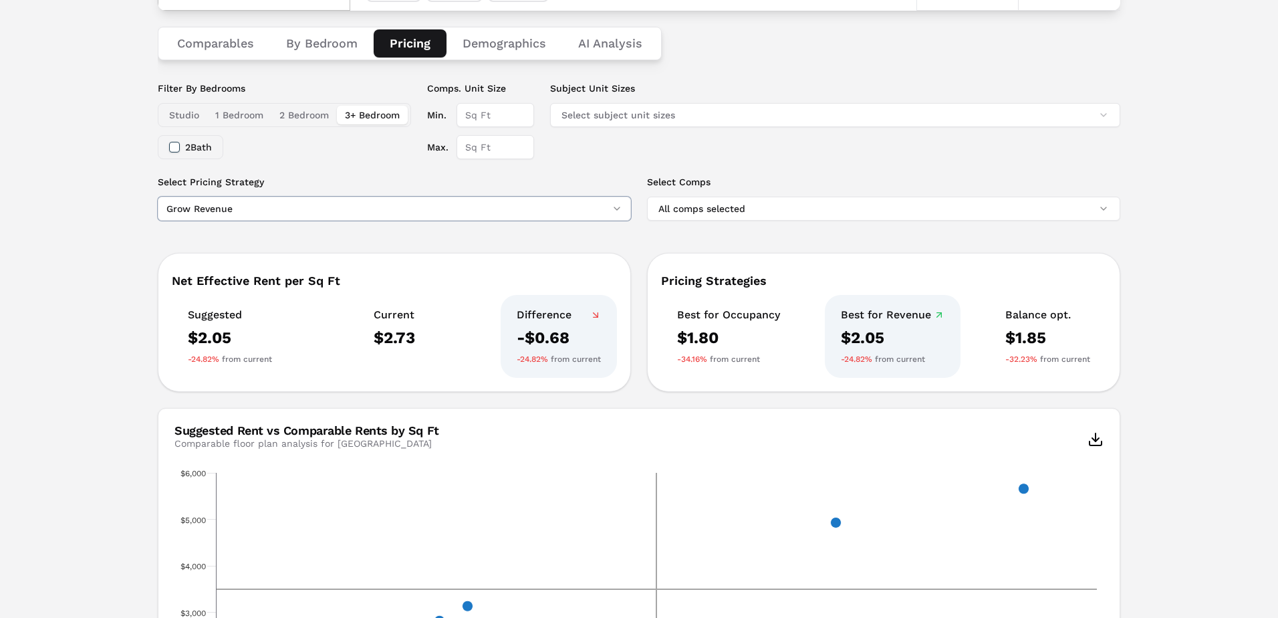
click at [62, 287] on html "MARKERR home markets properties Portfolio reports Search by MSA, ZIP, Property …" at bounding box center [639, 455] width 1278 height 1262
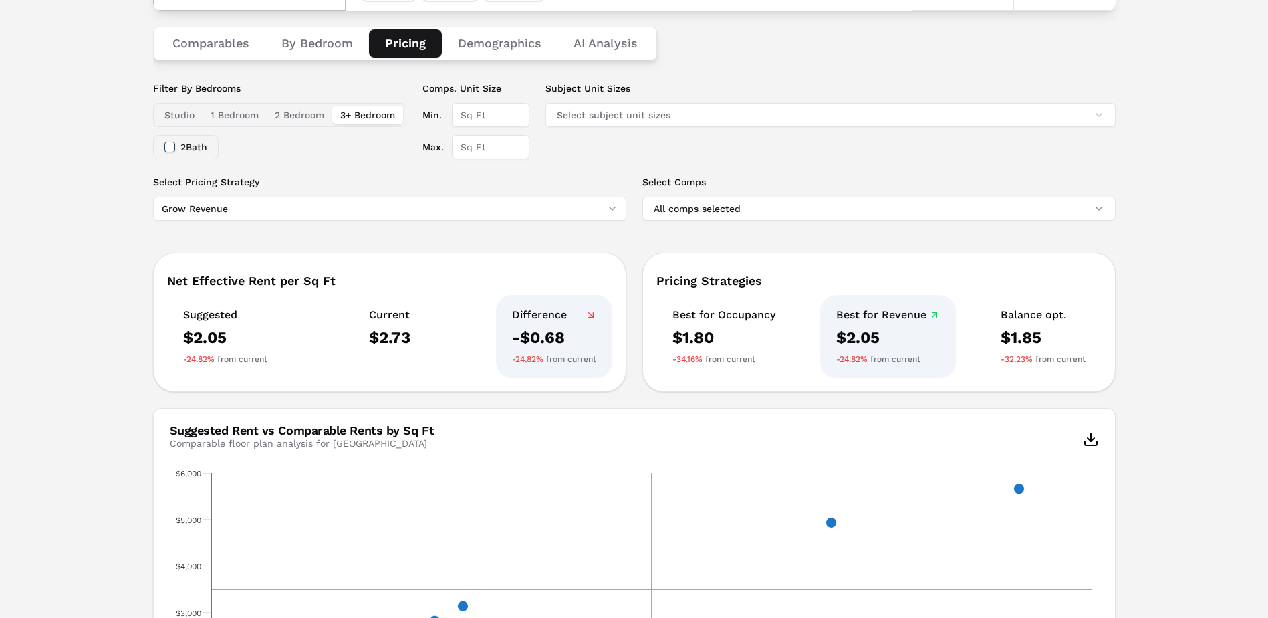
click at [200, 207] on html "MARKERR home markets properties Portfolio reports Search by MSA, ZIP, Property …" at bounding box center [634, 455] width 1268 height 1262
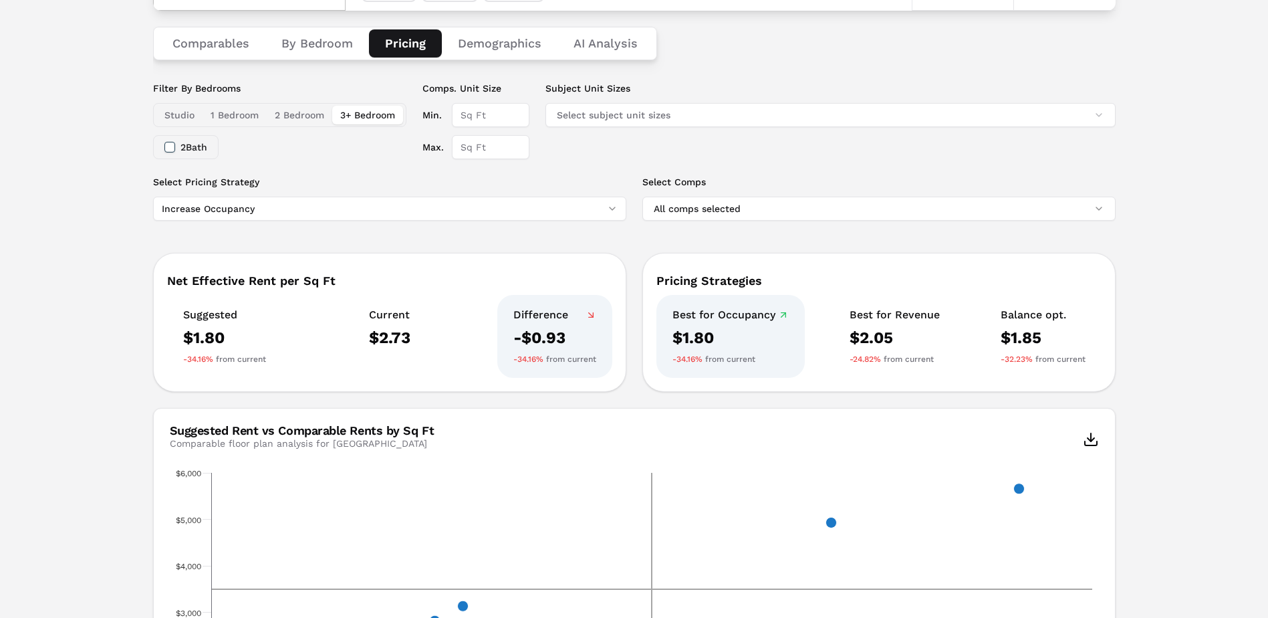
click at [202, 213] on html "MARKERR home markets properties Portfolio reports Search by MSA, ZIP, Property …" at bounding box center [634, 455] width 1268 height 1262
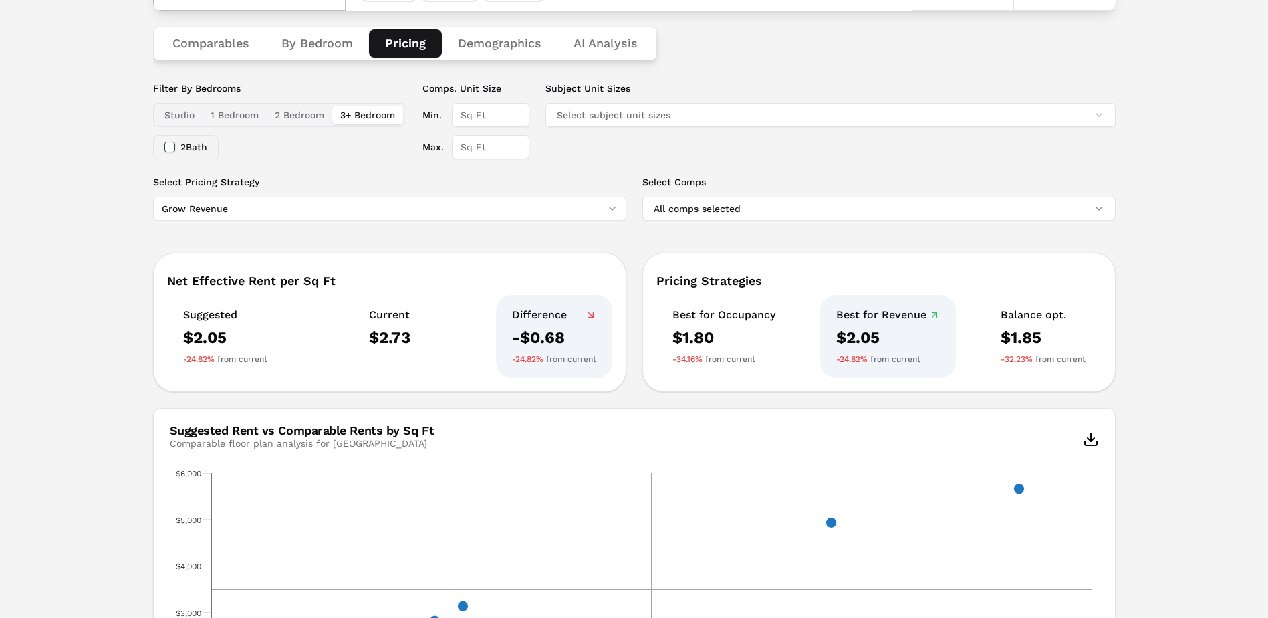
click at [219, 118] on button "1 Bedroom" at bounding box center [234, 115] width 64 height 19
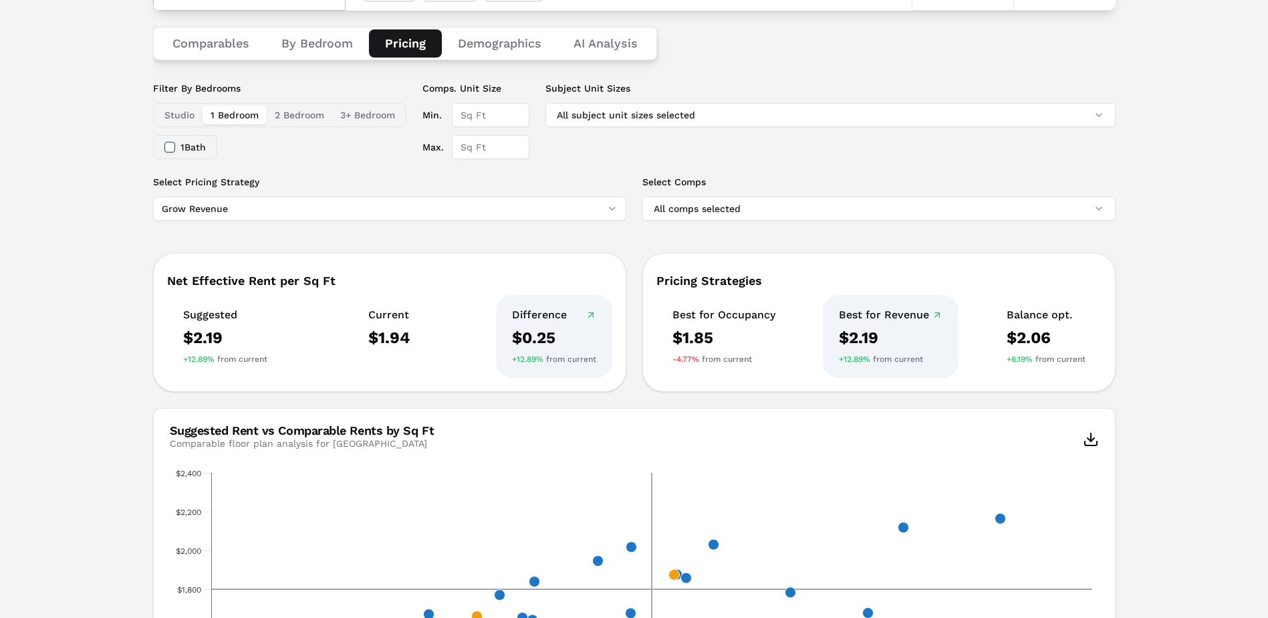
click at [284, 118] on button "2 Bedroom" at bounding box center [299, 115] width 65 height 19
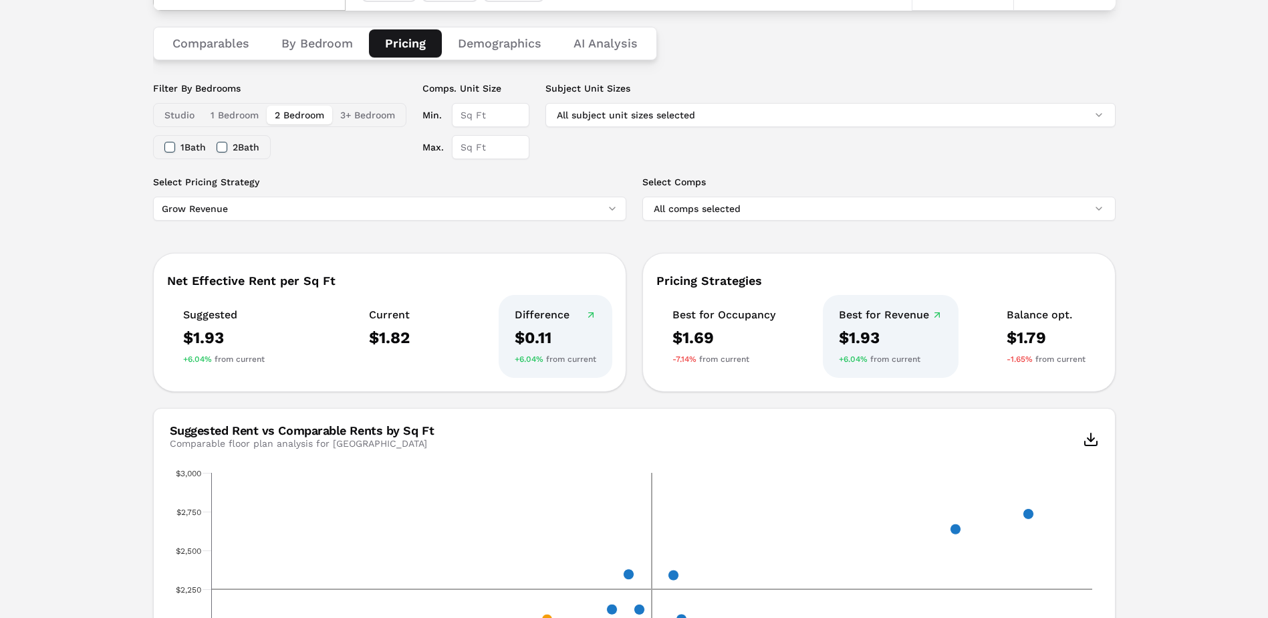
click at [366, 118] on button "3+ Bedroom" at bounding box center [367, 115] width 71 height 19
click at [239, 118] on button "1 Bedroom" at bounding box center [234, 115] width 64 height 19
